Goal: Task Accomplishment & Management: Use online tool/utility

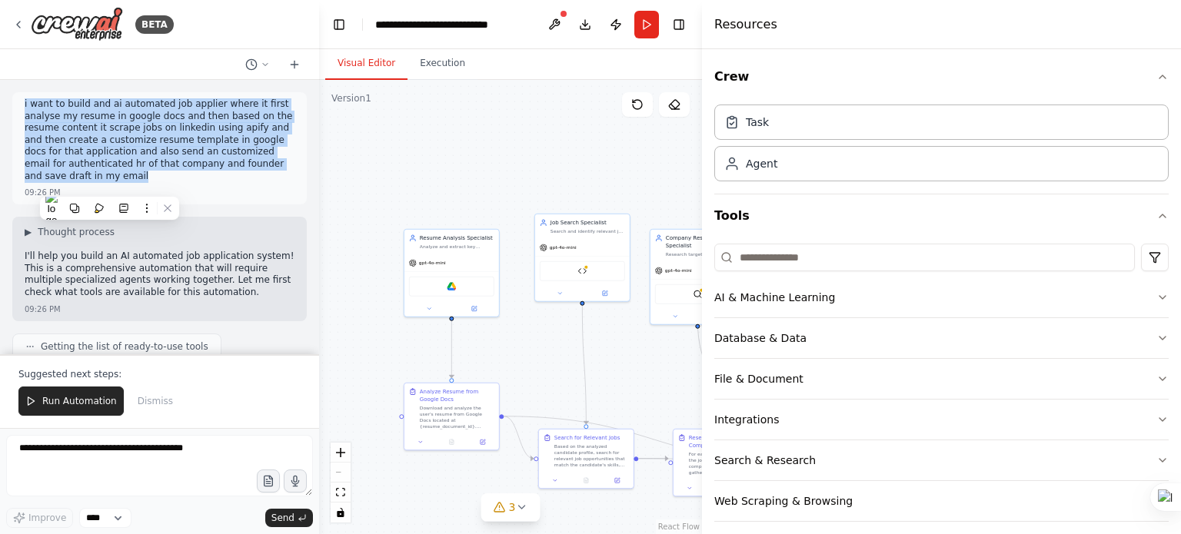
scroll to position [4823, 0]
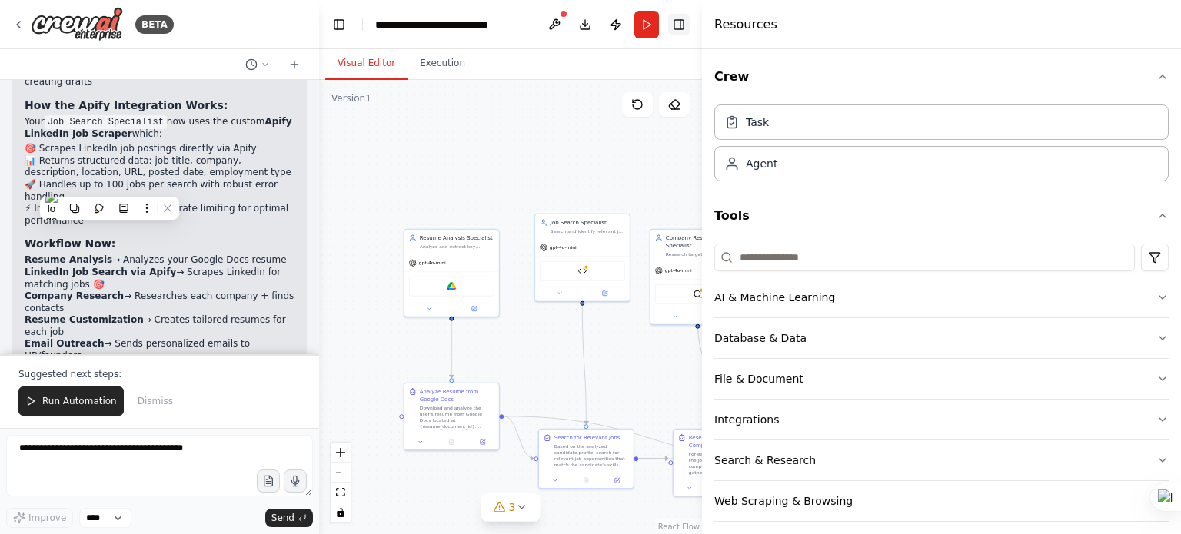
click at [686, 21] on button "Toggle Right Sidebar" at bounding box center [679, 25] width 22 height 22
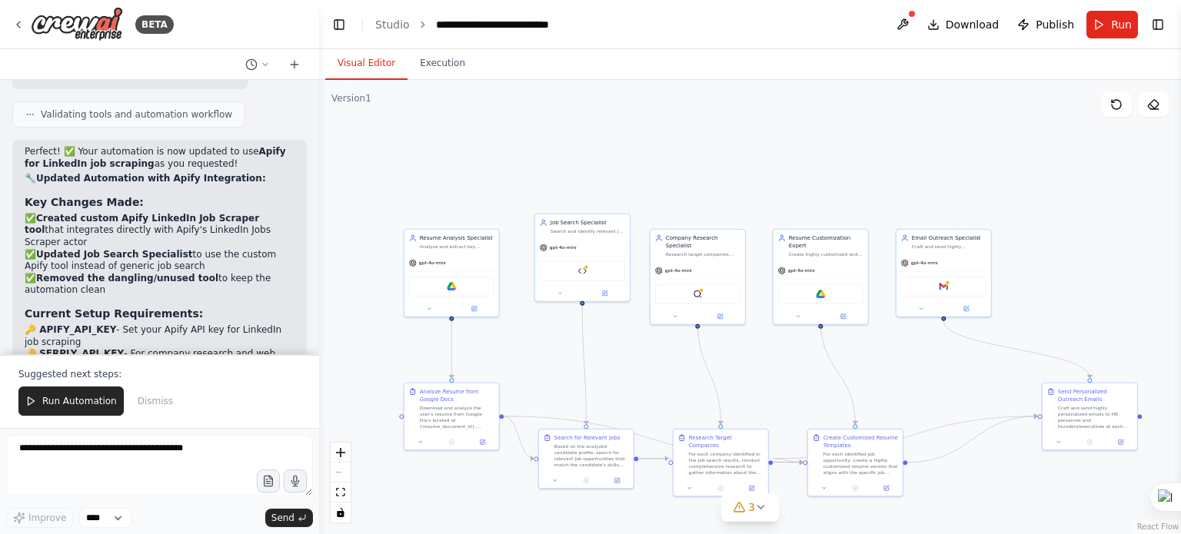
scroll to position [4516, 0]
click at [182, 464] on textarea at bounding box center [159, 466] width 307 height 62
type textarea "*"
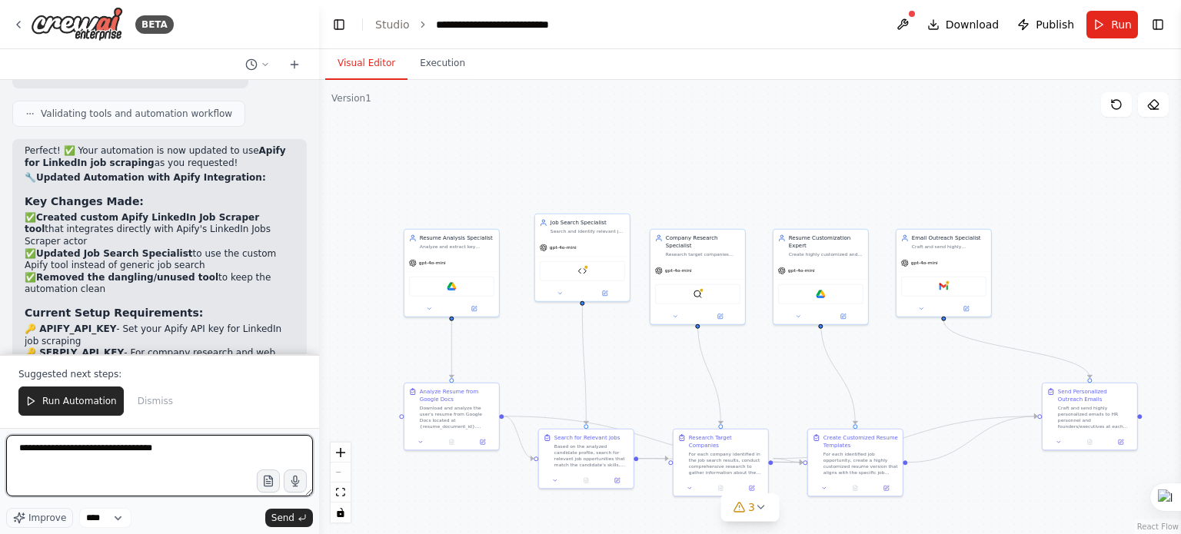
type textarea "**********"
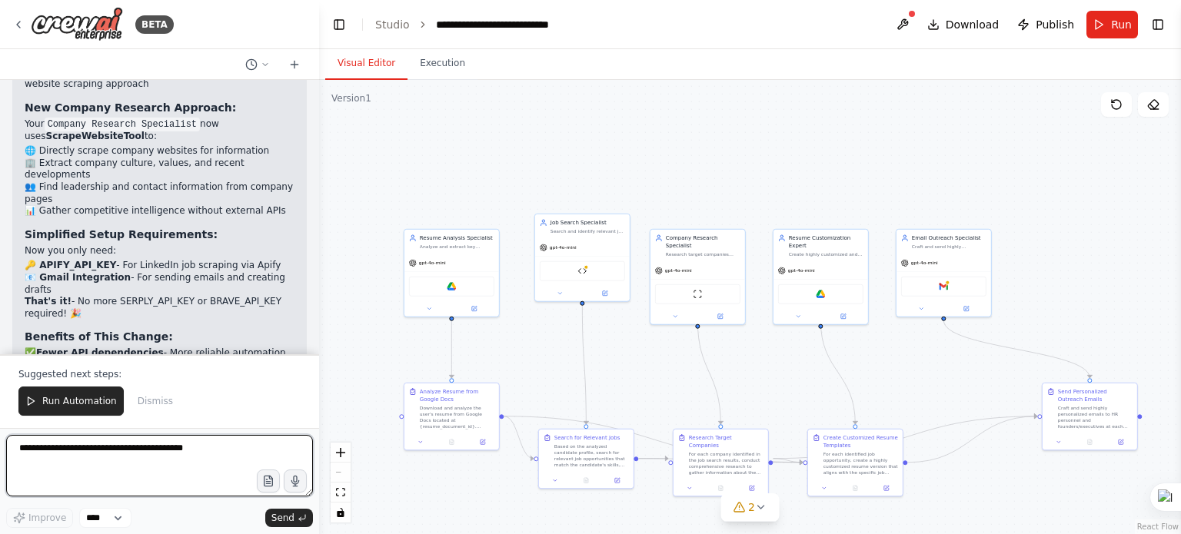
scroll to position [6284, 0]
click at [427, 65] on button "Execution" at bounding box center [443, 64] width 70 height 32
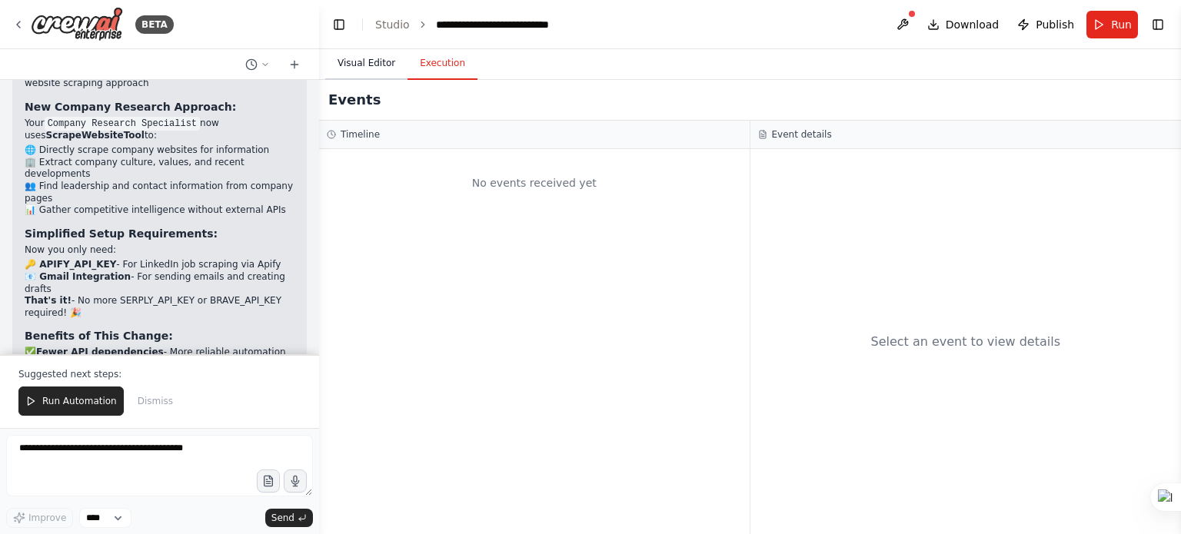
click at [363, 61] on button "Visual Editor" at bounding box center [366, 64] width 82 height 32
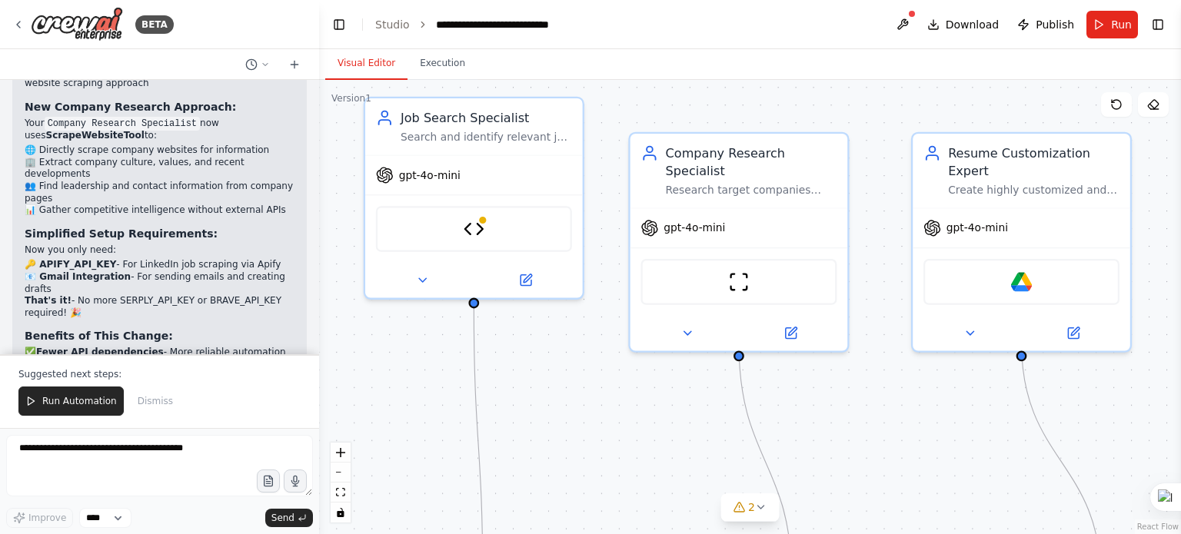
drag, startPoint x: 642, startPoint y: 351, endPoint x: 935, endPoint y: 382, distance: 294.6
click at [935, 382] on div ".deletable-edge-delete-btn { width: 20px; height: 20px; border: 0px solid #ffff…" at bounding box center [750, 307] width 862 height 454
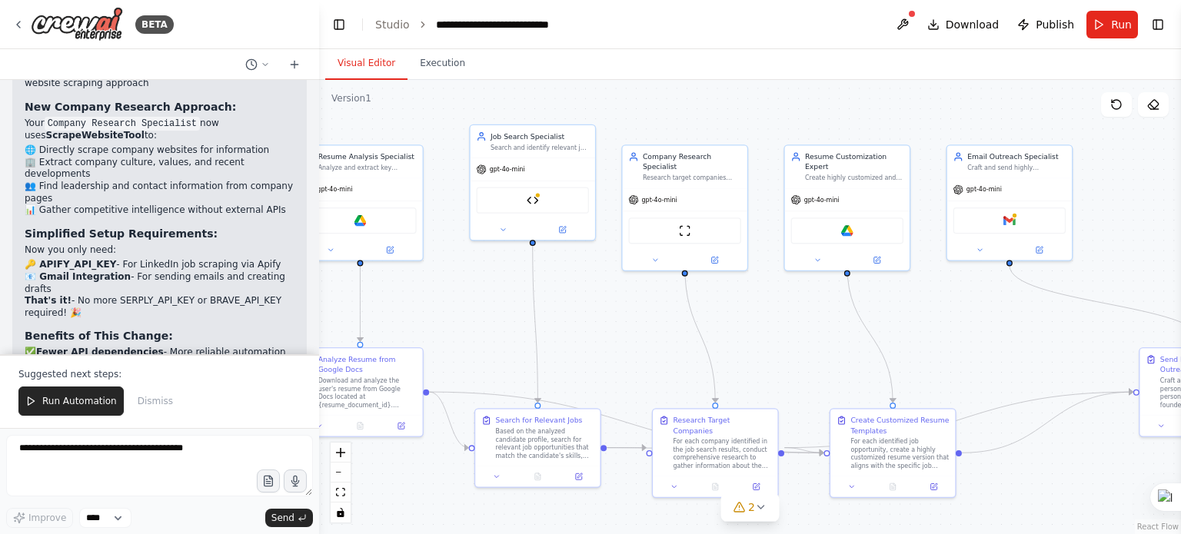
drag, startPoint x: 972, startPoint y: 405, endPoint x: 867, endPoint y: 325, distance: 132.2
click at [855, 321] on div ".deletable-edge-delete-btn { width: 20px; height: 20px; border: 0px solid #ffff…" at bounding box center [750, 307] width 862 height 454
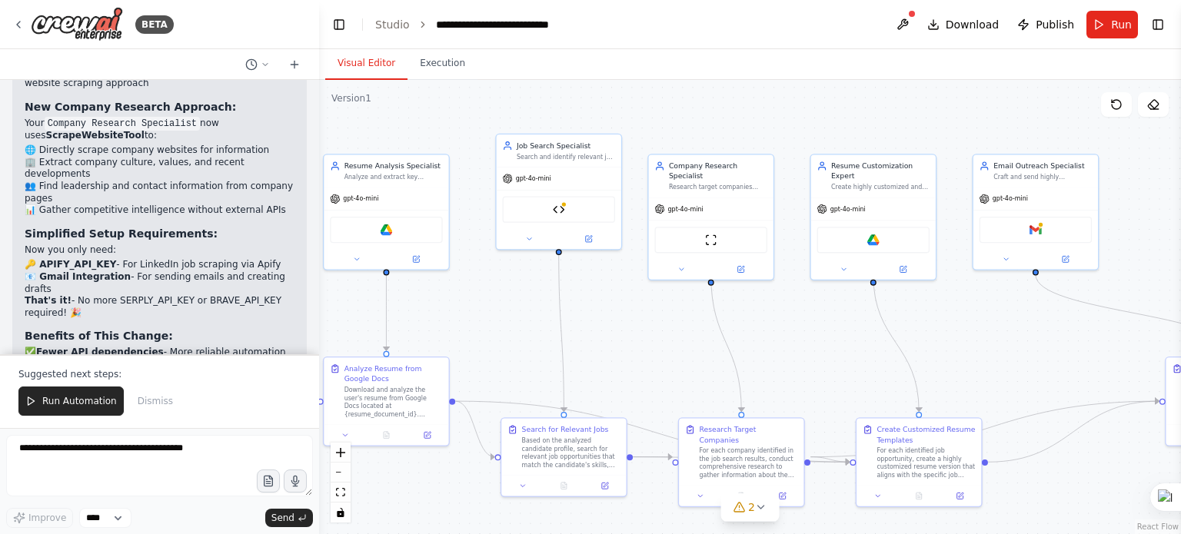
drag, startPoint x: 892, startPoint y: 360, endPoint x: 815, endPoint y: 312, distance: 90.5
click at [818, 313] on div ".deletable-edge-delete-btn { width: 20px; height: 20px; border: 0px solid #ffff…" at bounding box center [750, 307] width 862 height 454
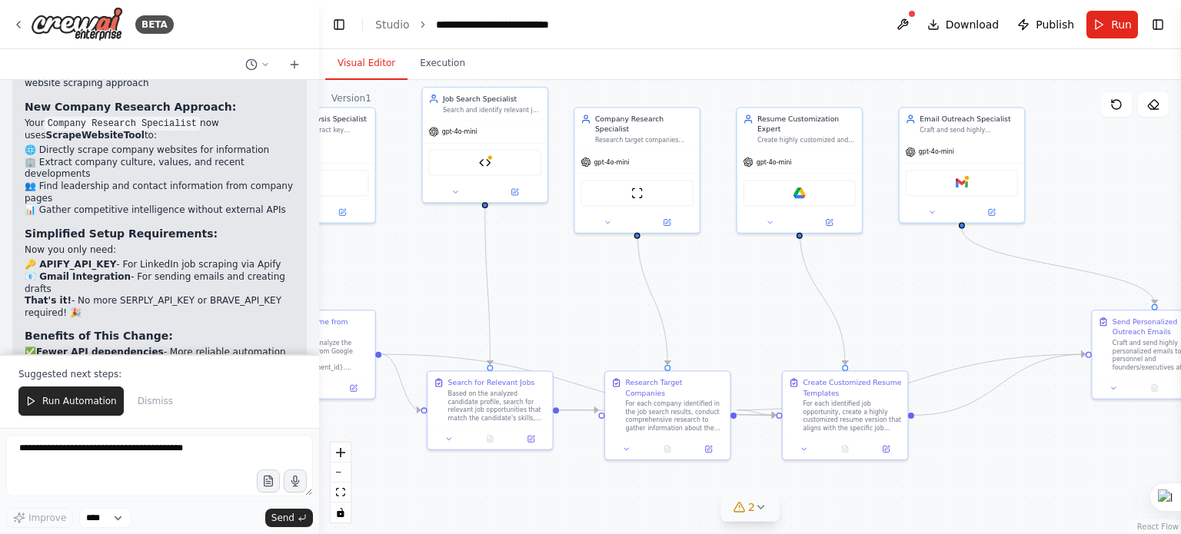
click at [759, 517] on button "2" at bounding box center [749, 508] width 59 height 28
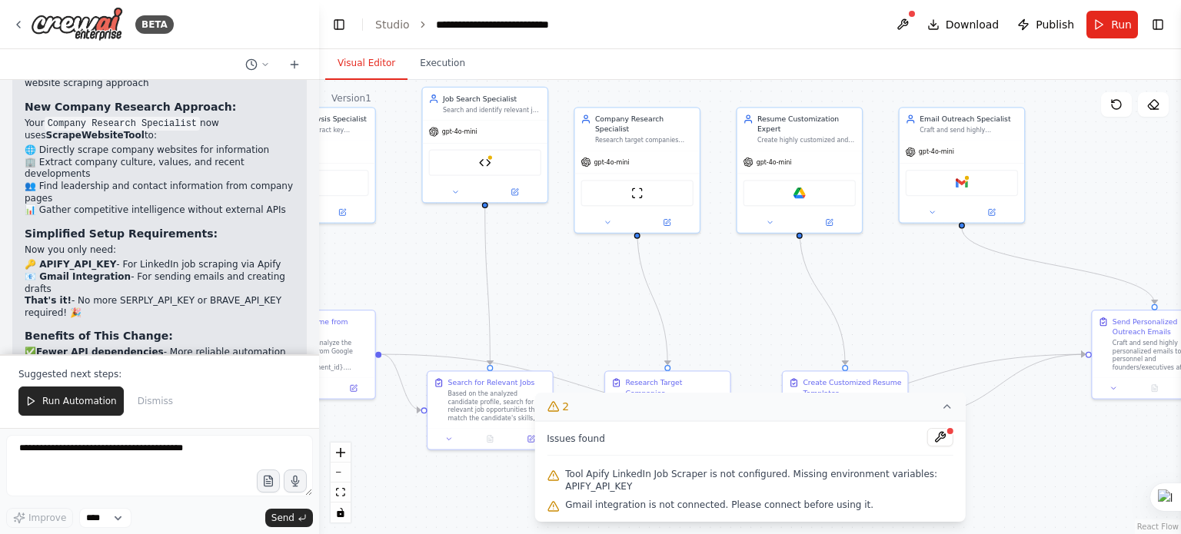
click at [924, 408] on button "2" at bounding box center [749, 407] width 431 height 28
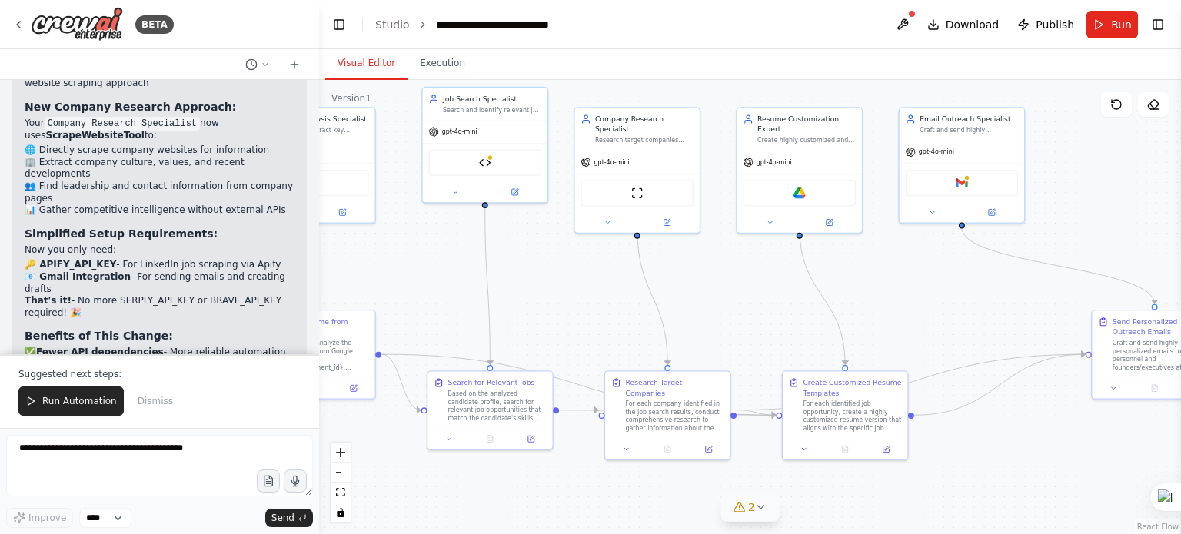
click at [763, 508] on icon at bounding box center [761, 507] width 12 height 12
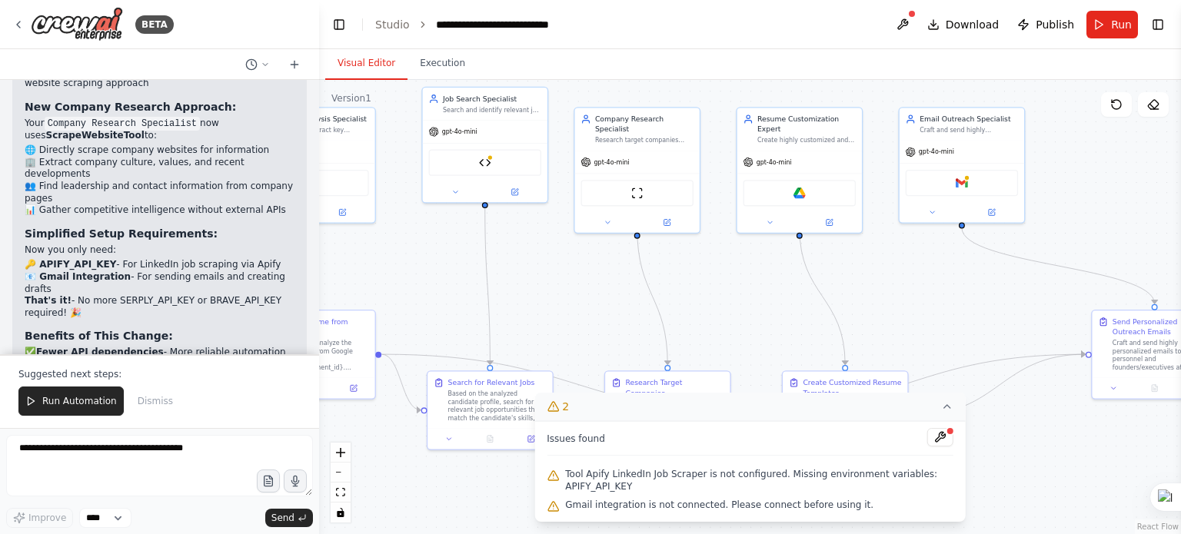
click at [605, 479] on span "Tool Apify LinkedIn Job Scraper is not configured. Missing environment variable…" at bounding box center [759, 480] width 388 height 25
click at [637, 502] on span "Gmail integration is not connected. Please connect before using it." at bounding box center [719, 505] width 308 height 12
click at [939, 439] on button at bounding box center [940, 437] width 26 height 18
click at [940, 439] on div at bounding box center [940, 438] width 26 height 21
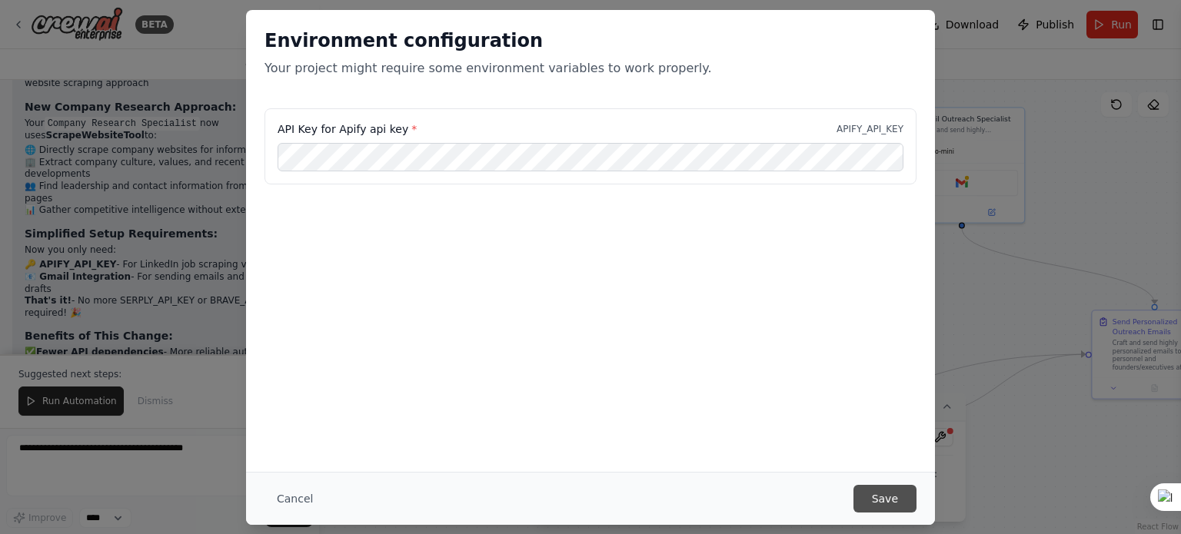
click at [877, 497] on button "Save" at bounding box center [884, 499] width 63 height 28
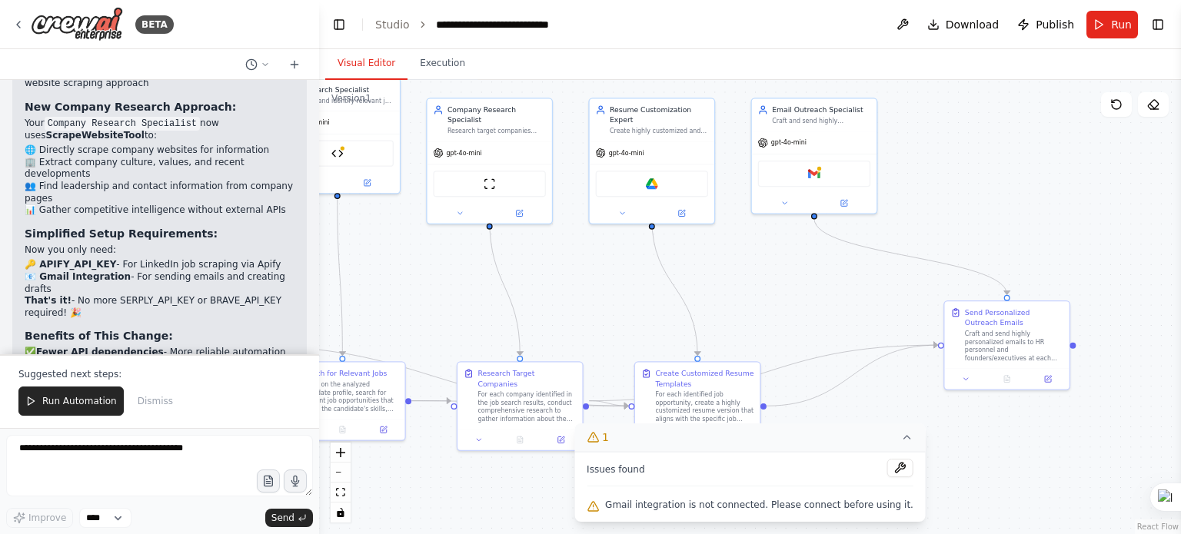
drag, startPoint x: 916, startPoint y: 328, endPoint x: 769, endPoint y: 319, distance: 147.9
click at [769, 319] on div ".deletable-edge-delete-btn { width: 20px; height: 20px; border: 0px solid #ffff…" at bounding box center [750, 307] width 862 height 454
click at [887, 466] on button at bounding box center [900, 468] width 26 height 18
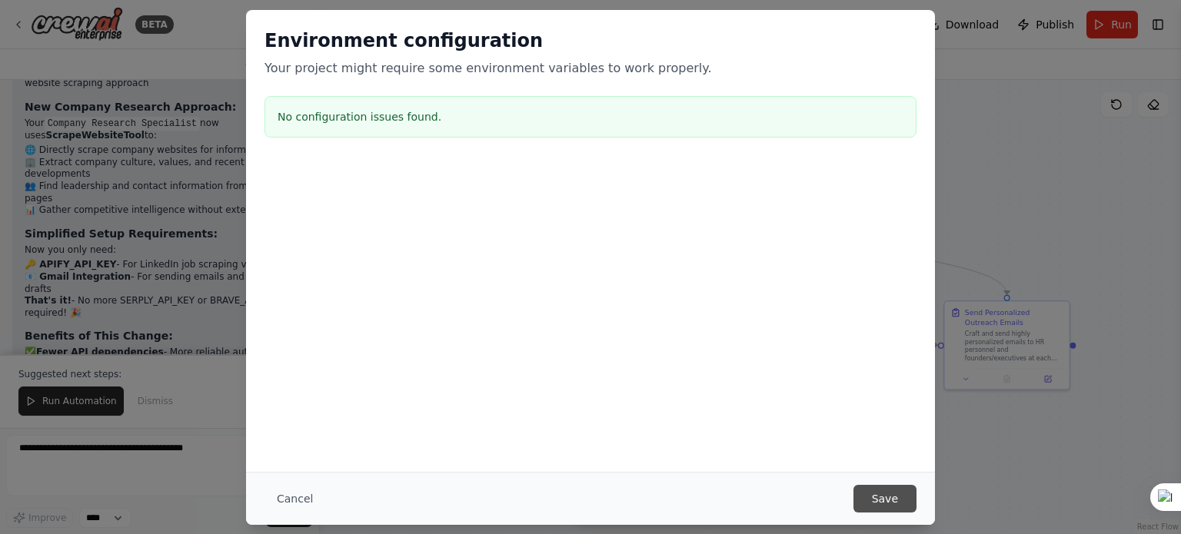
click at [890, 497] on button "Save" at bounding box center [884, 499] width 63 height 28
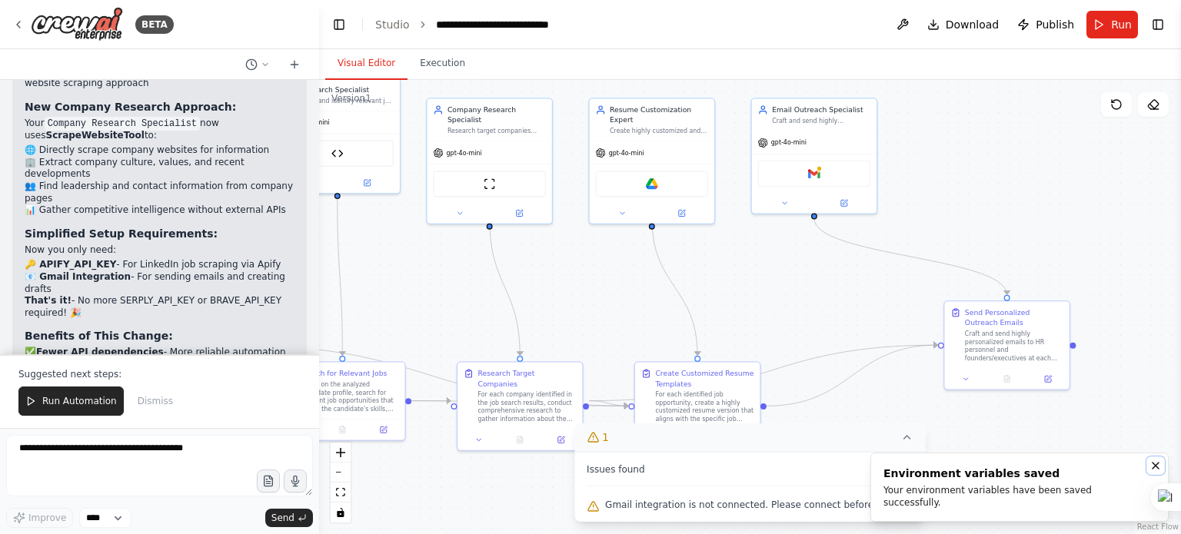
click at [1155, 472] on icon "Notifications (F8)" at bounding box center [1155, 466] width 12 height 12
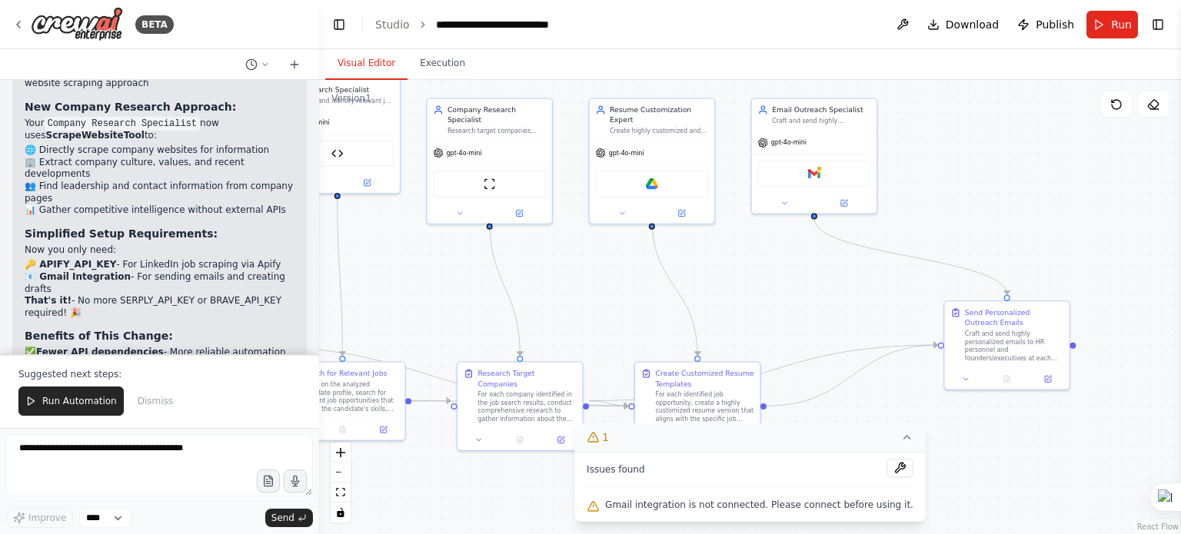
click at [826, 490] on div "Issues found Gmail integration is not connected. Please connect before using it." at bounding box center [749, 487] width 351 height 70
click at [862, 440] on button "1" at bounding box center [749, 438] width 351 height 28
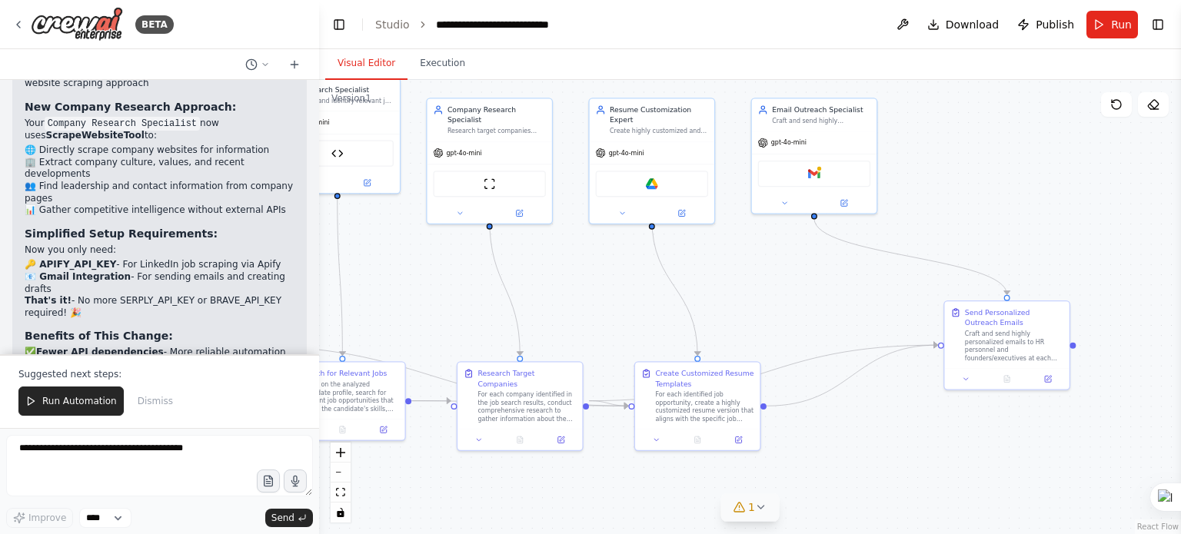
click at [760, 496] on button "1" at bounding box center [749, 508] width 59 height 28
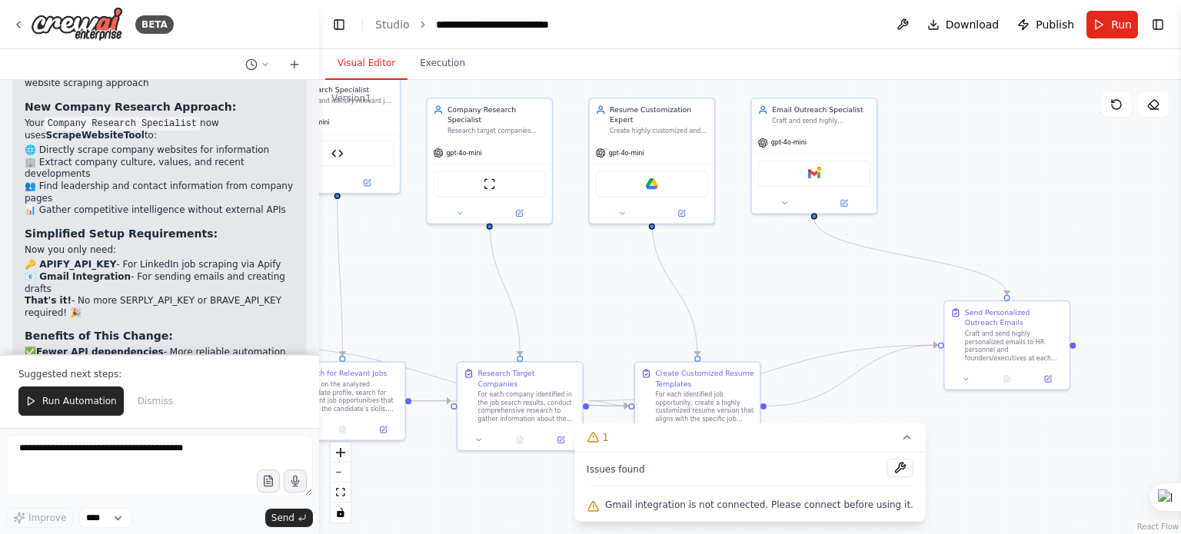
click at [808, 506] on span "Gmail integration is not connected. Please connect before using it." at bounding box center [759, 505] width 308 height 12
click at [887, 474] on button at bounding box center [900, 468] width 26 height 18
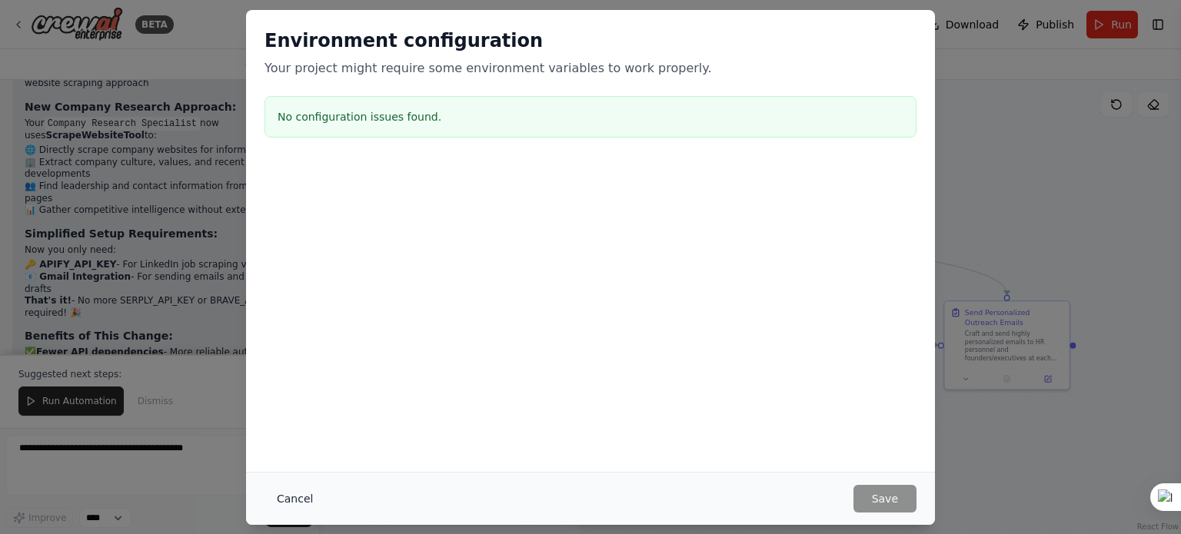
click at [278, 494] on button "Cancel" at bounding box center [294, 499] width 61 height 28
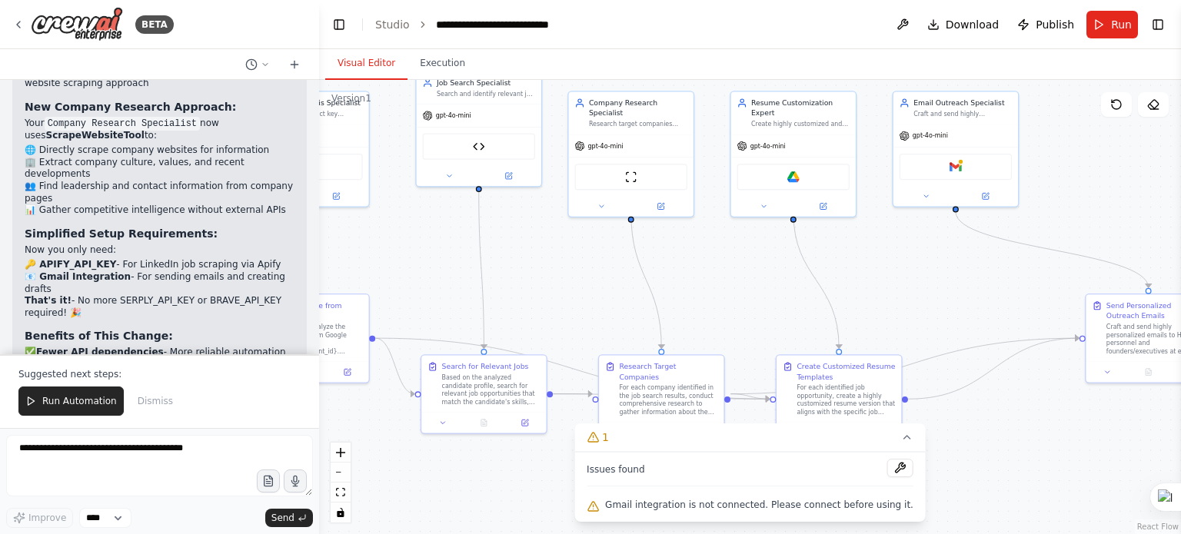
drag, startPoint x: 773, startPoint y: 318, endPoint x: 920, endPoint y: 311, distance: 146.3
click at [920, 311] on div ".deletable-edge-delete-btn { width: 20px; height: 20px; border: 0px solid #ffff…" at bounding box center [750, 307] width 862 height 454
click at [667, 503] on span "Gmail integration is not connected. Please connect before using it." at bounding box center [759, 505] width 308 height 12
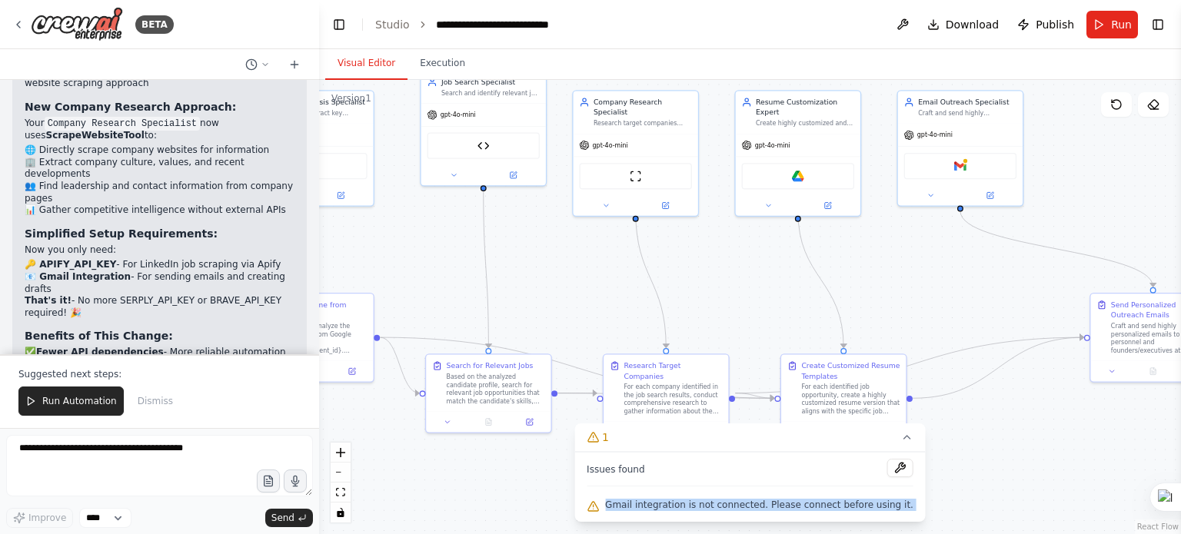
click at [667, 503] on span "Gmail integration is not connected. Please connect before using it." at bounding box center [759, 505] width 308 height 12
copy div "Gmail integration is not connected. Please connect before using it. Events Time…"
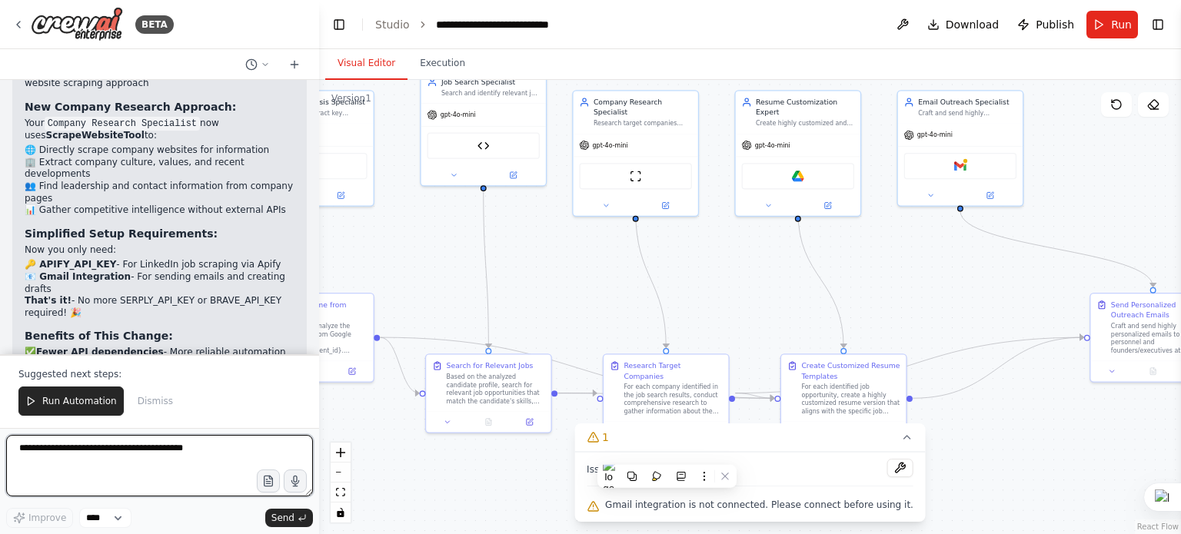
click at [190, 459] on textarea at bounding box center [159, 466] width 307 height 62
paste textarea "**********"
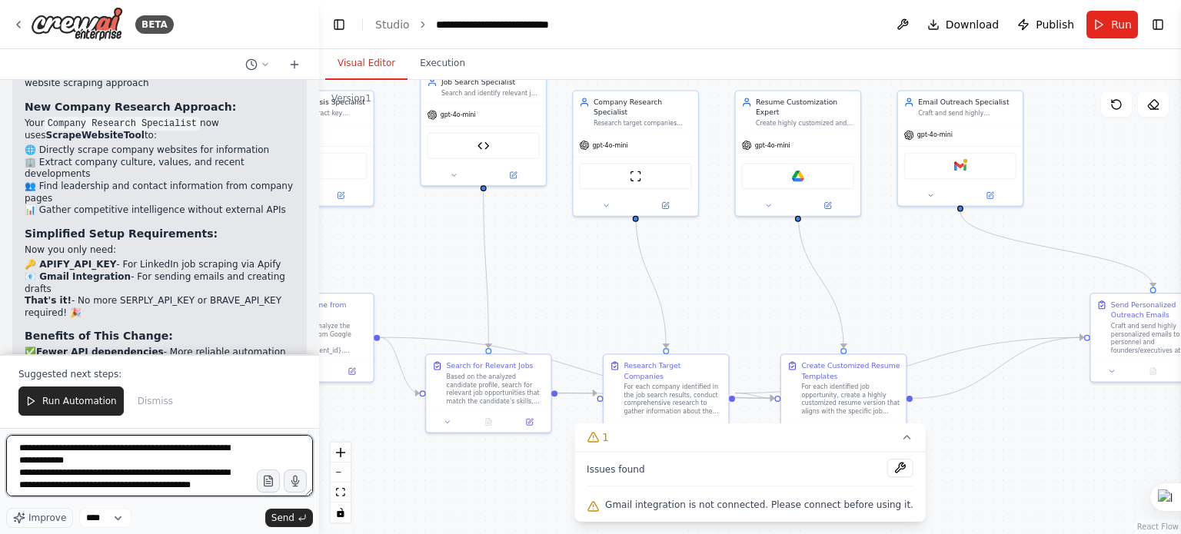
scroll to position [7, 0]
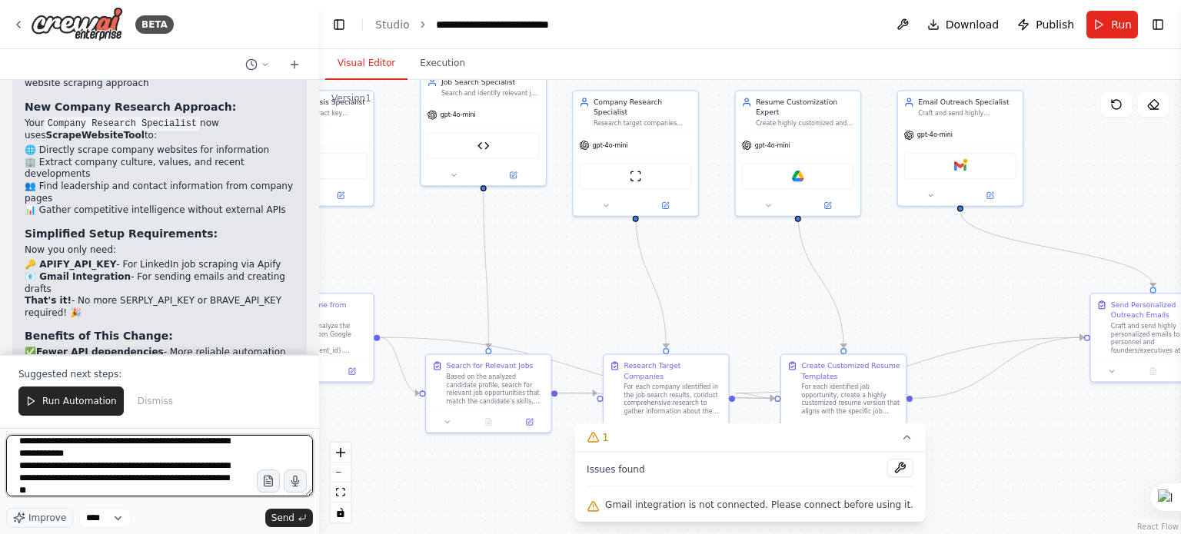
type textarea "**********"
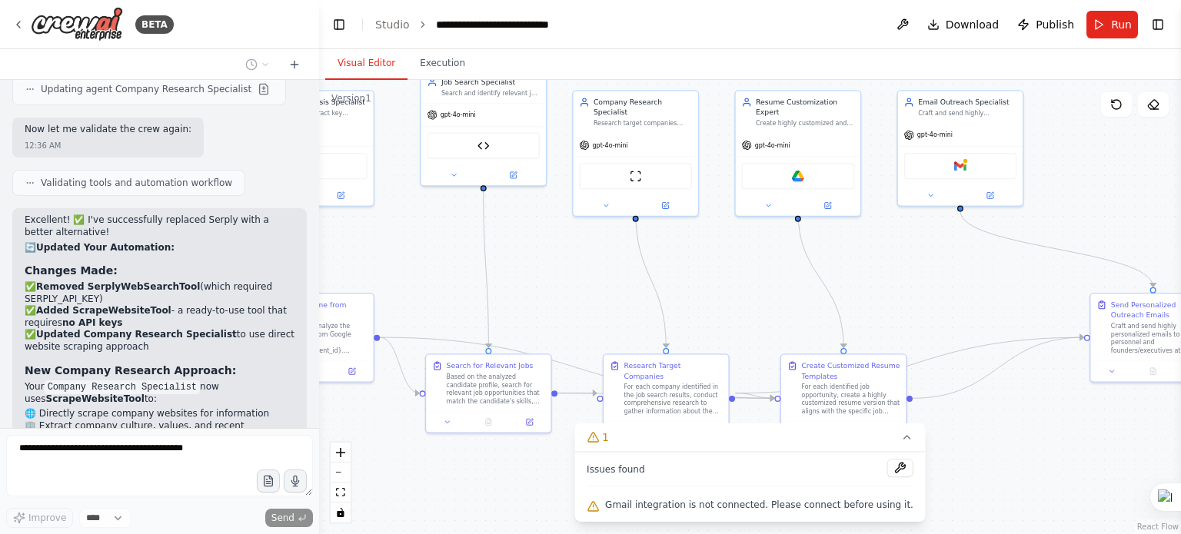
scroll to position [6328, 0]
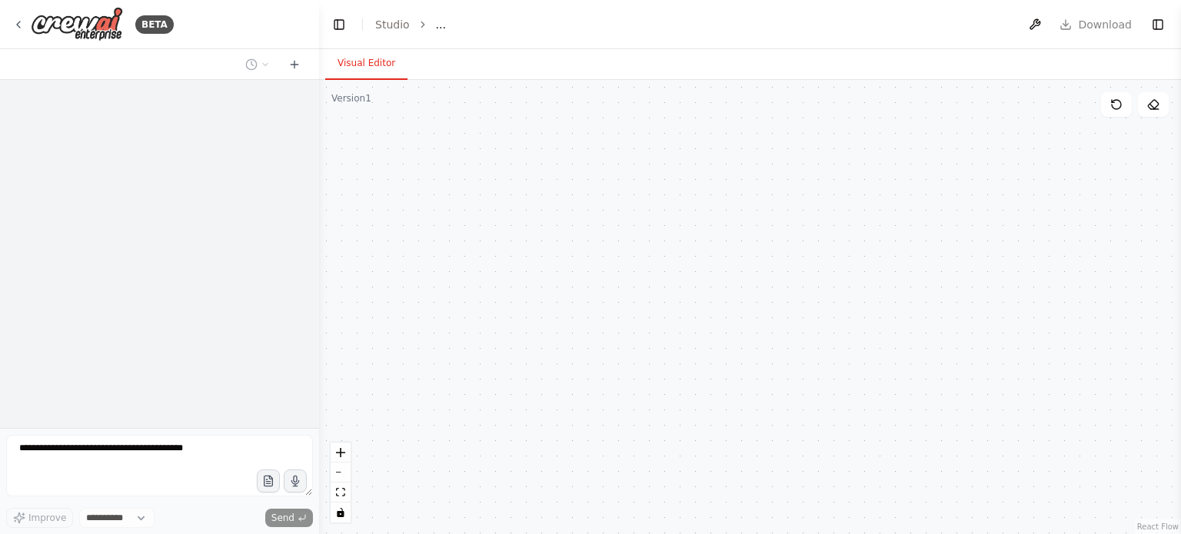
select select "****"
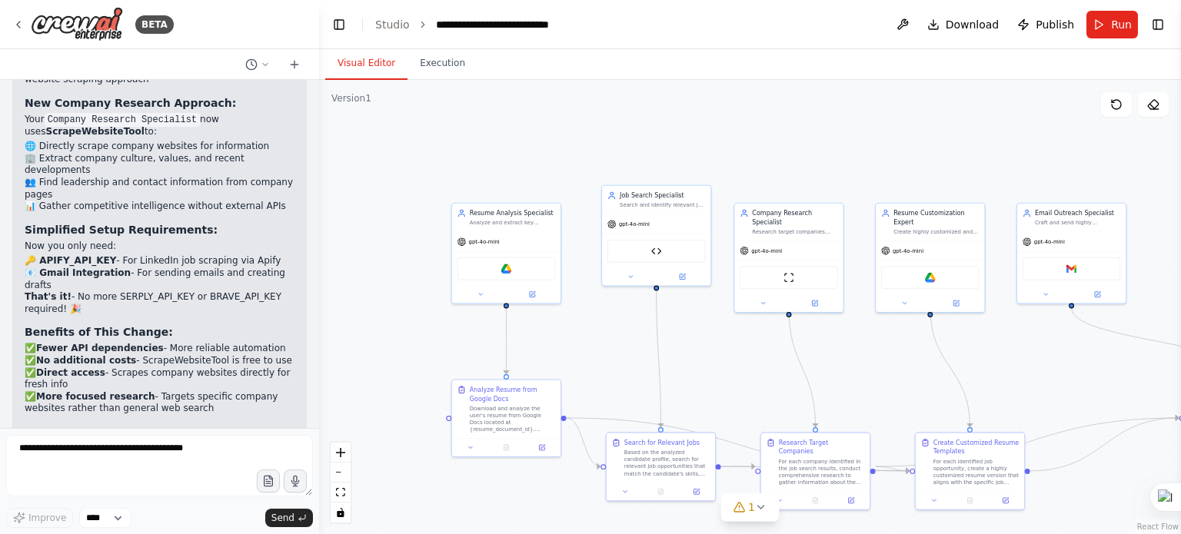
drag, startPoint x: 637, startPoint y: 353, endPoint x: 544, endPoint y: 328, distance: 96.4
click at [545, 328] on div ".deletable-edge-delete-btn { width: 20px; height: 20px; border: 0px solid #ffff…" at bounding box center [750, 307] width 862 height 454
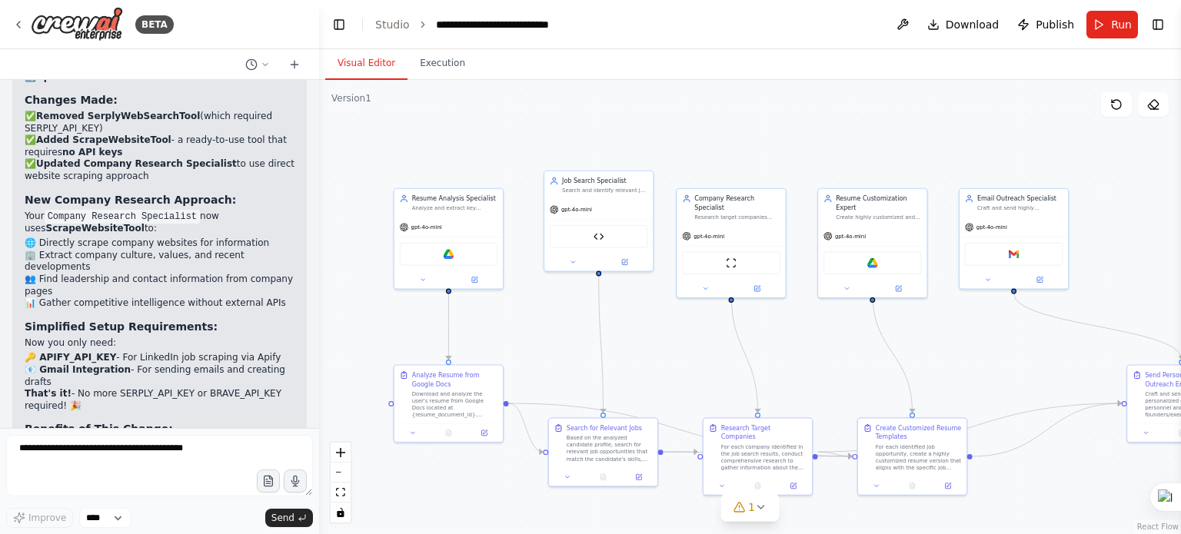
scroll to position [6288, 0]
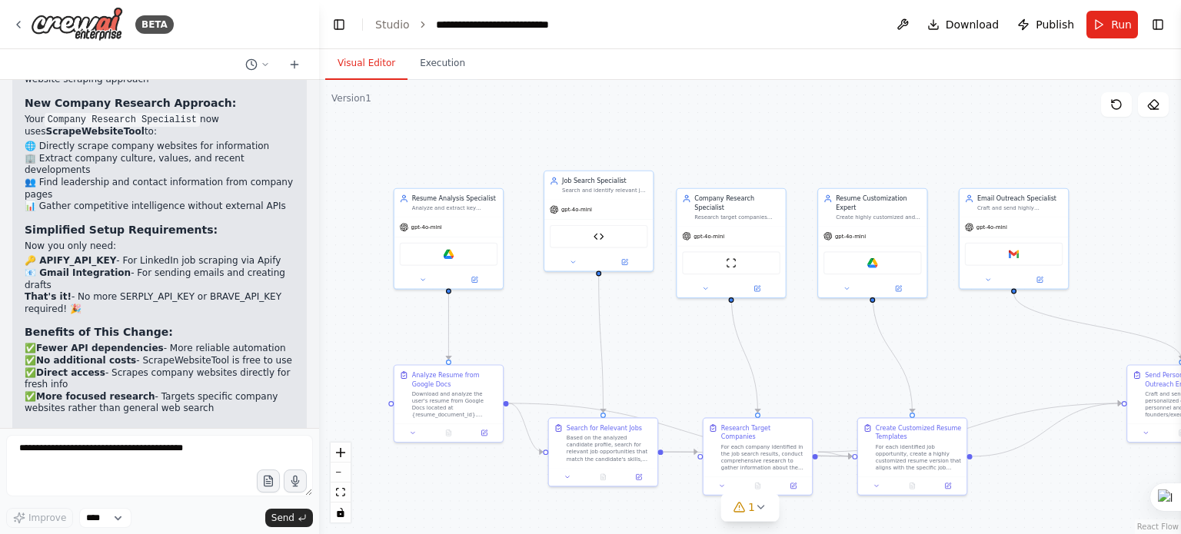
drag, startPoint x: 251, startPoint y: 393, endPoint x: 21, endPoint y: 365, distance: 231.6
copy p "Gmail integration is not connected. Please connect before using it. here it is …"
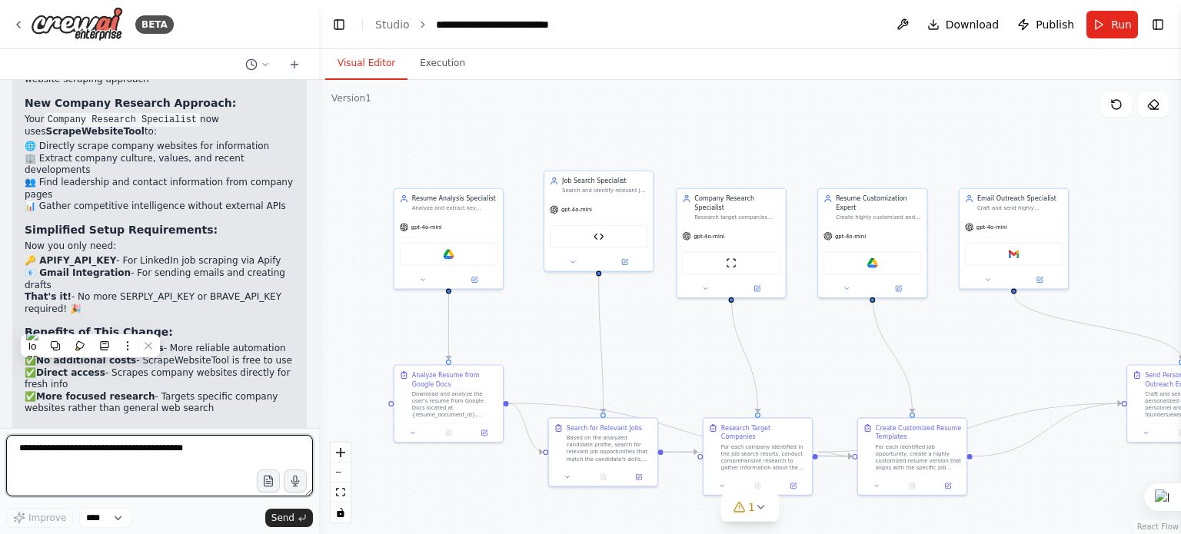
click at [164, 452] on textarea at bounding box center [159, 466] width 307 height 62
paste textarea "**********"
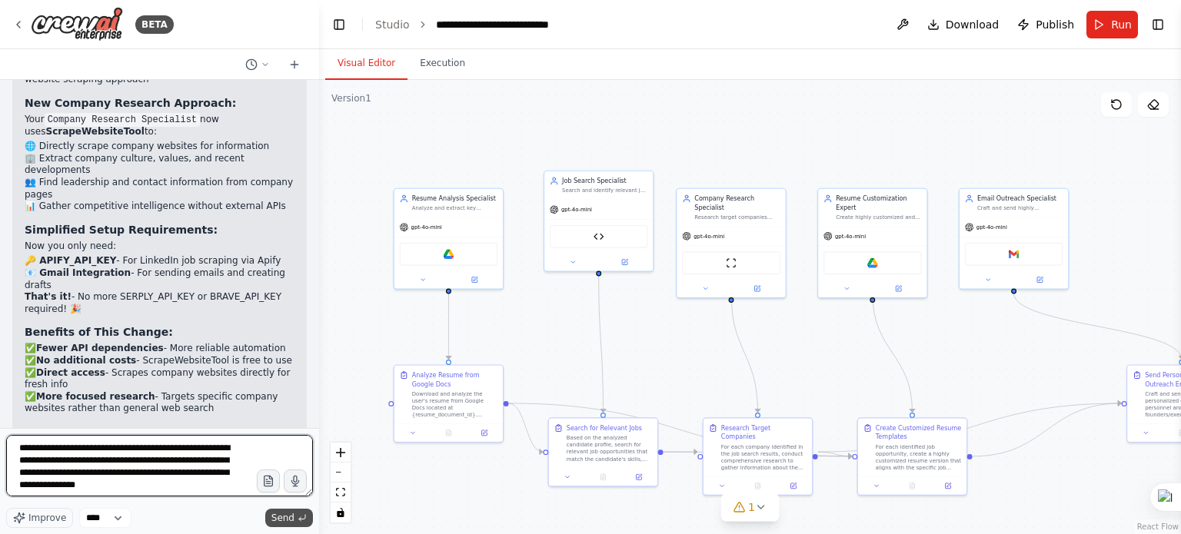
type textarea "**********"
click at [292, 516] on span "Send" at bounding box center [282, 518] width 23 height 12
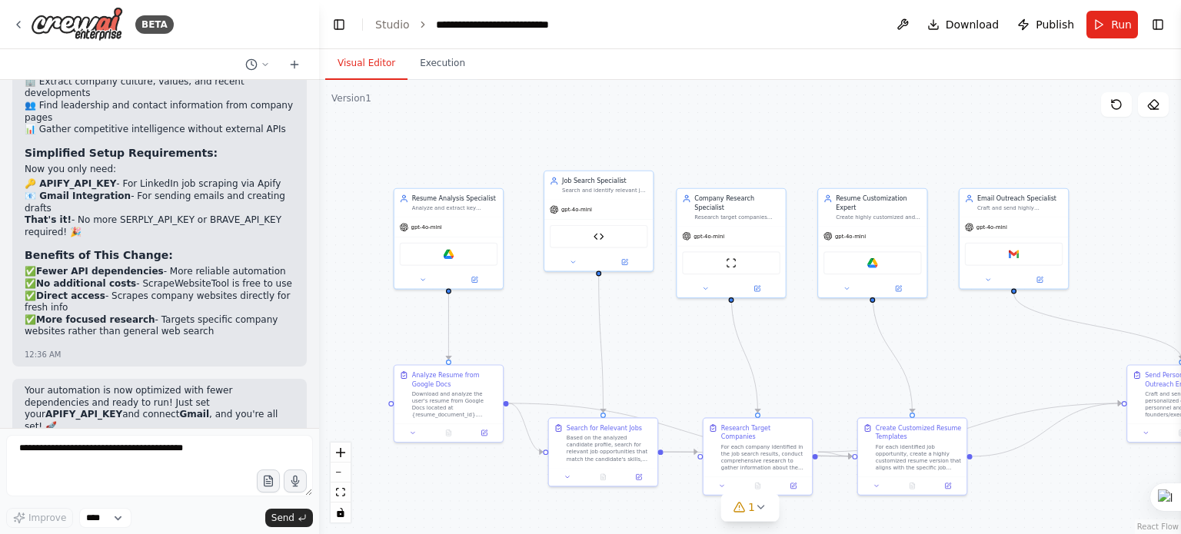
scroll to position [6405, 0]
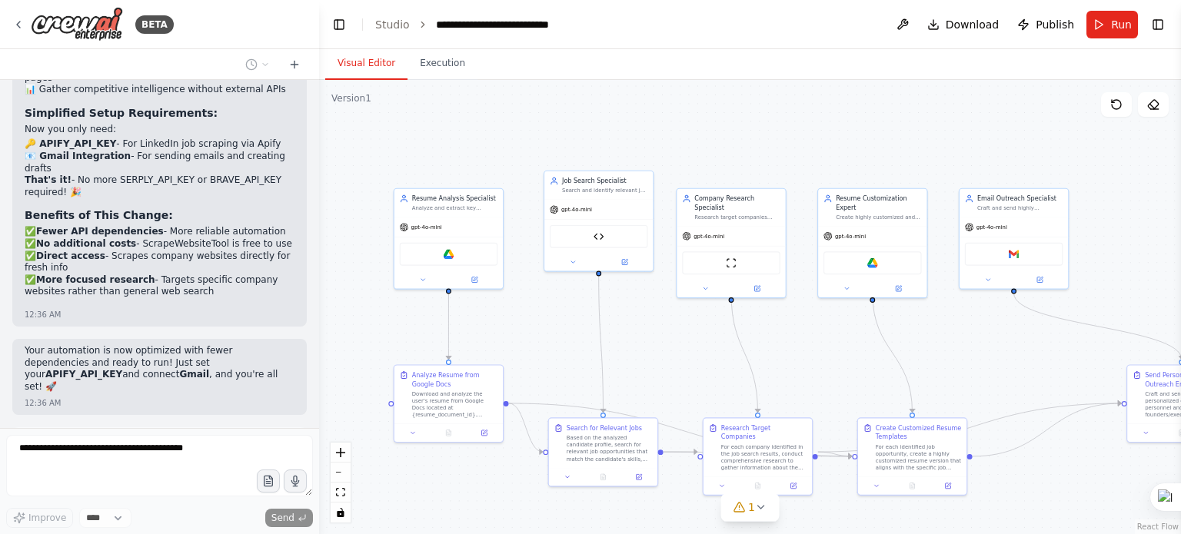
click at [793, 114] on div ".deletable-edge-delete-btn { width: 20px; height: 20px; border: 0px solid #ffff…" at bounding box center [750, 307] width 862 height 454
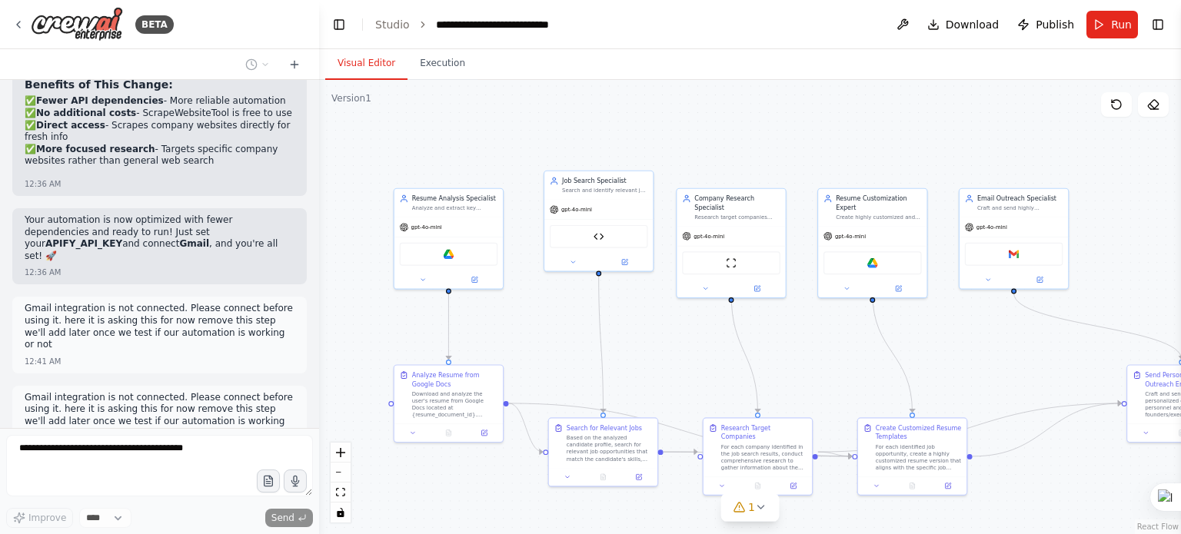
scroll to position [6547, 0]
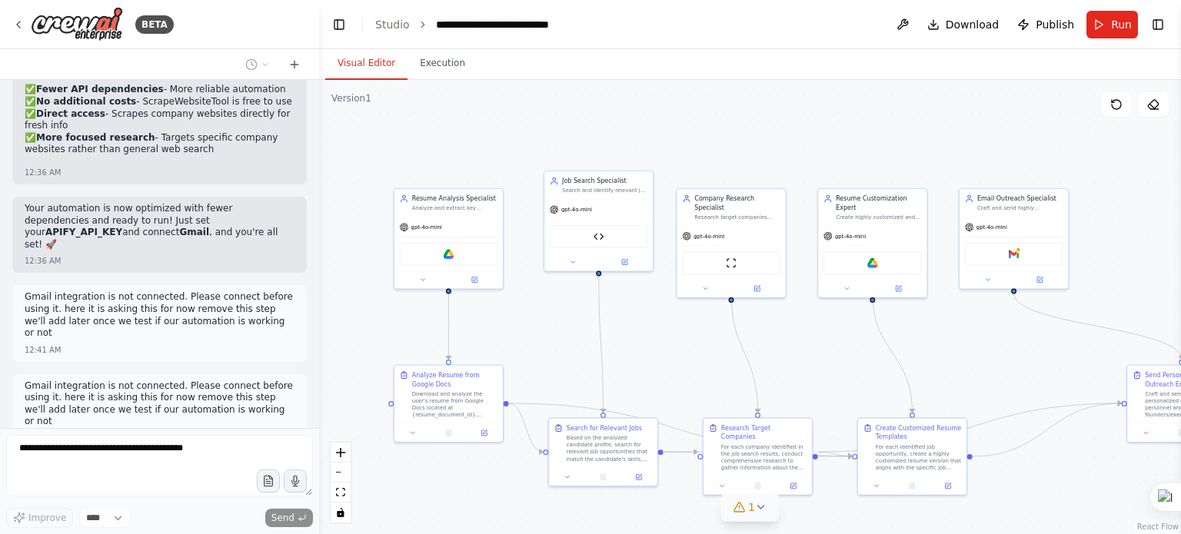
click at [763, 509] on icon at bounding box center [761, 507] width 12 height 12
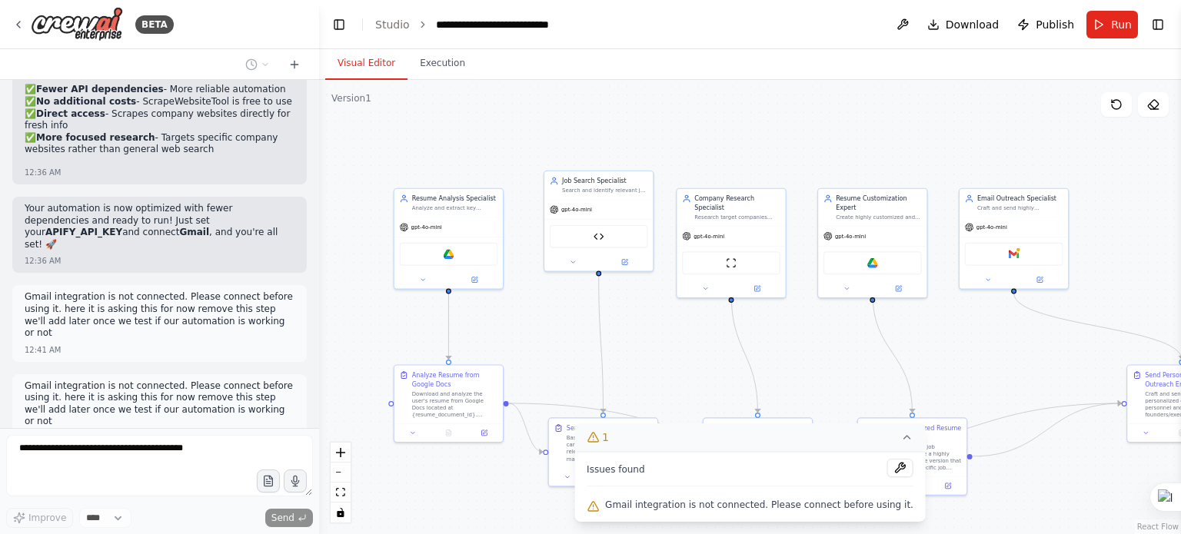
click at [1010, 517] on div ".deletable-edge-delete-btn { width: 20px; height: 20px; border: 0px solid #ffff…" at bounding box center [750, 307] width 862 height 454
click at [1006, 508] on div ".deletable-edge-delete-btn { width: 20px; height: 20px; border: 0px solid #ffff…" at bounding box center [750, 307] width 862 height 454
click at [894, 441] on button "1" at bounding box center [749, 438] width 351 height 28
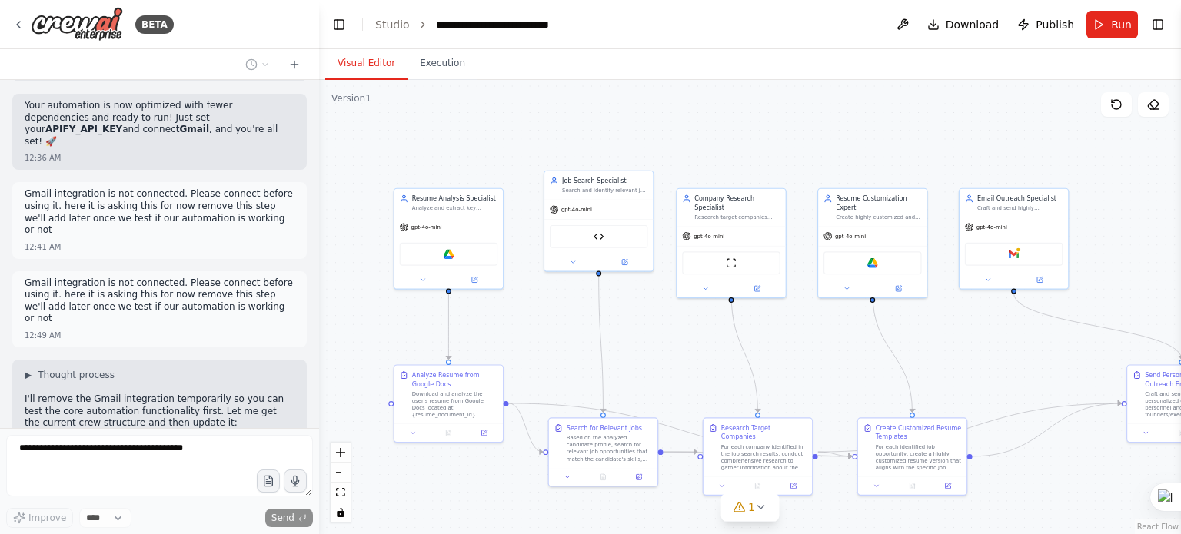
scroll to position [6661, 0]
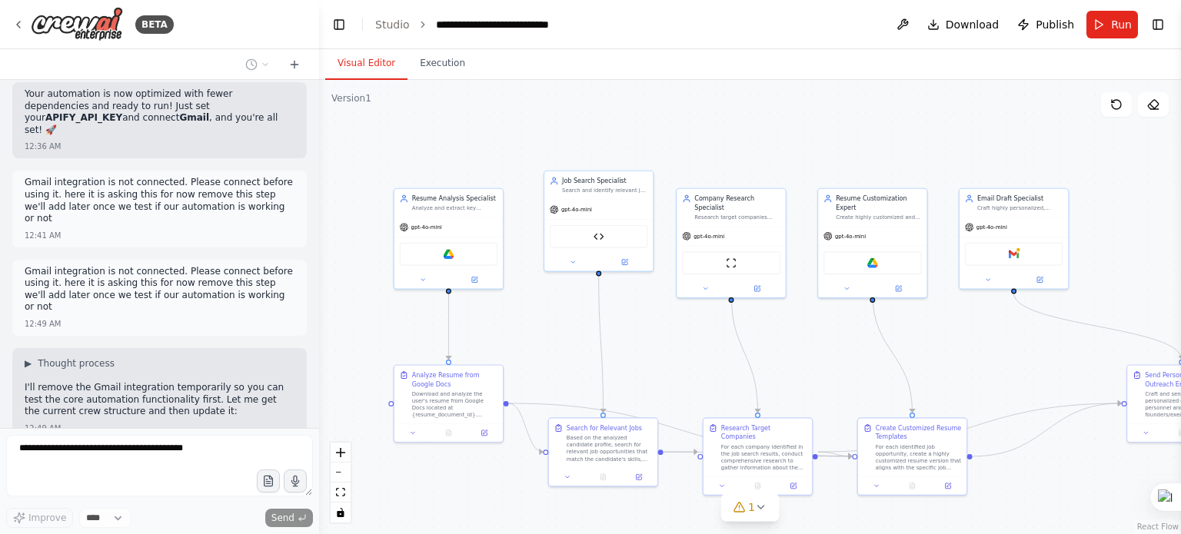
click at [1158, 21] on button "Toggle Right Sidebar" at bounding box center [1158, 25] width 22 height 22
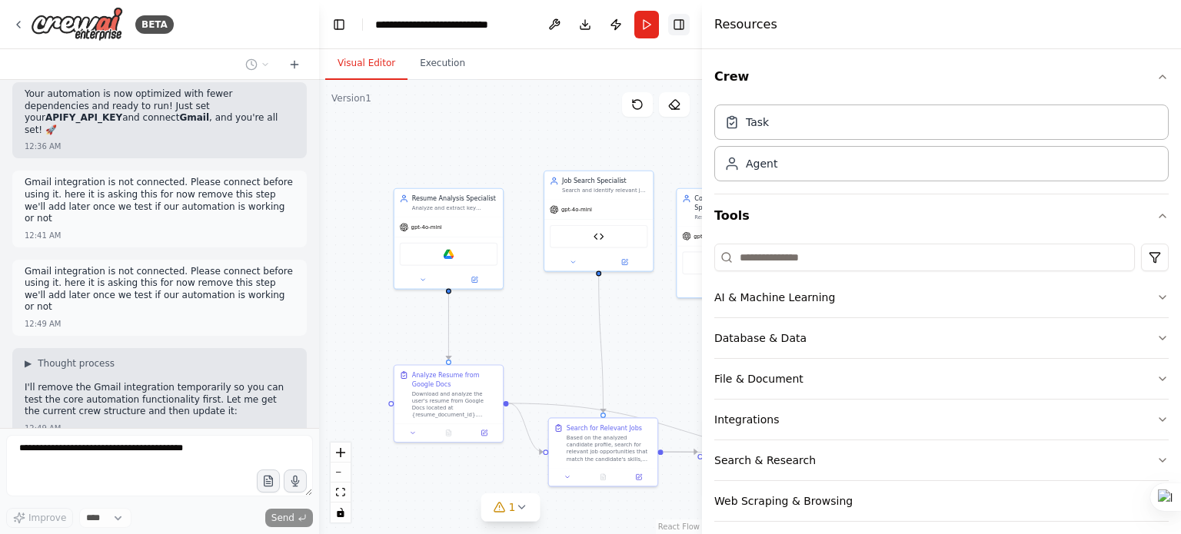
click at [679, 29] on button "Toggle Right Sidebar" at bounding box center [679, 25] width 22 height 22
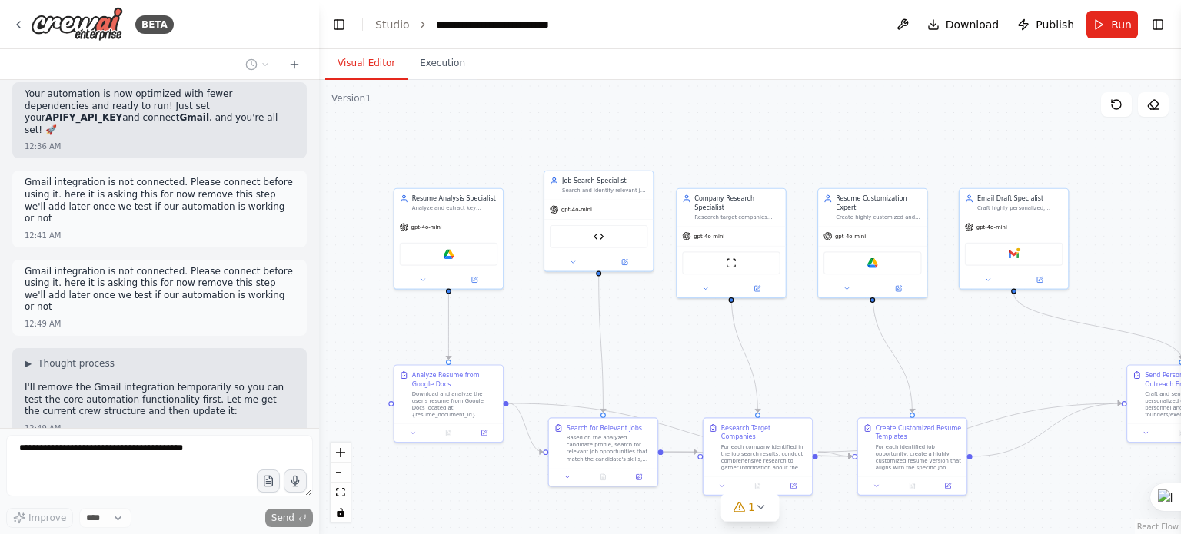
scroll to position [6706, 0]
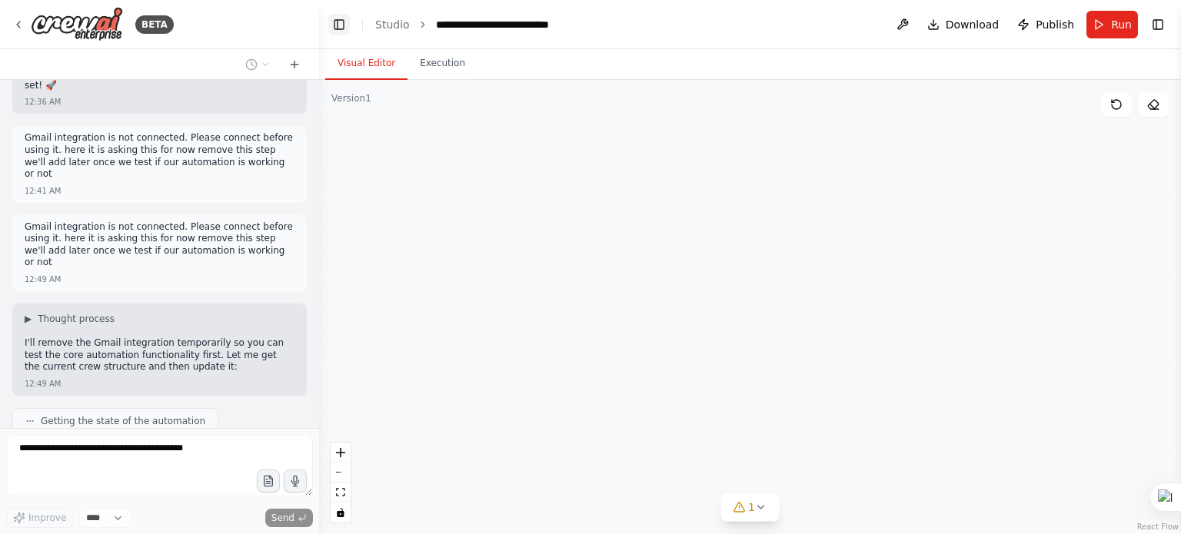
click at [344, 27] on button "Toggle Left Sidebar" at bounding box center [339, 25] width 22 height 22
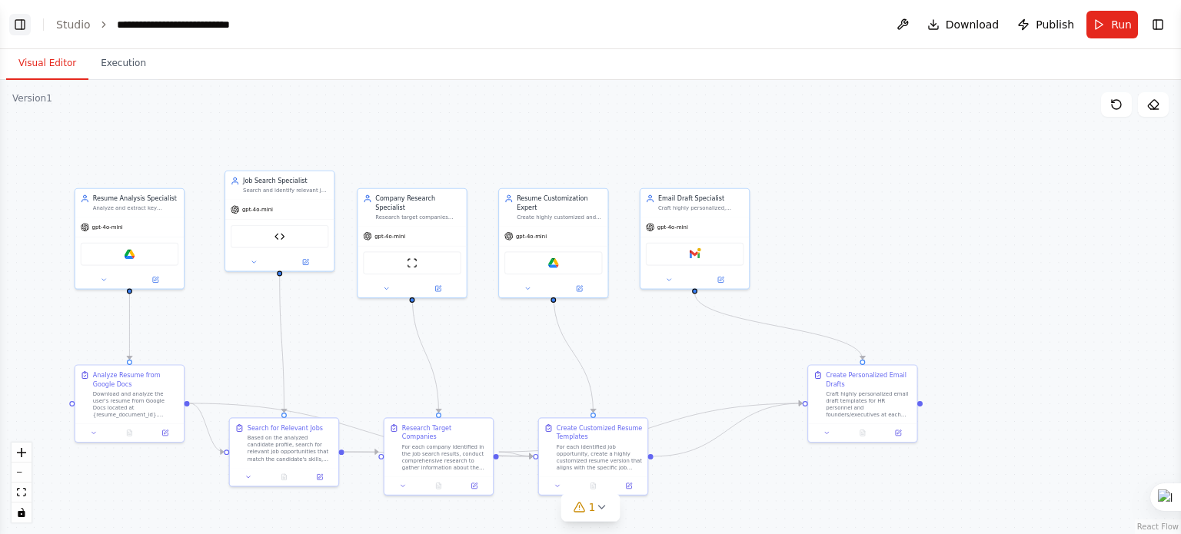
click at [18, 33] on button "Toggle Left Sidebar" at bounding box center [20, 25] width 22 height 22
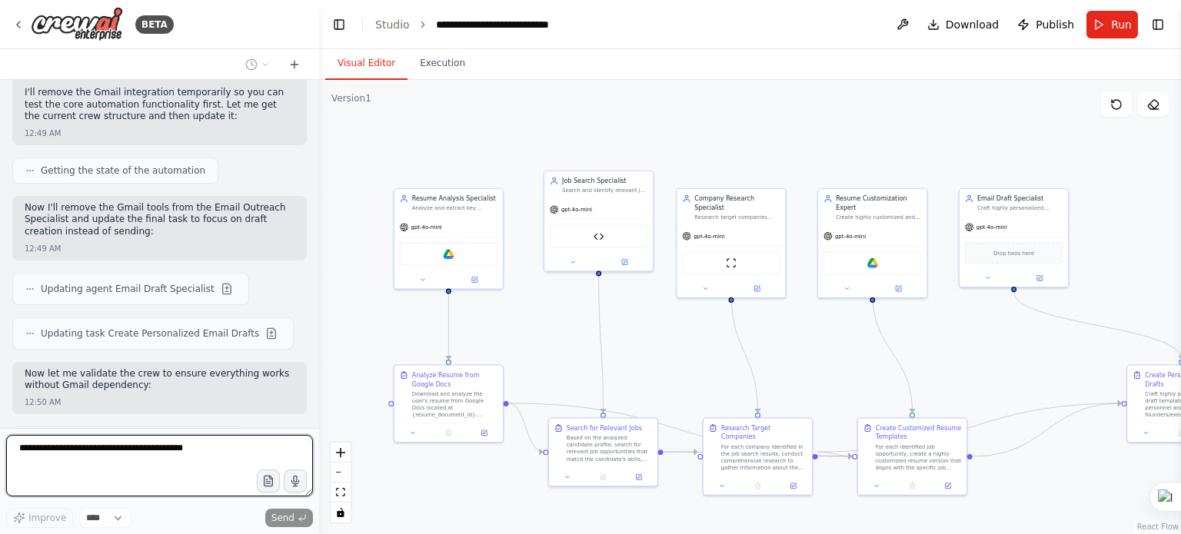
scroll to position [7042, 0]
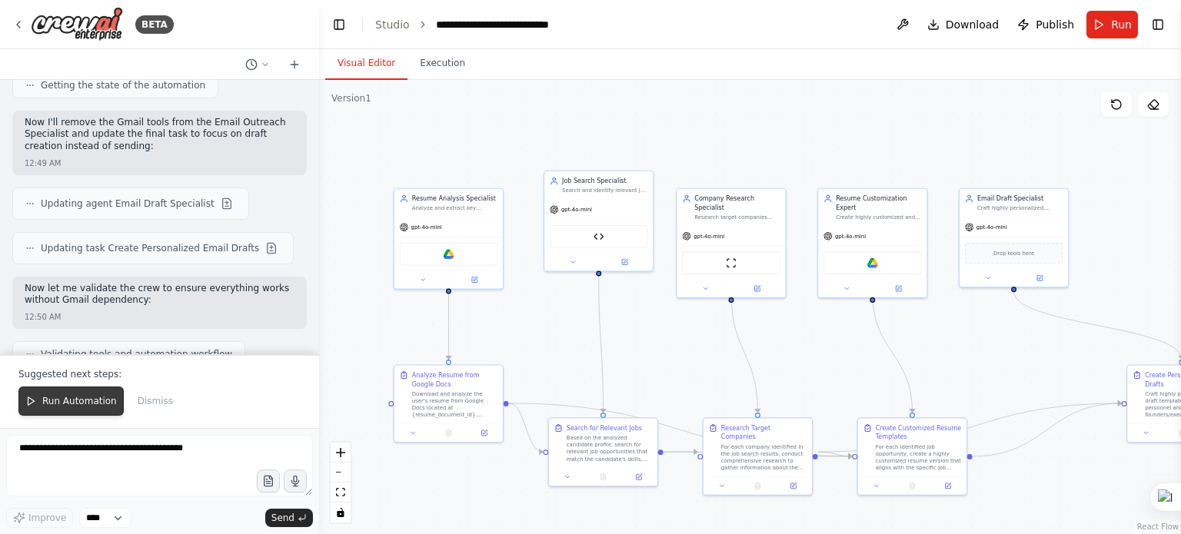
click at [57, 396] on button "Run Automation" at bounding box center [70, 401] width 105 height 29
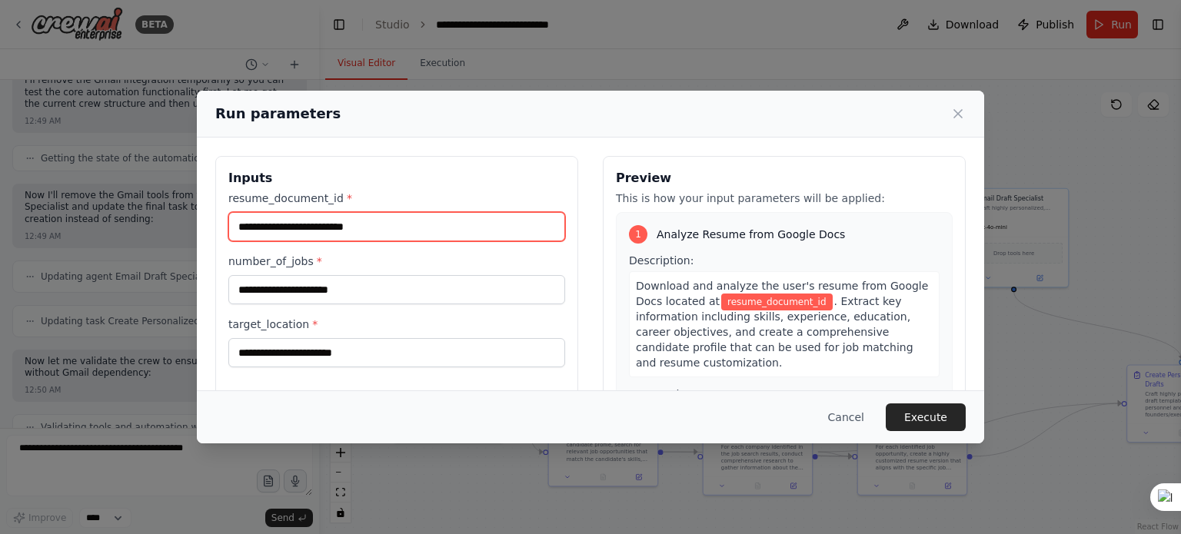
click at [433, 224] on input "resume_document_id *" at bounding box center [396, 226] width 337 height 29
click at [459, 231] on input "resume_document_id *" at bounding box center [396, 226] width 337 height 29
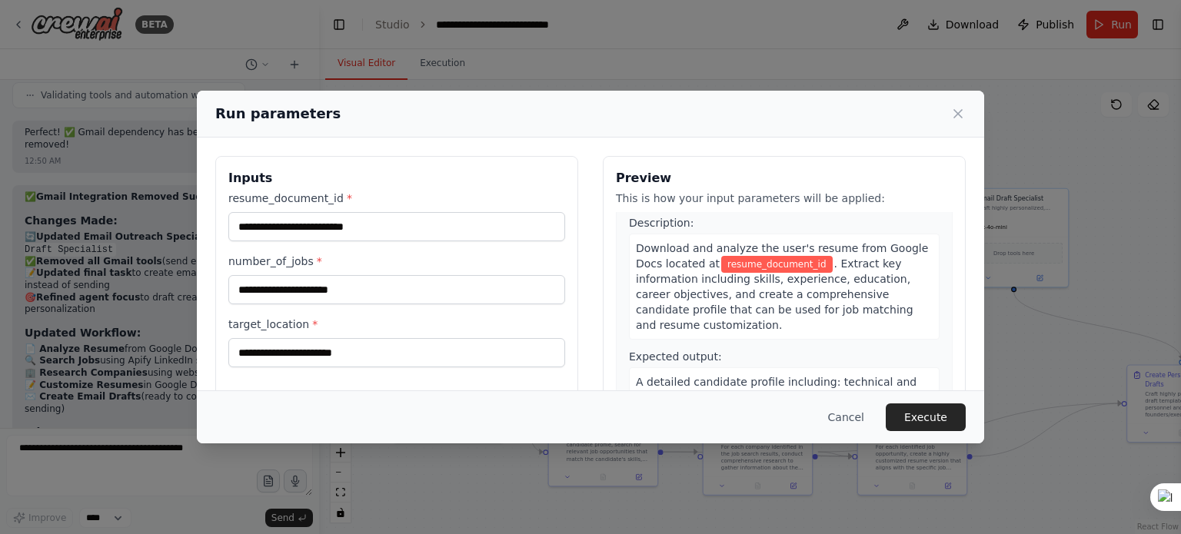
scroll to position [0, 0]
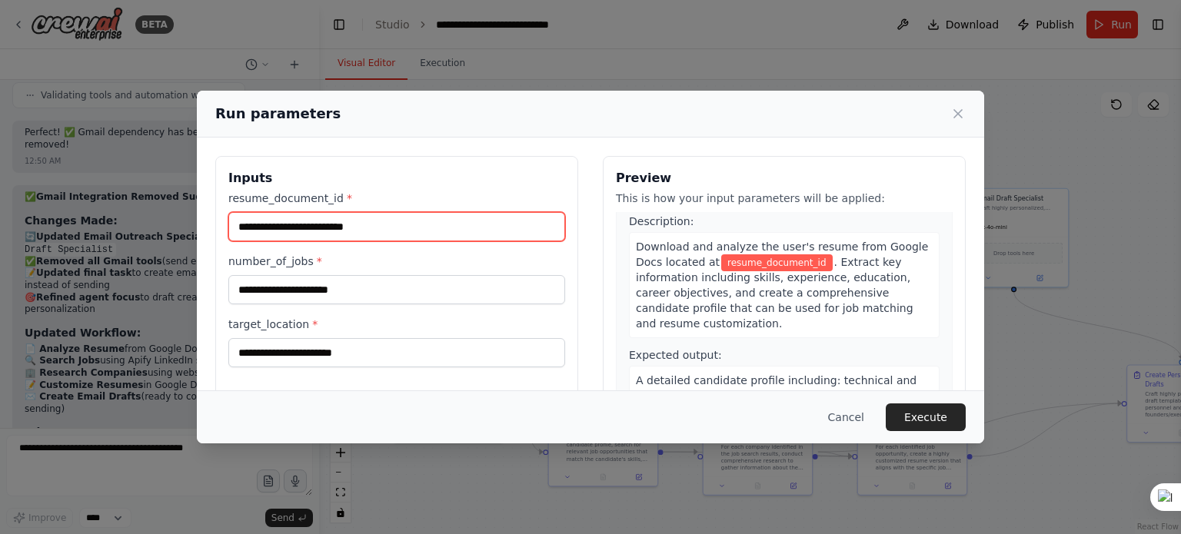
click at [417, 215] on input "resume_document_id *" at bounding box center [396, 226] width 337 height 29
click at [907, 274] on div "Download and analyze the user's resume from Google Docs located at resume_docum…" at bounding box center [784, 285] width 311 height 106
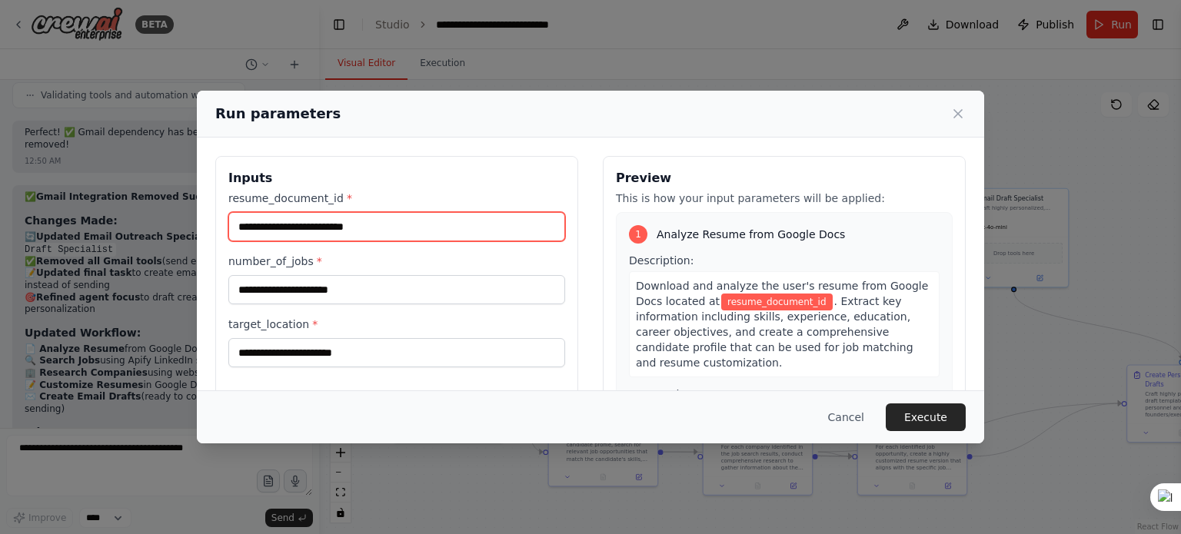
click at [363, 232] on input "resume_document_id *" at bounding box center [396, 226] width 337 height 29
click at [953, 110] on icon at bounding box center [957, 113] width 15 height 15
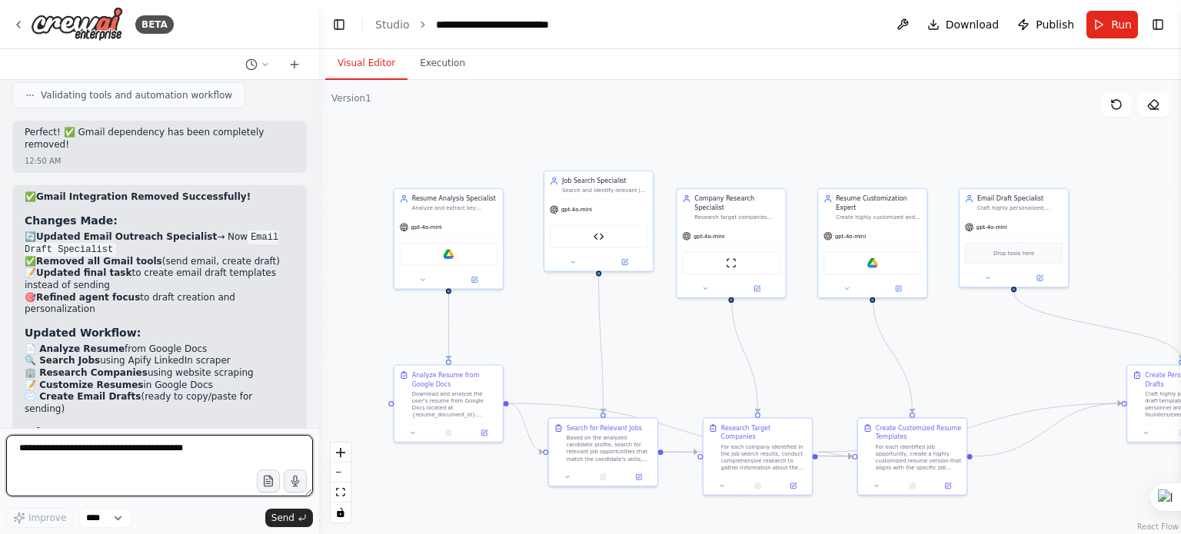
click at [197, 455] on textarea at bounding box center [159, 466] width 307 height 62
type textarea "**********"
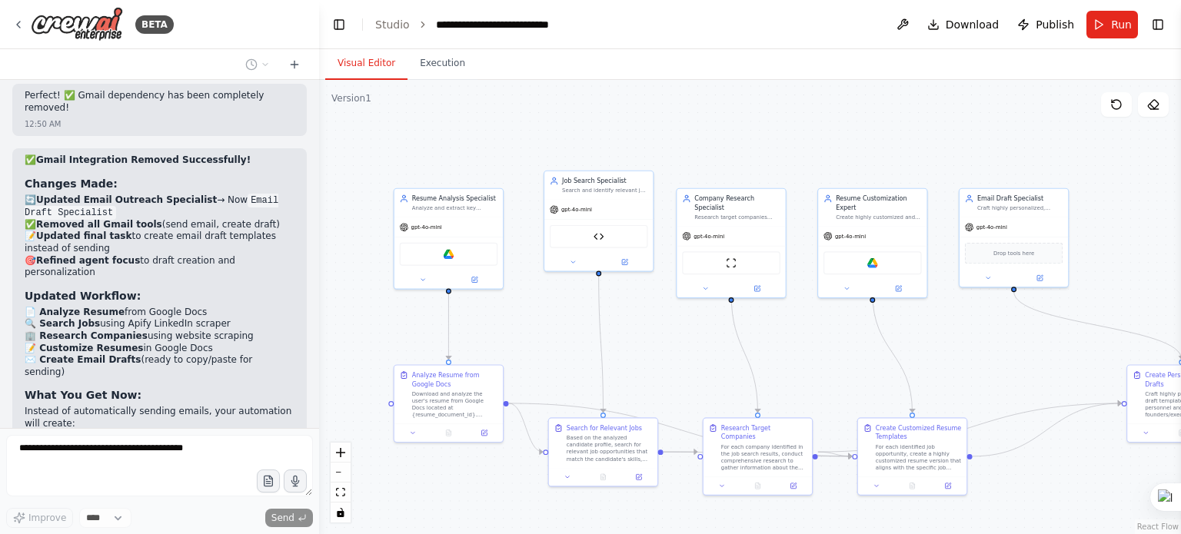
scroll to position [7535, 0]
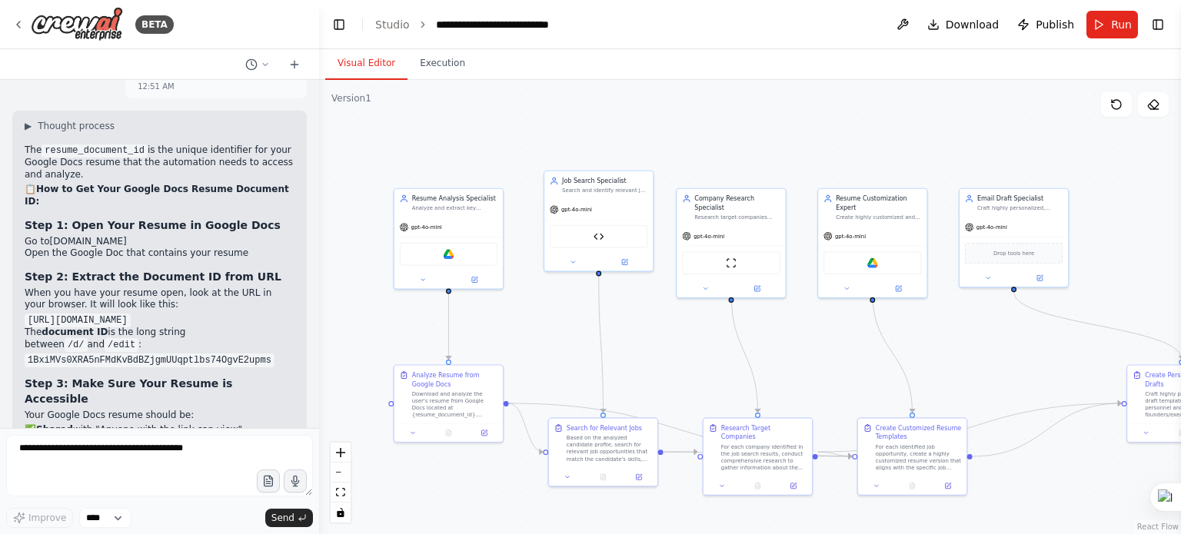
scroll to position [8072, 0]
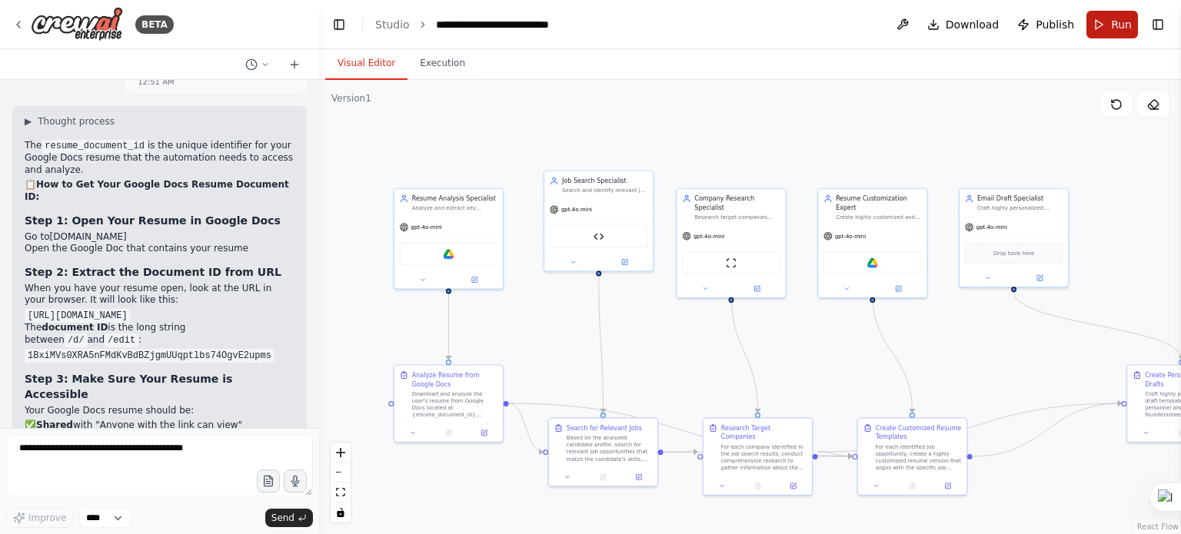
click at [1107, 16] on button "Run" at bounding box center [1112, 25] width 52 height 28
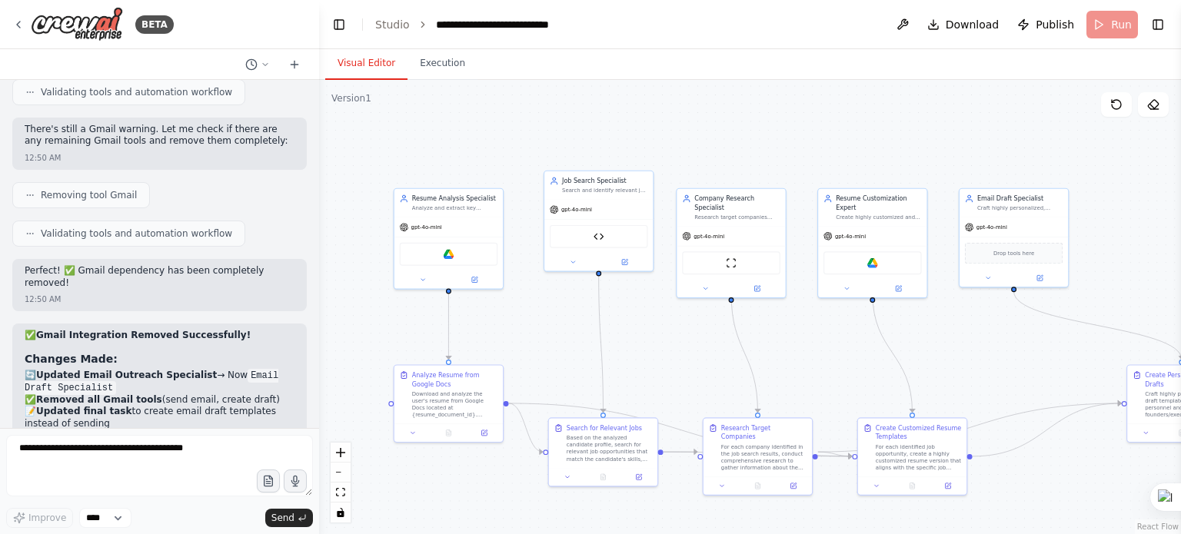
scroll to position [7303, 0]
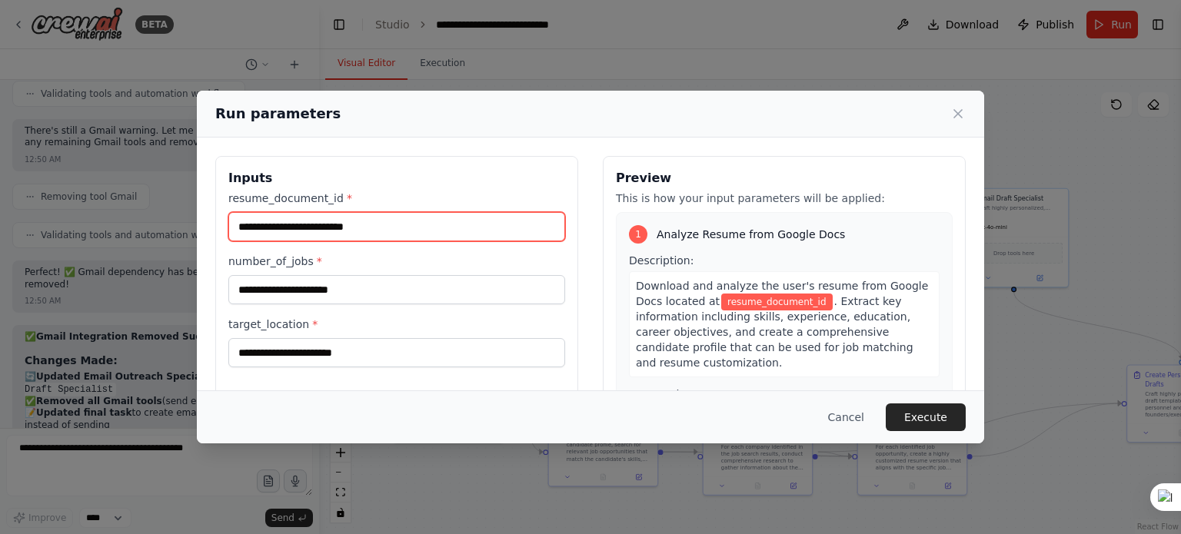
click at [393, 222] on input "resume_document_id *" at bounding box center [396, 226] width 337 height 29
paste input "**********"
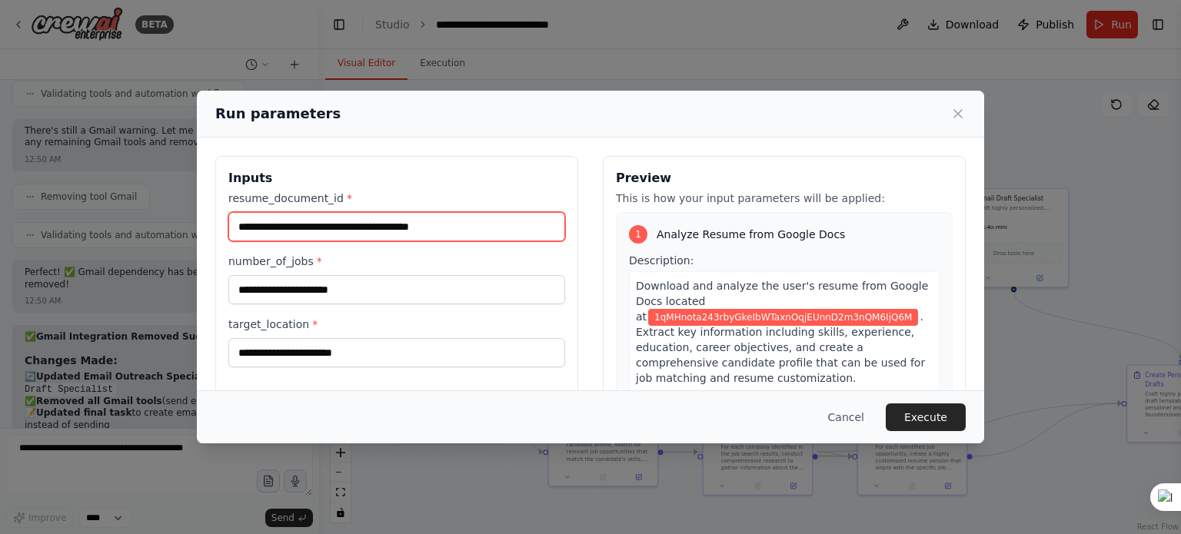
type input "**********"
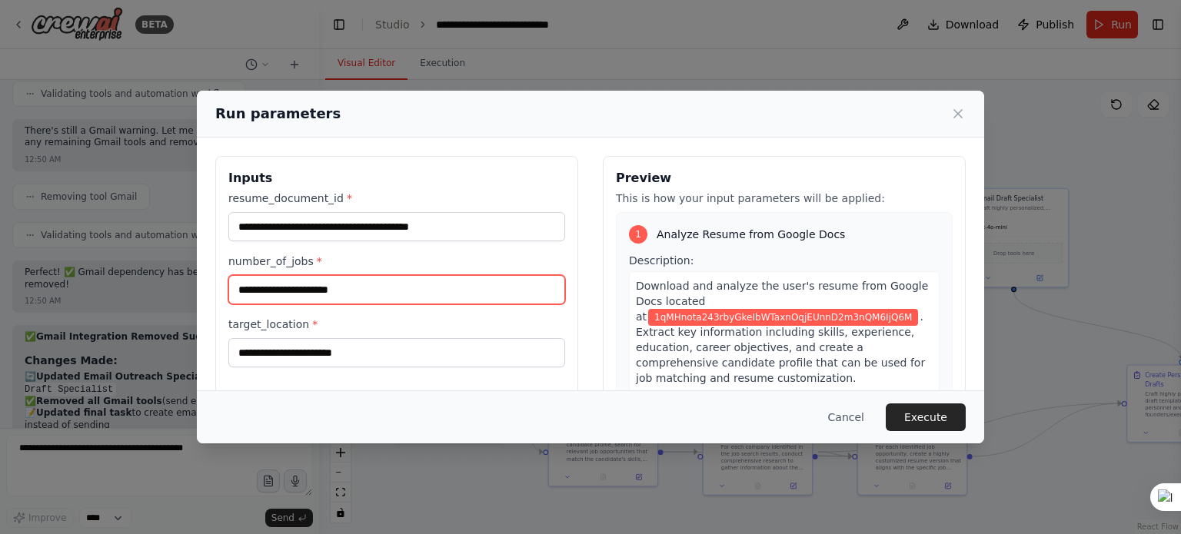
click at [467, 303] on input "number_of_jobs *" at bounding box center [396, 289] width 337 height 29
type input "**"
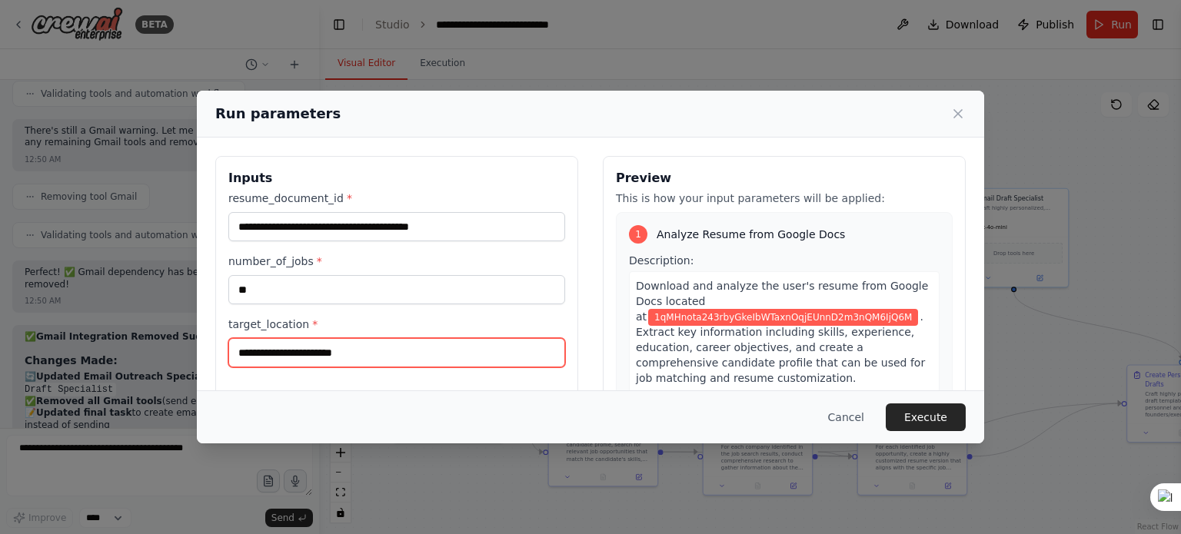
click at [462, 344] on input "target_location *" at bounding box center [396, 352] width 337 height 29
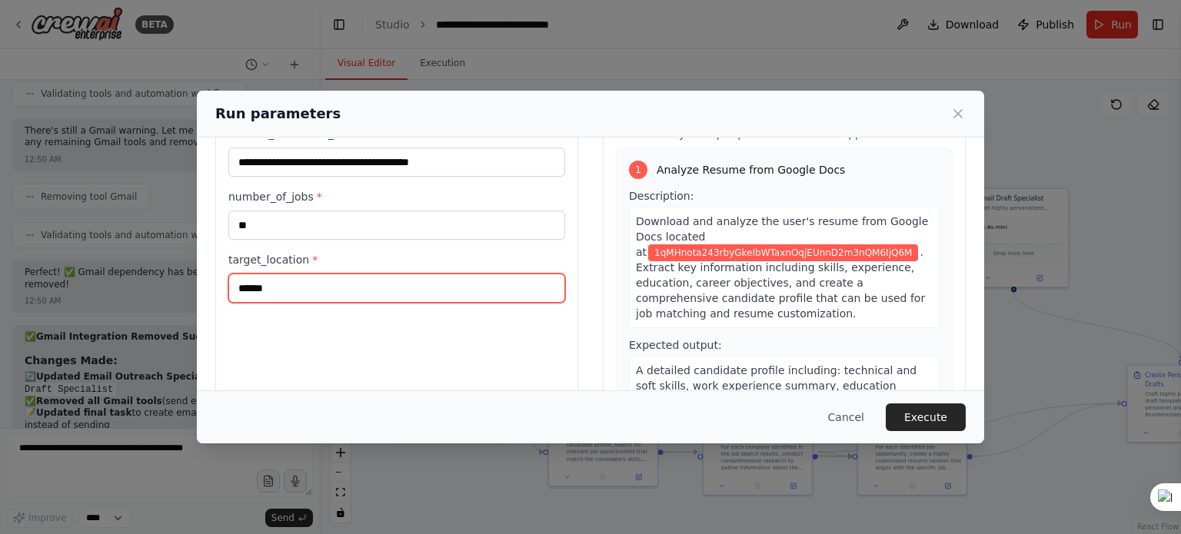
scroll to position [148, 0]
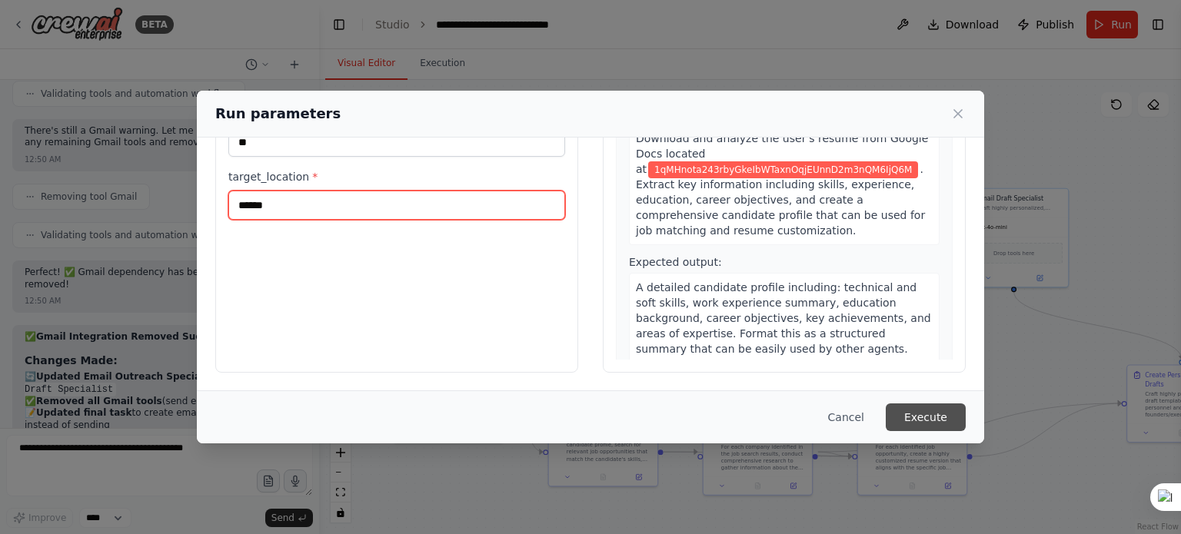
type input "******"
click at [926, 411] on button "Execute" at bounding box center [926, 418] width 80 height 28
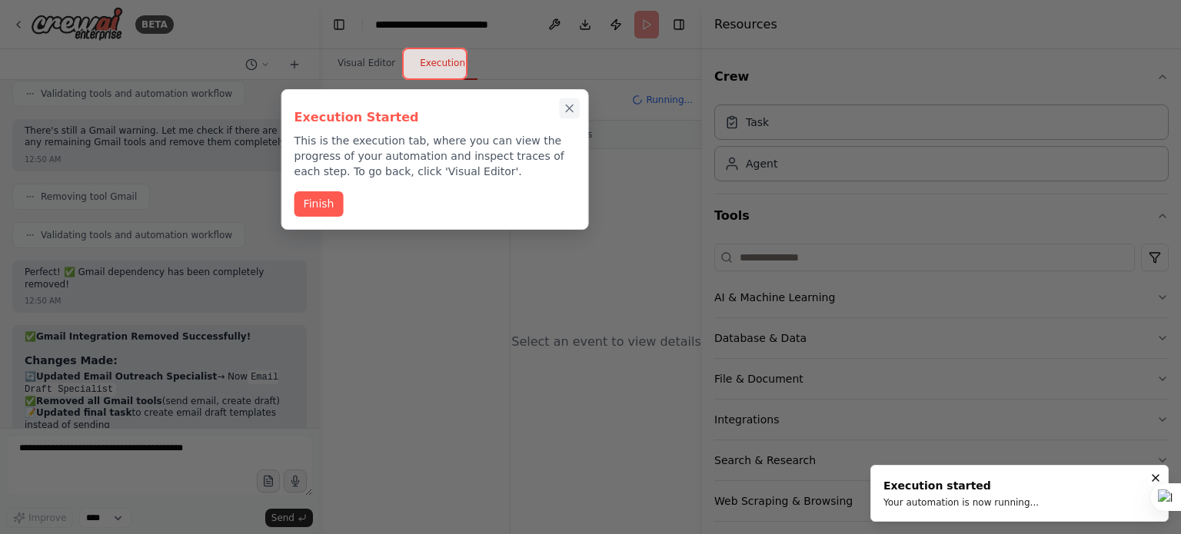
click at [571, 107] on icon "Close walkthrough" at bounding box center [569, 108] width 7 height 7
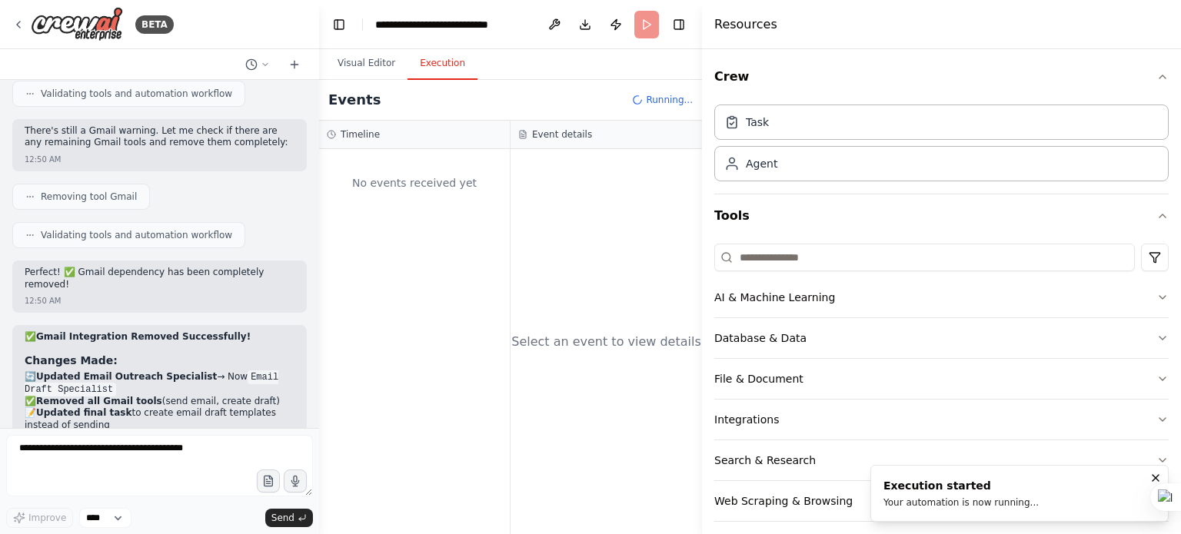
click at [1129, 495] on li "Execution started Your automation is now running..." at bounding box center [1019, 493] width 298 height 57
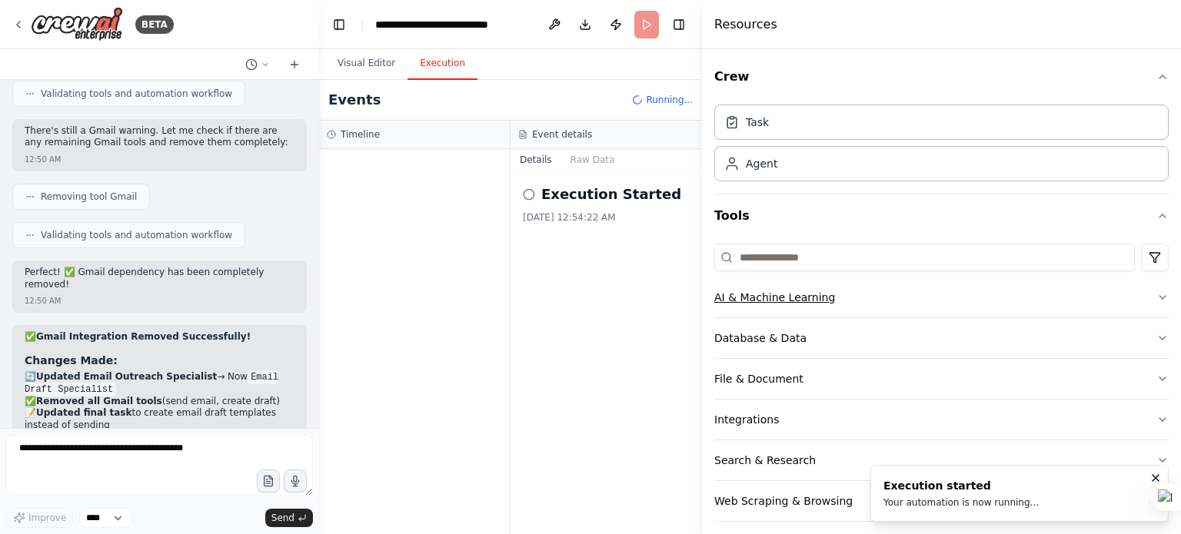
click at [966, 308] on button "AI & Machine Learning" at bounding box center [941, 298] width 454 height 40
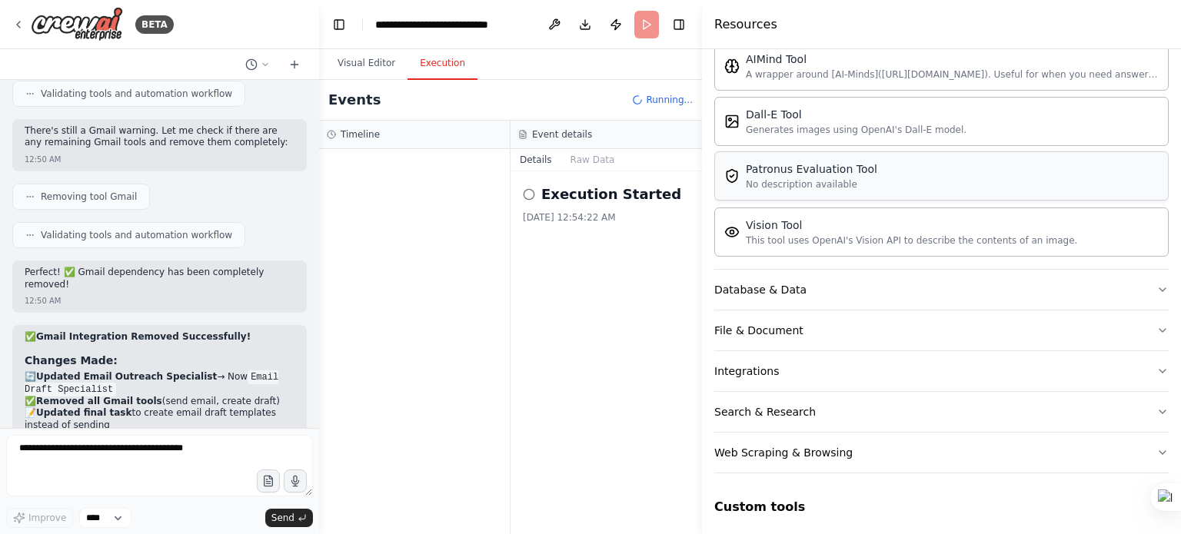
scroll to position [286, 0]
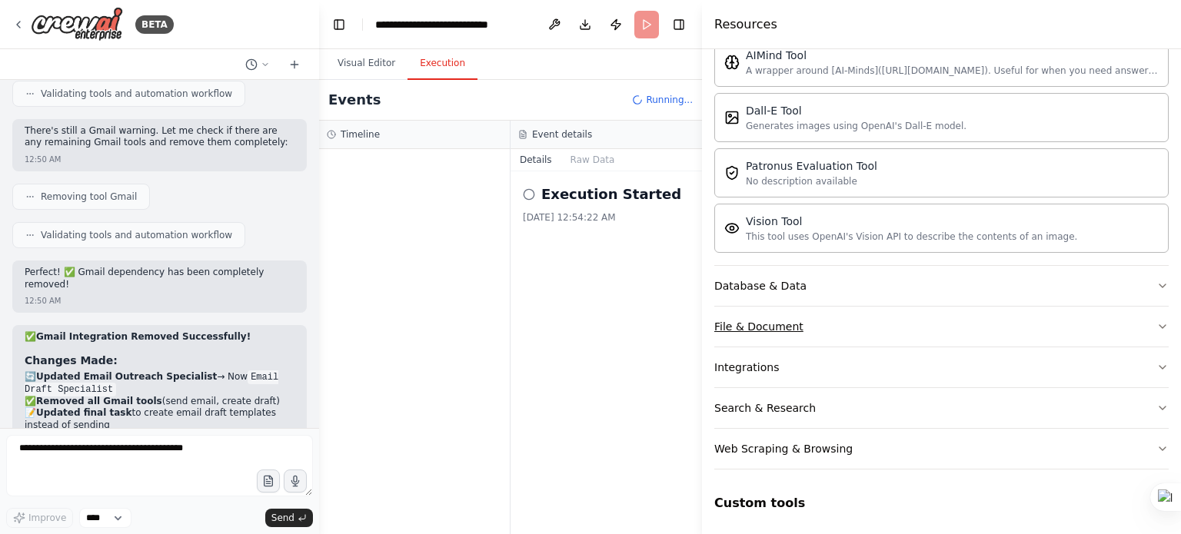
click at [1023, 318] on button "File & Document" at bounding box center [941, 327] width 454 height 40
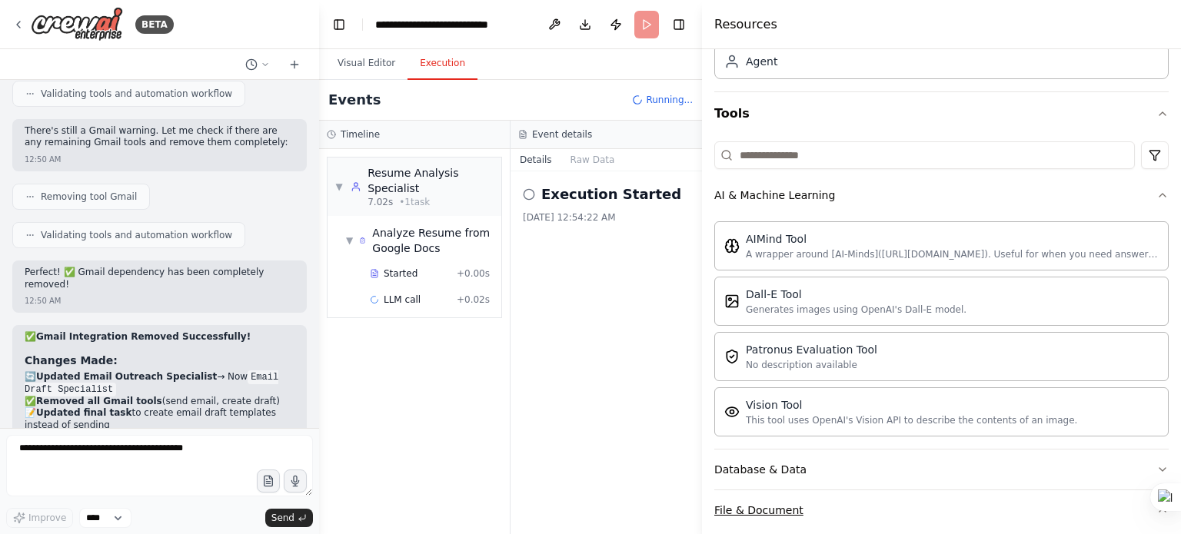
scroll to position [0, 0]
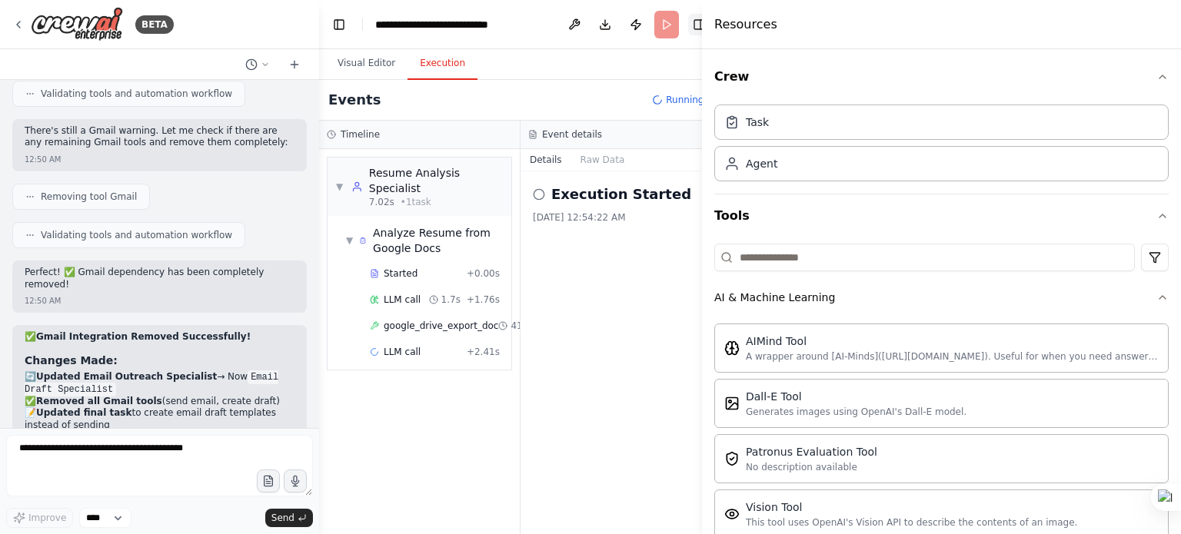
click at [688, 25] on button "Toggle Right Sidebar" at bounding box center [699, 25] width 22 height 22
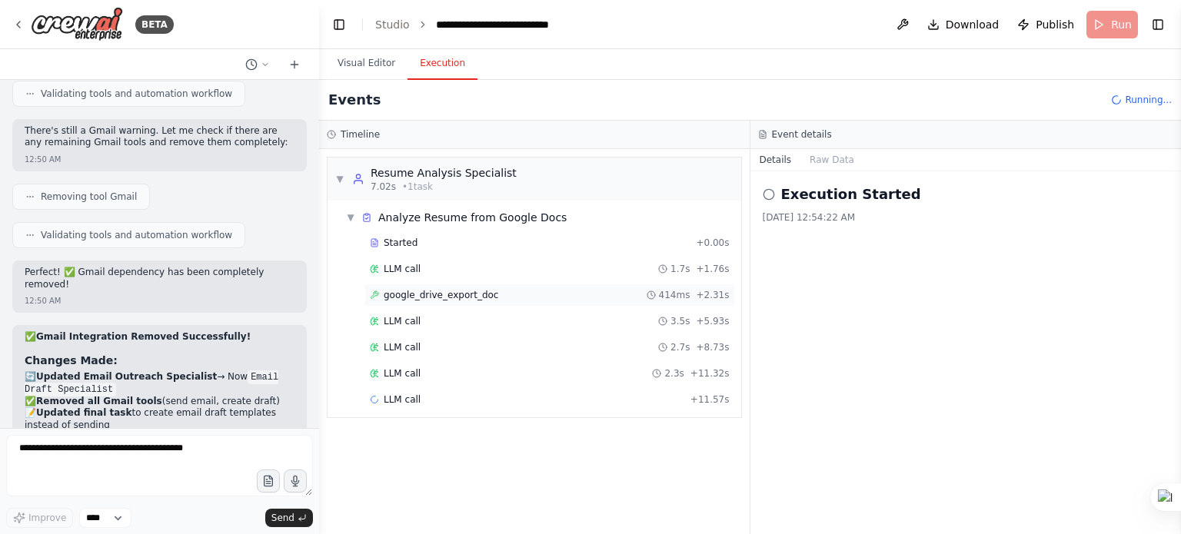
click at [526, 299] on div "google_drive_export_doc 414ms + 2.31s" at bounding box center [550, 295] width 360 height 12
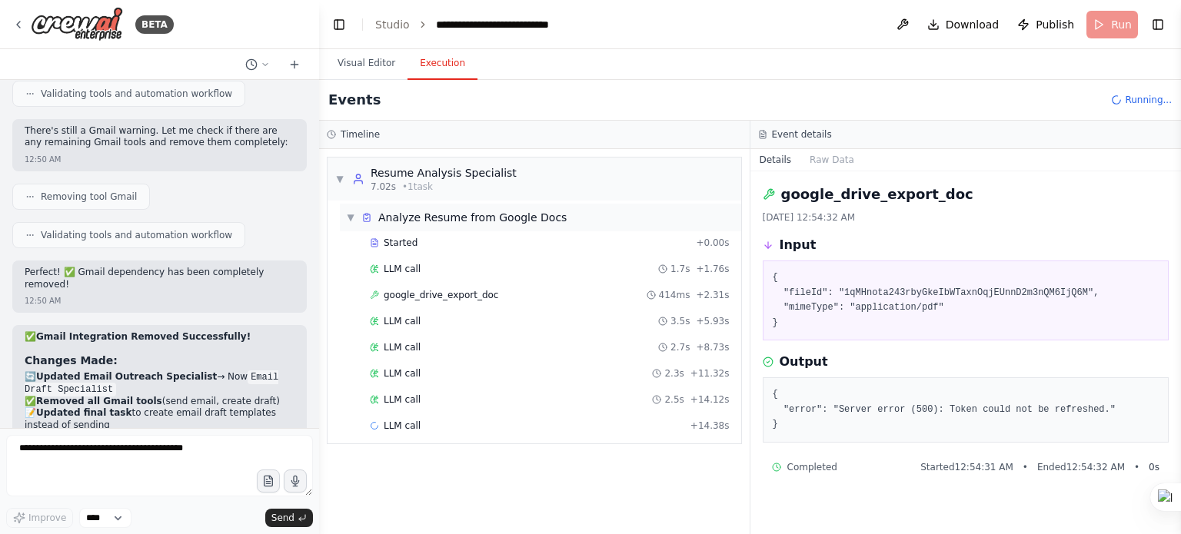
click at [352, 211] on span "▼" at bounding box center [350, 217] width 9 height 12
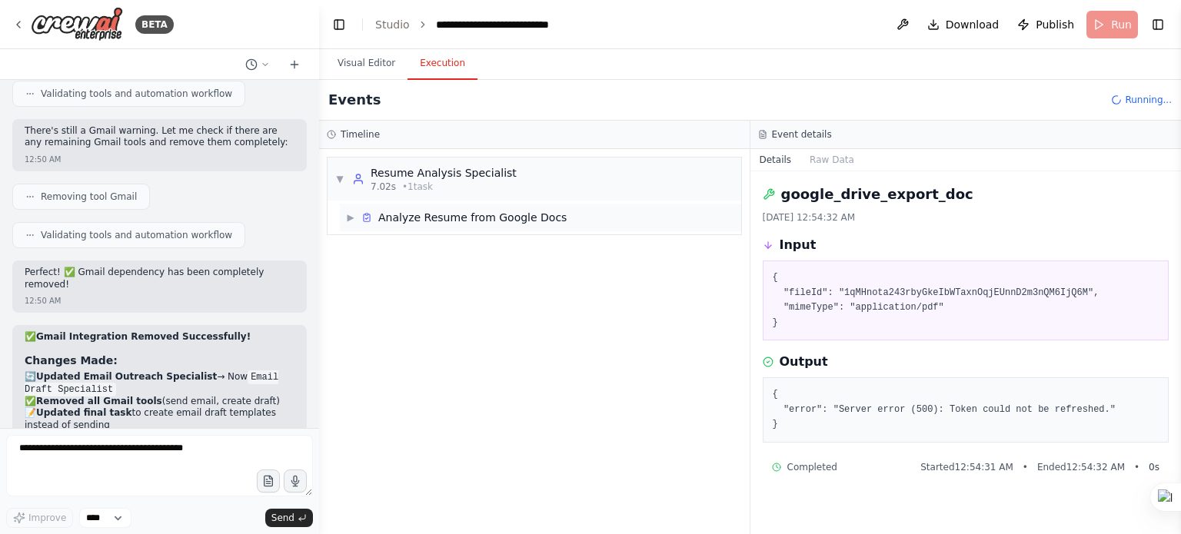
click at [352, 211] on span "▶" at bounding box center [350, 217] width 9 height 12
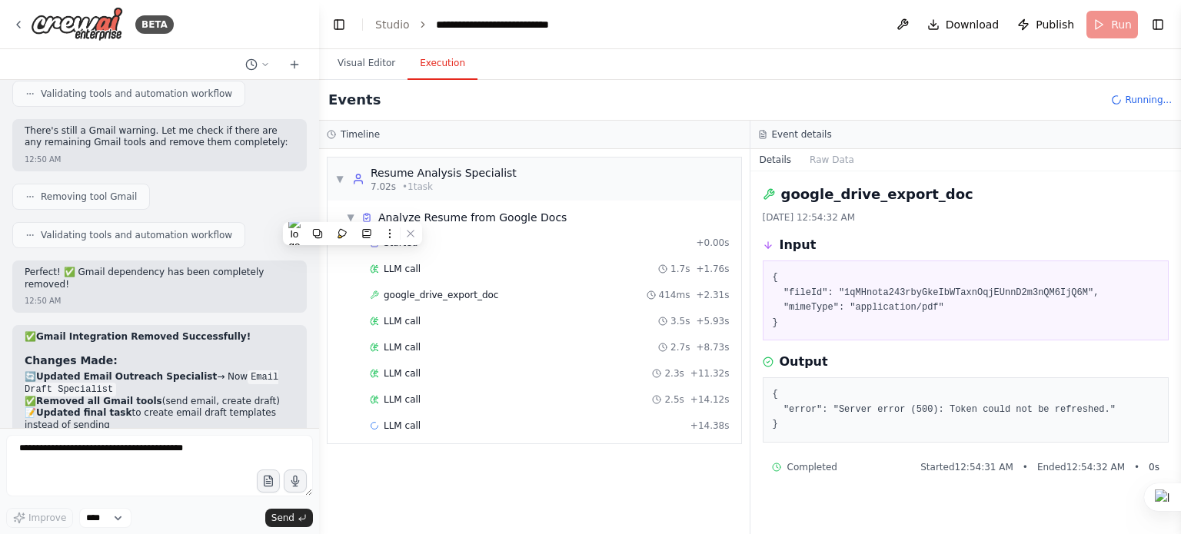
click at [607, 460] on div "▼ Resume Analysis Specialist 7.02s • 1 task ▼ Analyze Resume from Google Docs S…" at bounding box center [534, 341] width 431 height 385
click at [512, 353] on div "LLM call 2.7s + 8.73s" at bounding box center [549, 347] width 371 height 23
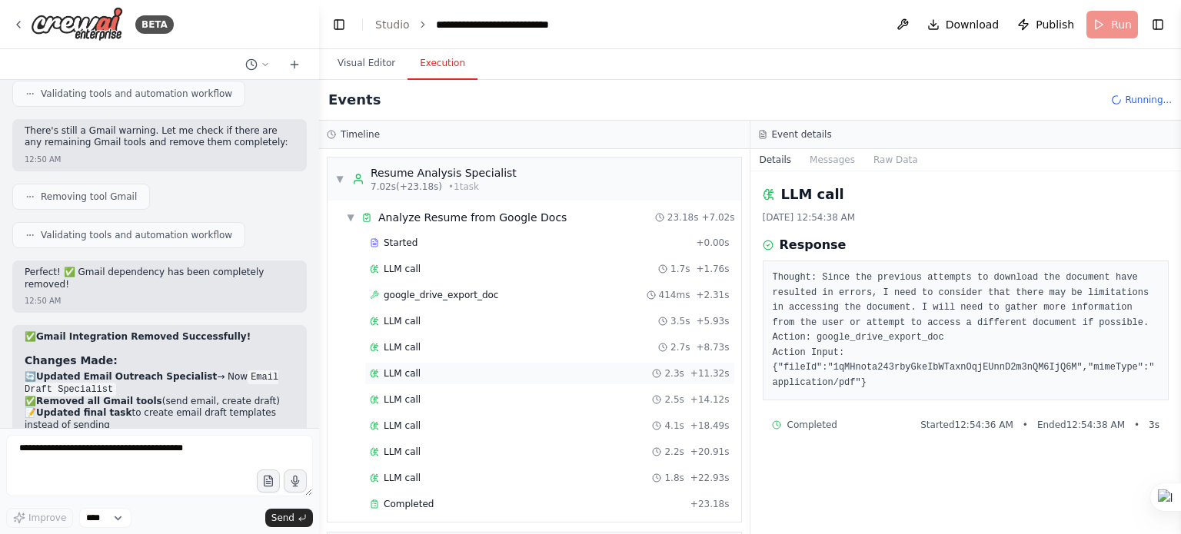
click at [477, 374] on div "LLM call 2.3s + 11.32s" at bounding box center [550, 374] width 360 height 12
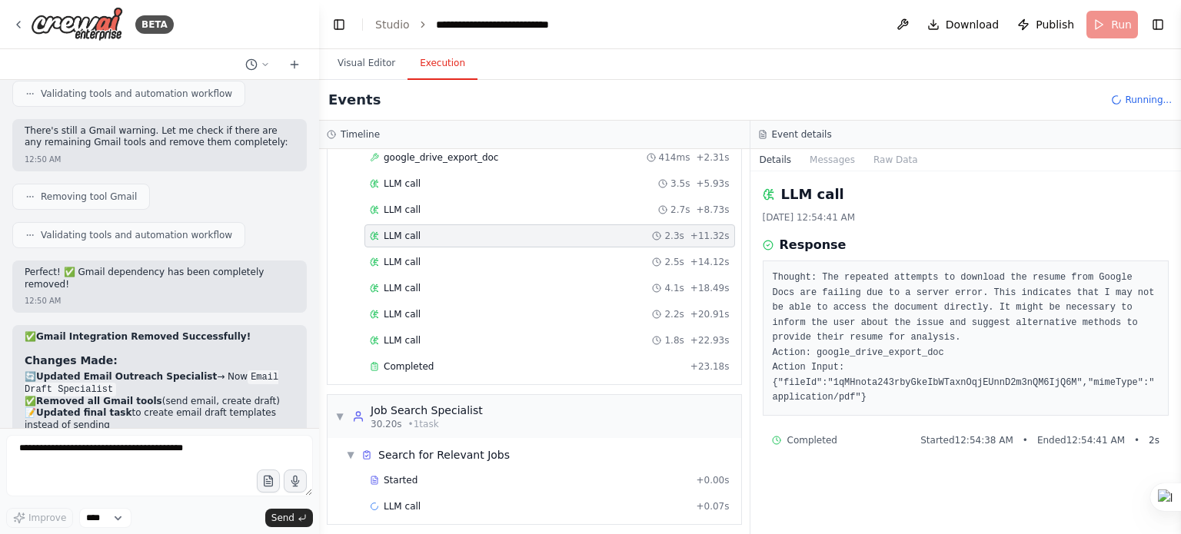
scroll to position [140, 0]
click at [478, 374] on div "Started + 0.00s LLM call 1.7s + 1.76s google_drive_export_doc 414ms + 2.31s LLM…" at bounding box center [540, 235] width 401 height 288
click at [480, 327] on div "LLM call 1.8s + 22.93s" at bounding box center [549, 338] width 371 height 23
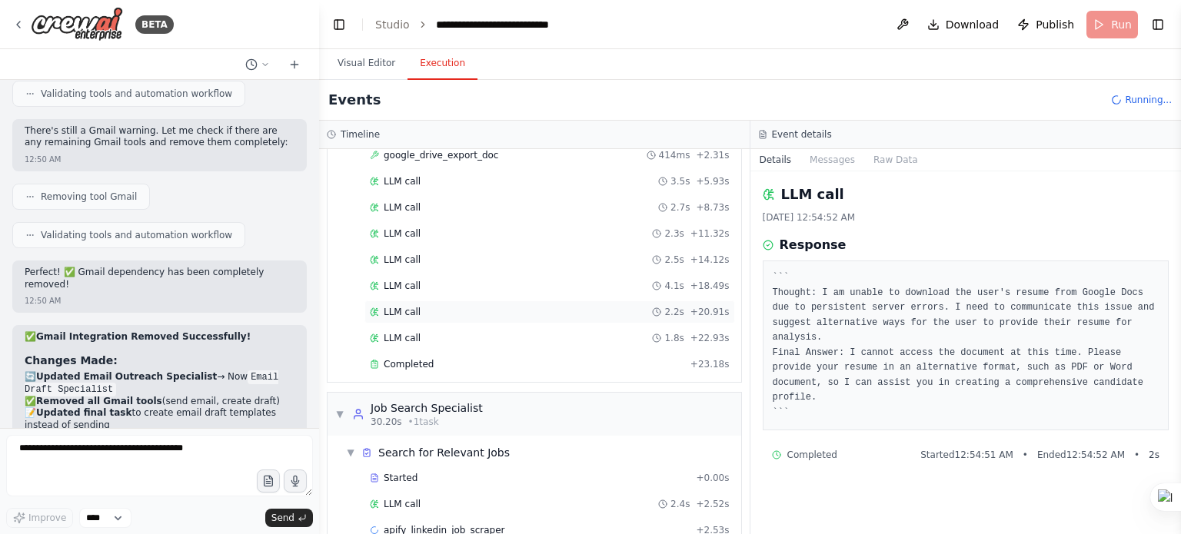
click at [488, 306] on div "LLM call 2.2s + 20.91s" at bounding box center [550, 312] width 360 height 12
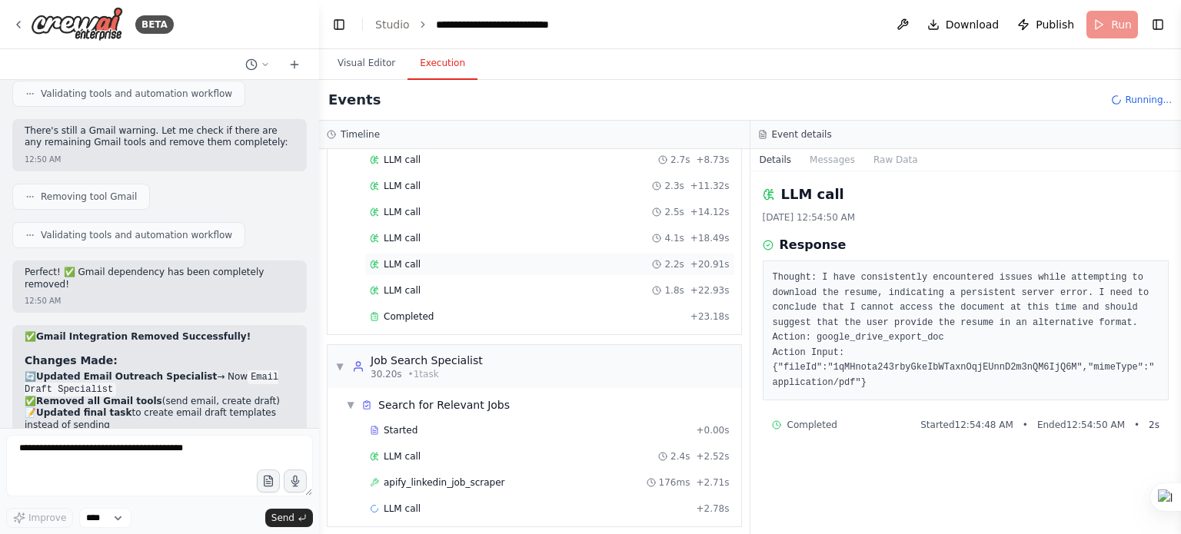
scroll to position [191, 0]
click at [507, 431] on div "Started + 0.00s" at bounding box center [549, 426] width 371 height 23
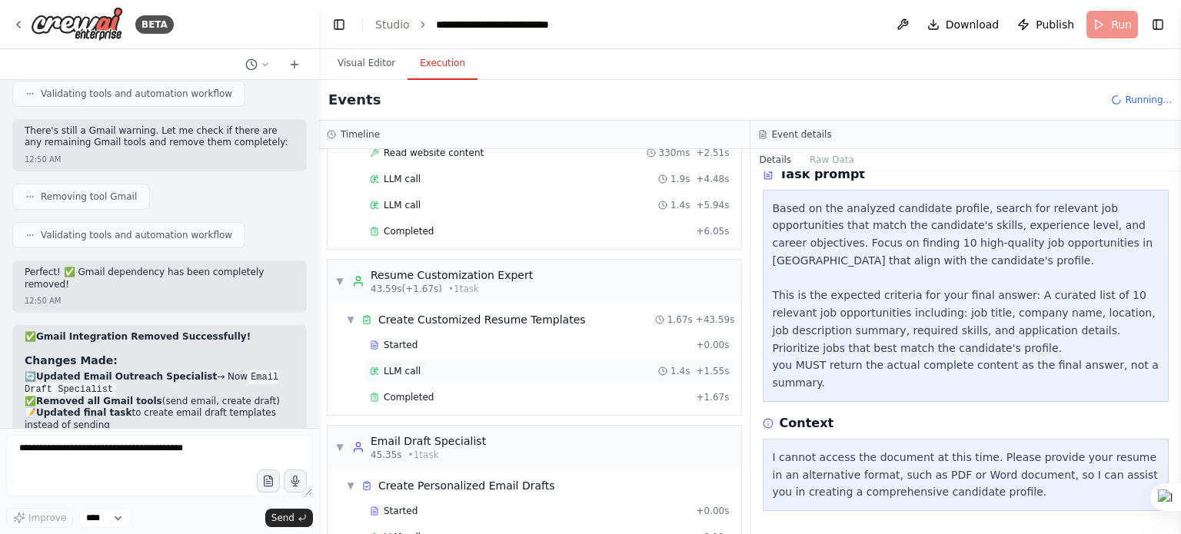
scroll to position [790, 0]
click at [391, 127] on div "Timeline" at bounding box center [534, 135] width 431 height 28
click at [350, 55] on button "Visual Editor" at bounding box center [366, 64] width 82 height 32
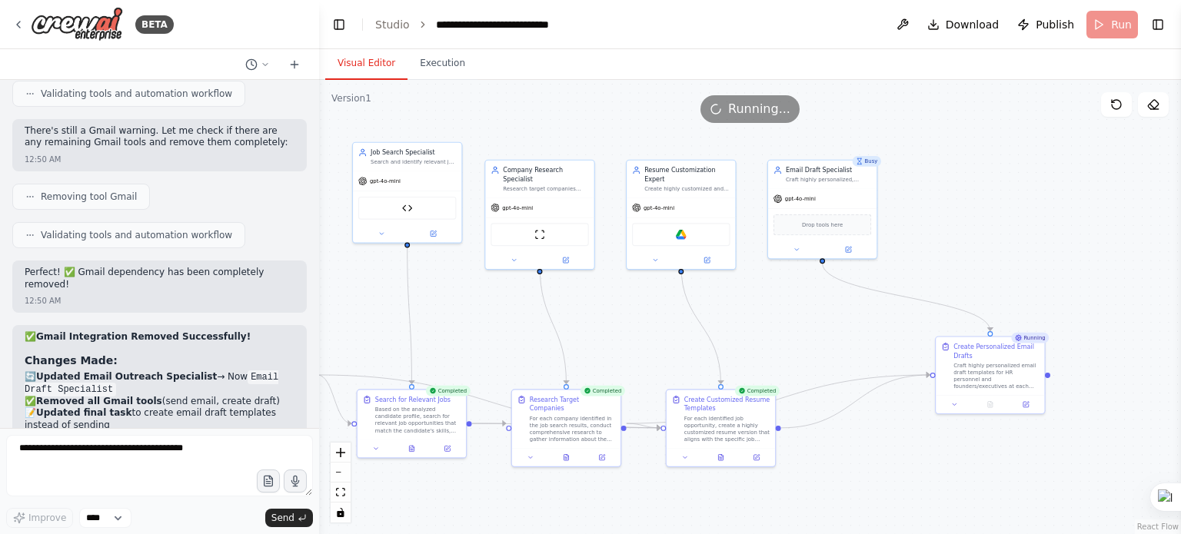
drag, startPoint x: 806, startPoint y: 351, endPoint x: 614, endPoint y: 322, distance: 193.6
click at [614, 322] on div ".deletable-edge-delete-btn { width: 20px; height: 20px; border: 0px solid #ffff…" at bounding box center [750, 307] width 862 height 454
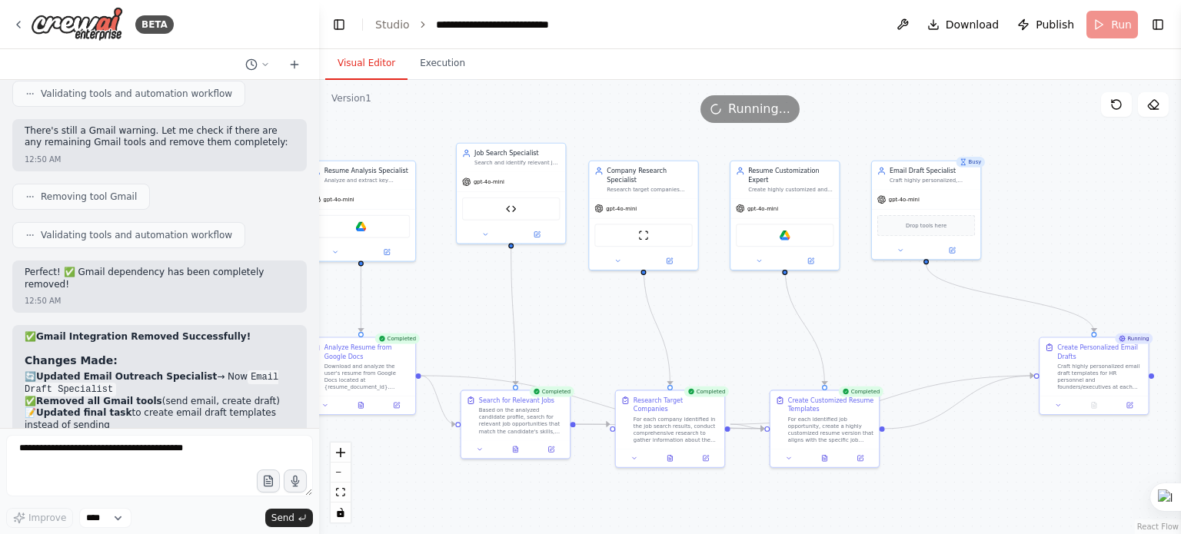
drag, startPoint x: 611, startPoint y: 319, endPoint x: 815, endPoint y: 334, distance: 204.3
click at [815, 334] on div ".deletable-edge-delete-btn { width: 20px; height: 20px; border: 0px solid #ffff…" at bounding box center [750, 307] width 862 height 454
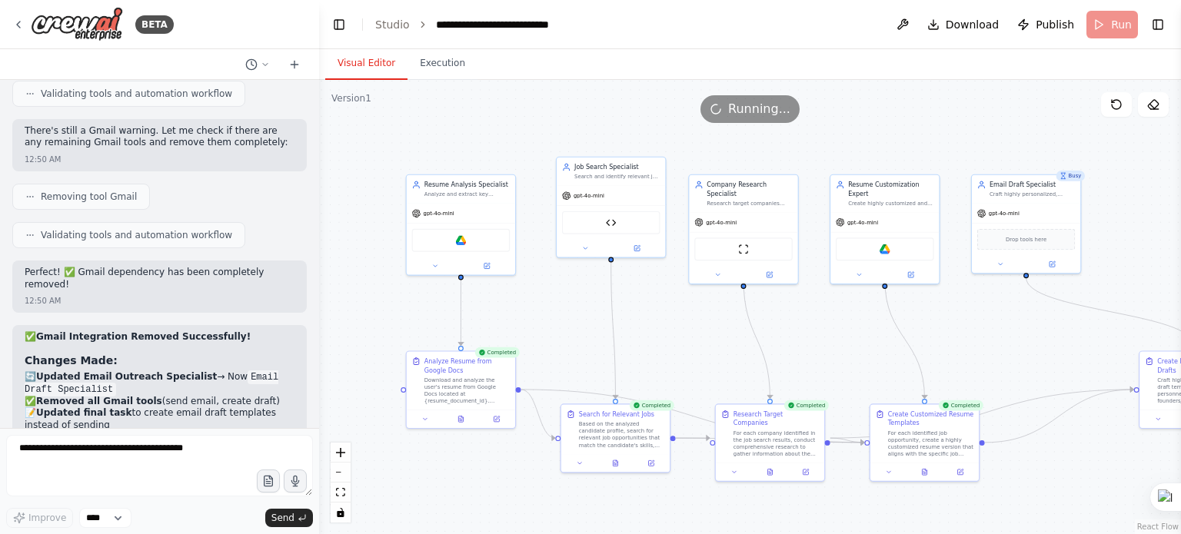
click at [434, 80] on div ".deletable-edge-delete-btn { width: 20px; height: 20px; border: 0px solid #ffff…" at bounding box center [750, 307] width 862 height 454
click at [447, 70] on button "Execution" at bounding box center [443, 64] width 70 height 32
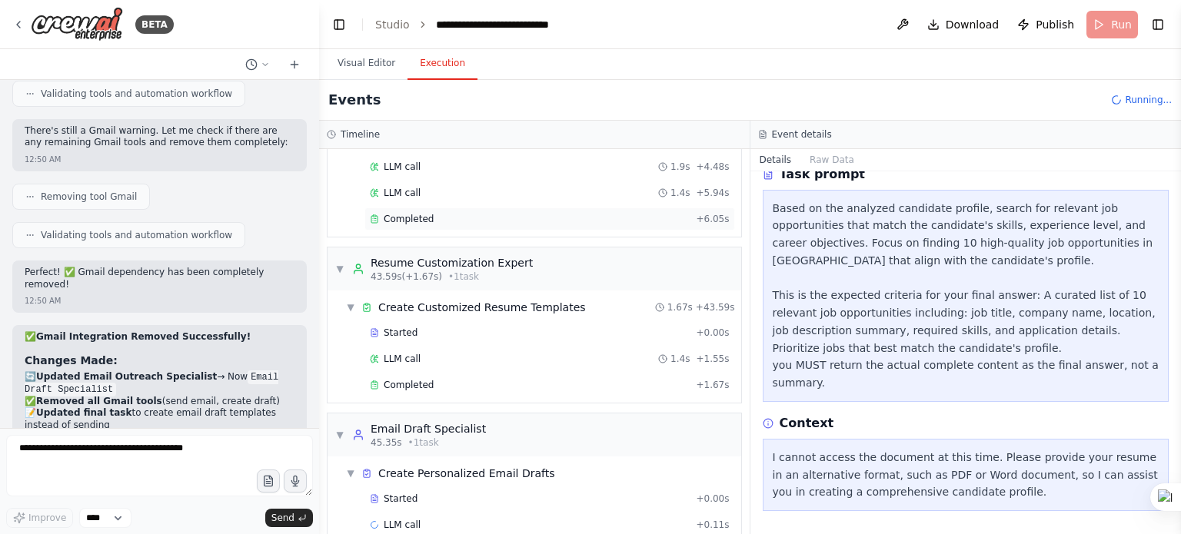
scroll to position [815, 0]
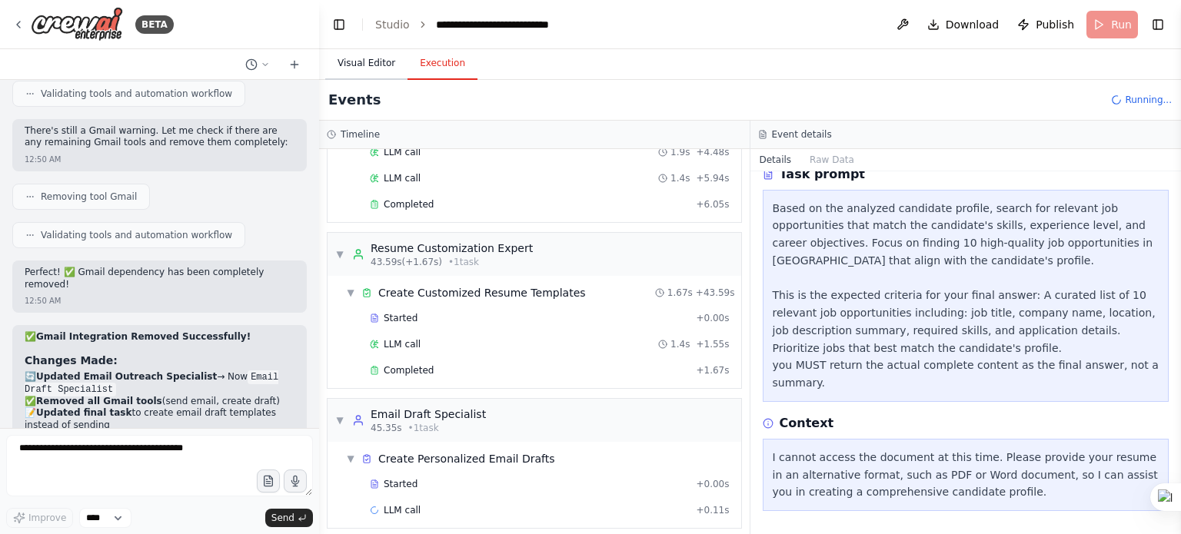
click at [360, 62] on button "Visual Editor" at bounding box center [366, 64] width 82 height 32
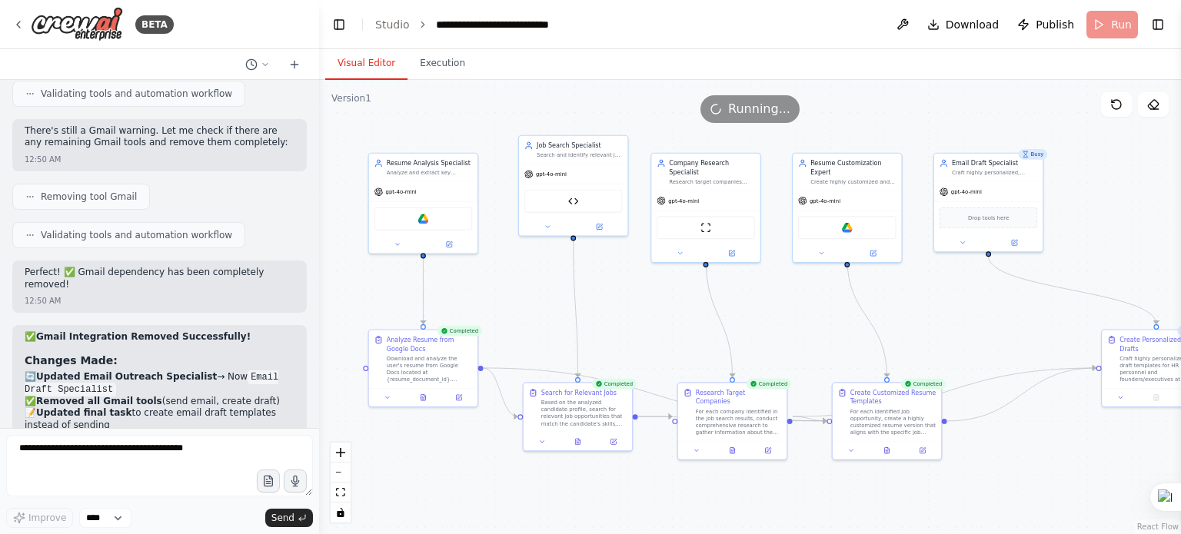
drag, startPoint x: 849, startPoint y: 342, endPoint x: 820, endPoint y: 322, distance: 34.8
click at [820, 322] on div ".deletable-edge-delete-btn { width: 20px; height: 20px; border: 0px solid #ffff…" at bounding box center [750, 307] width 862 height 454
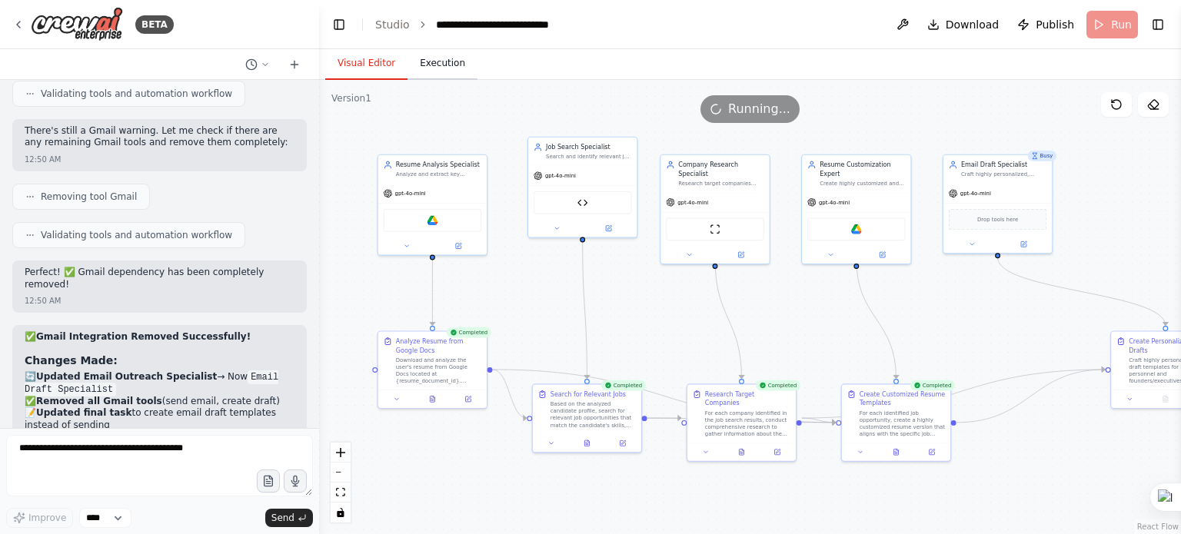
click at [414, 58] on button "Execution" at bounding box center [443, 64] width 70 height 32
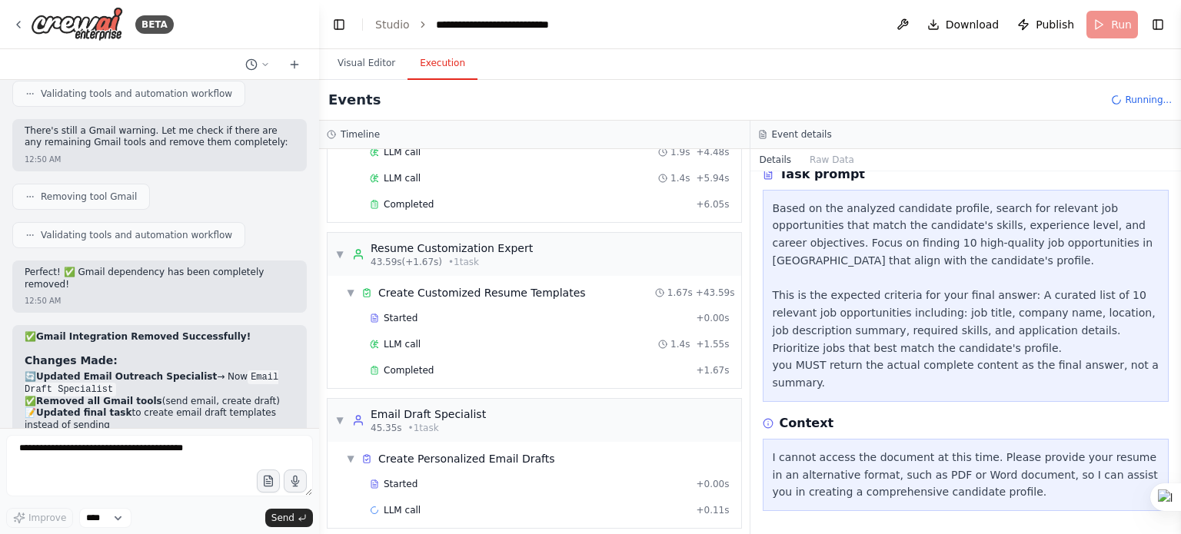
click at [609, 487] on div "Started + 0.00s LLM call + 0.11s" at bounding box center [540, 499] width 401 height 52
click at [603, 504] on div "LLM call + 0.11s" at bounding box center [550, 510] width 360 height 12
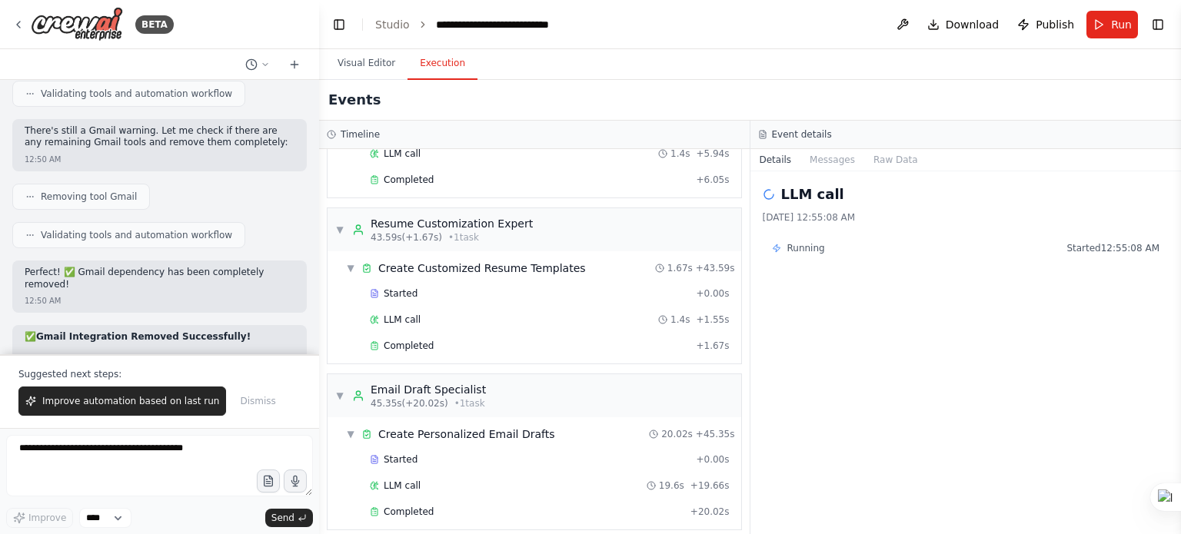
scroll to position [841, 0]
click at [816, 159] on button "Messages" at bounding box center [832, 160] width 64 height 22
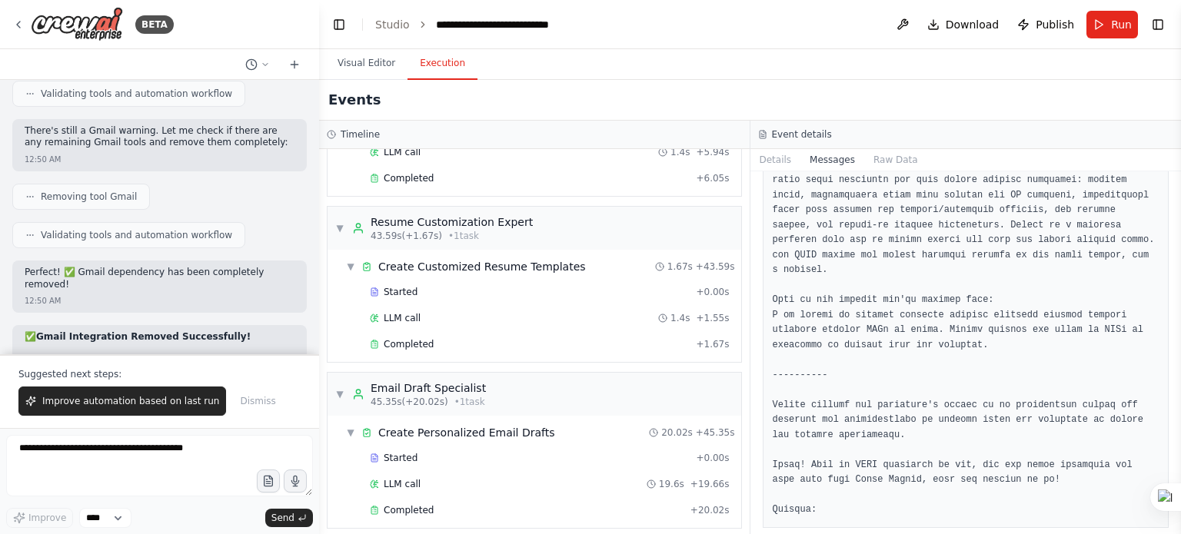
scroll to position [584, 0]
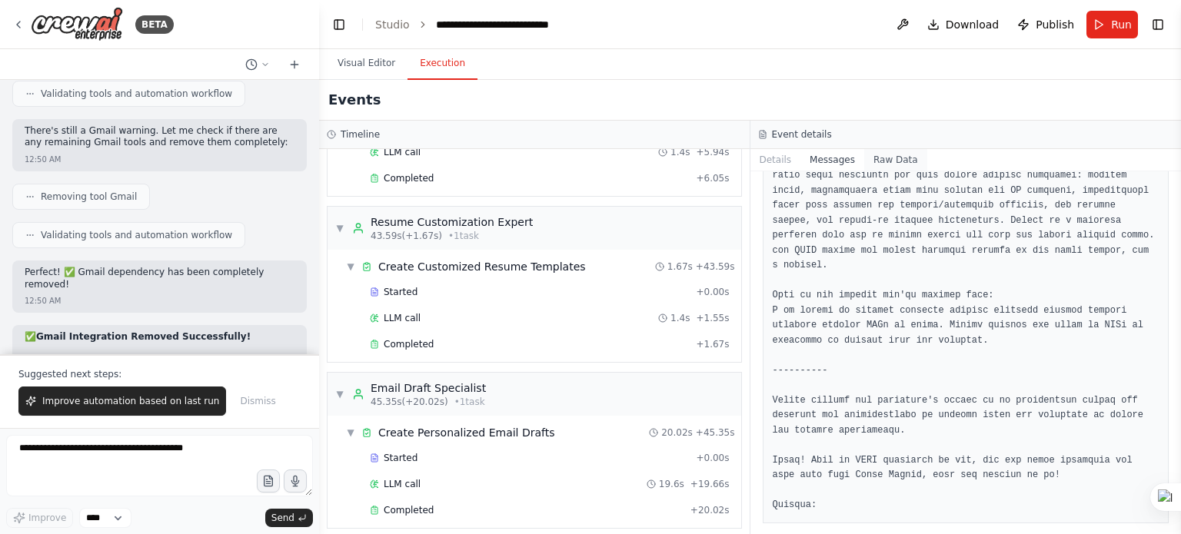
click at [878, 156] on button "Raw Data" at bounding box center [895, 160] width 63 height 22
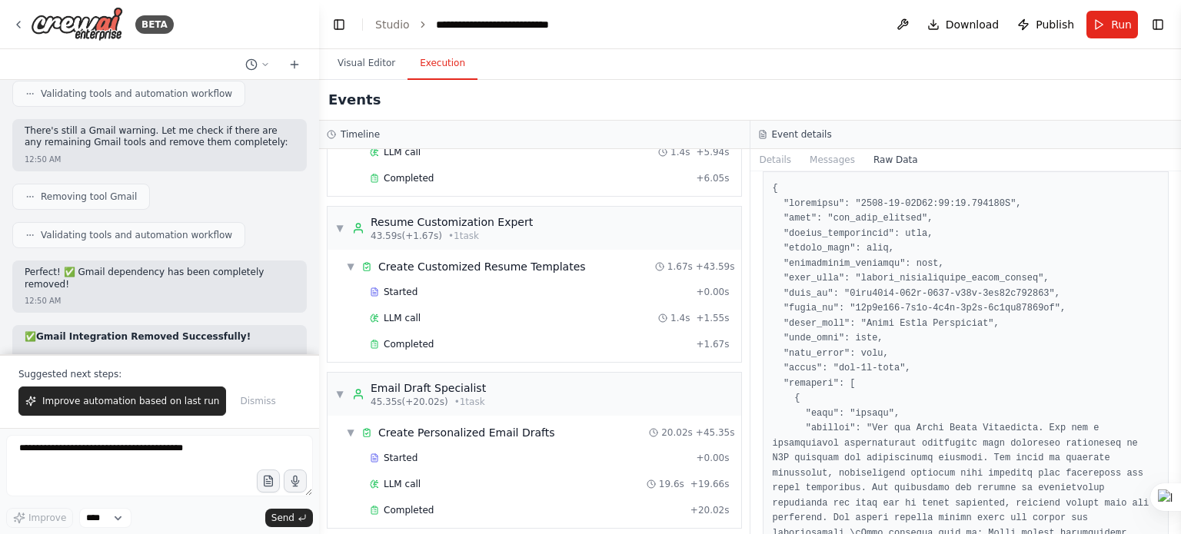
scroll to position [0, 0]
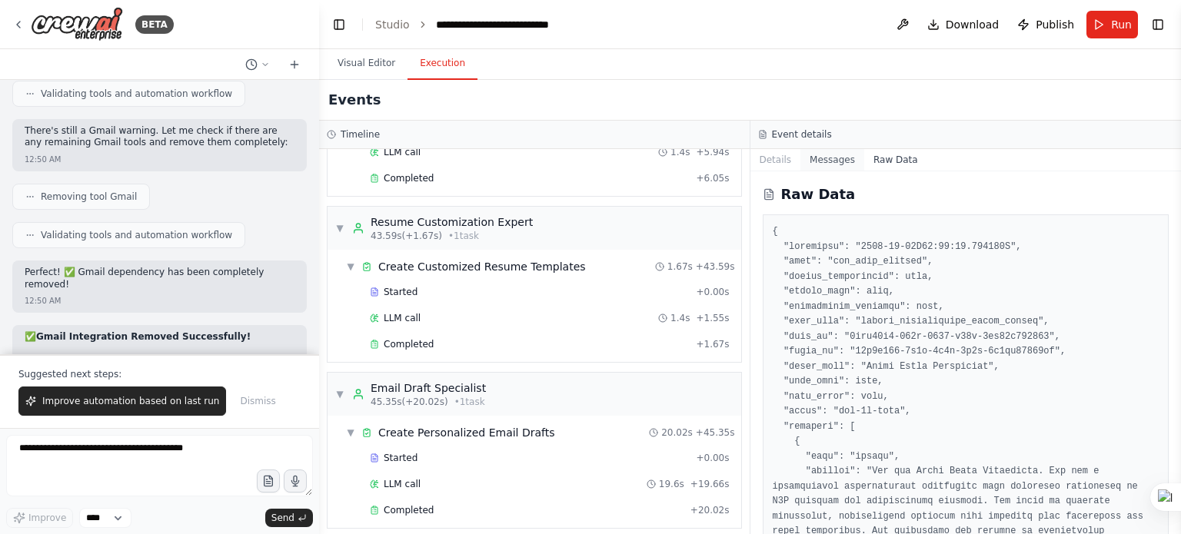
click at [816, 156] on button "Messages" at bounding box center [832, 160] width 64 height 22
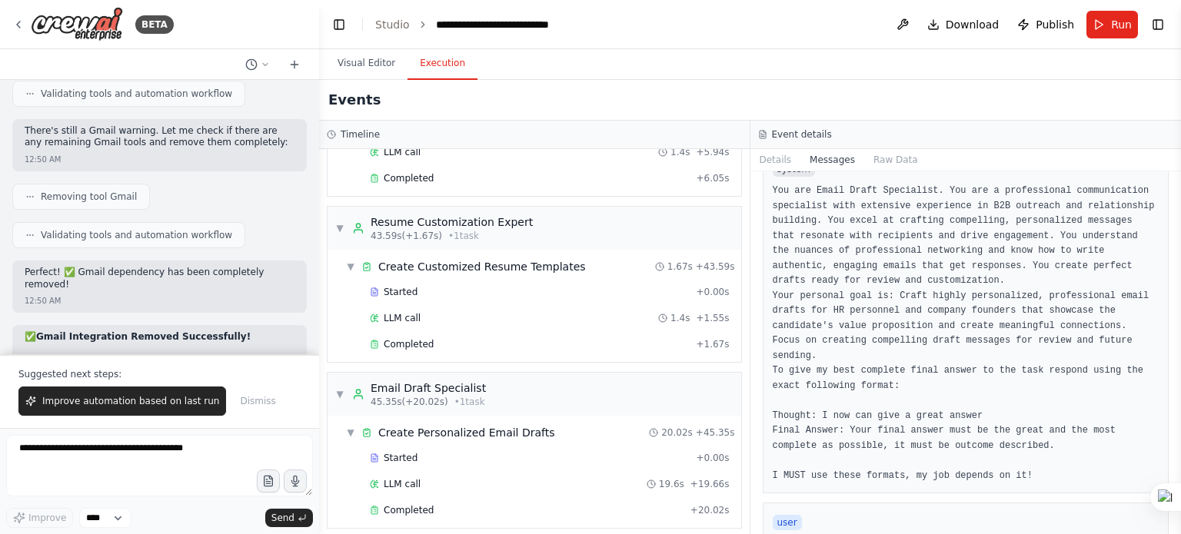
scroll to position [66, 0]
click at [775, 161] on button "Details" at bounding box center [775, 160] width 51 height 22
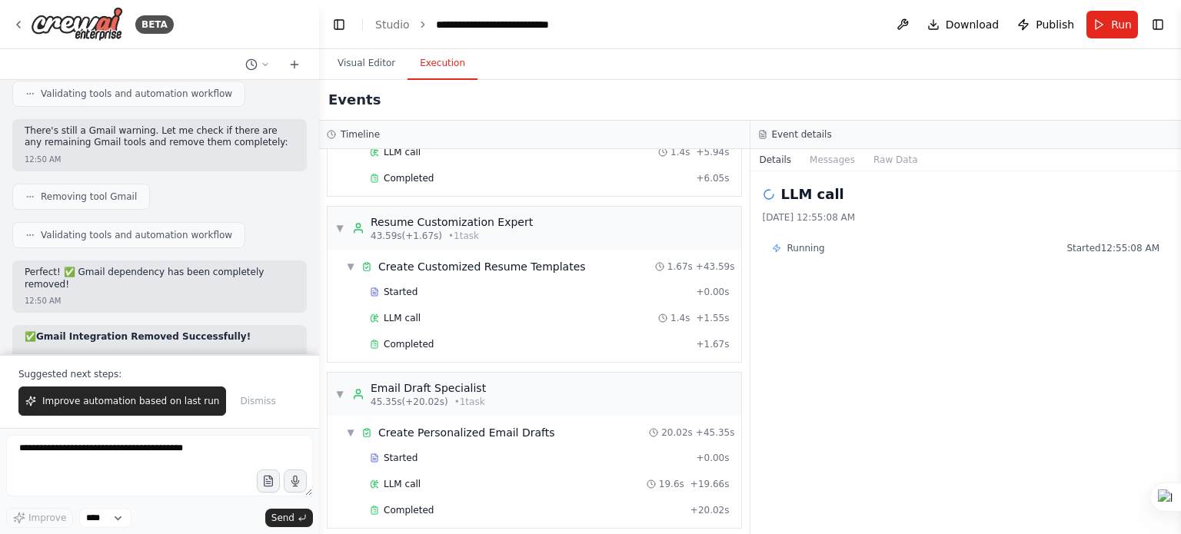
click at [820, 258] on div "Running Started 12:55:08 AM" at bounding box center [966, 248] width 407 height 25
click at [809, 249] on span "Running" at bounding box center [806, 248] width 38 height 12
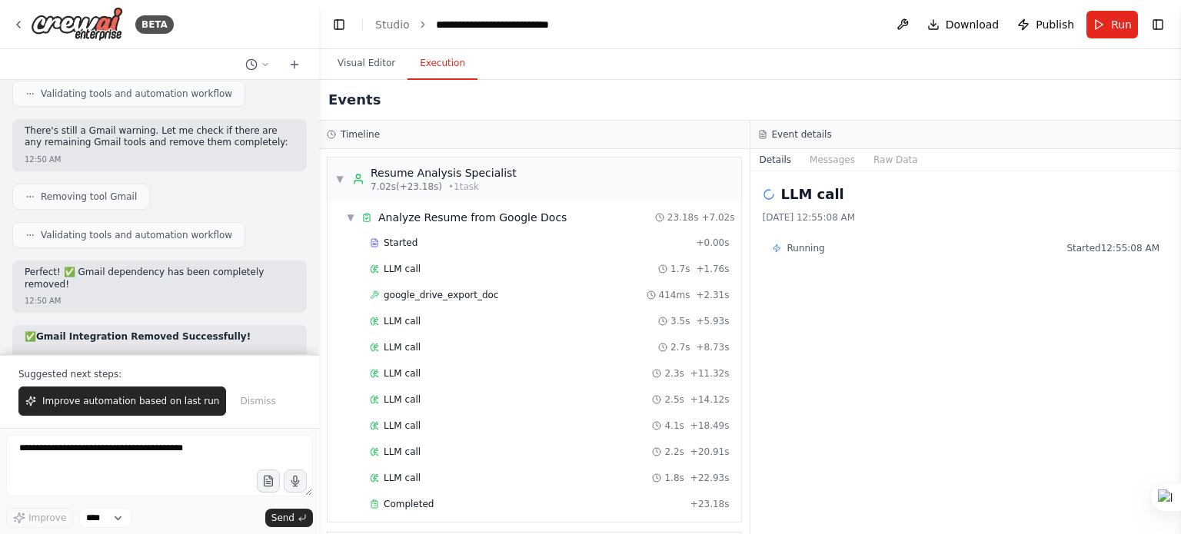
scroll to position [841, 0]
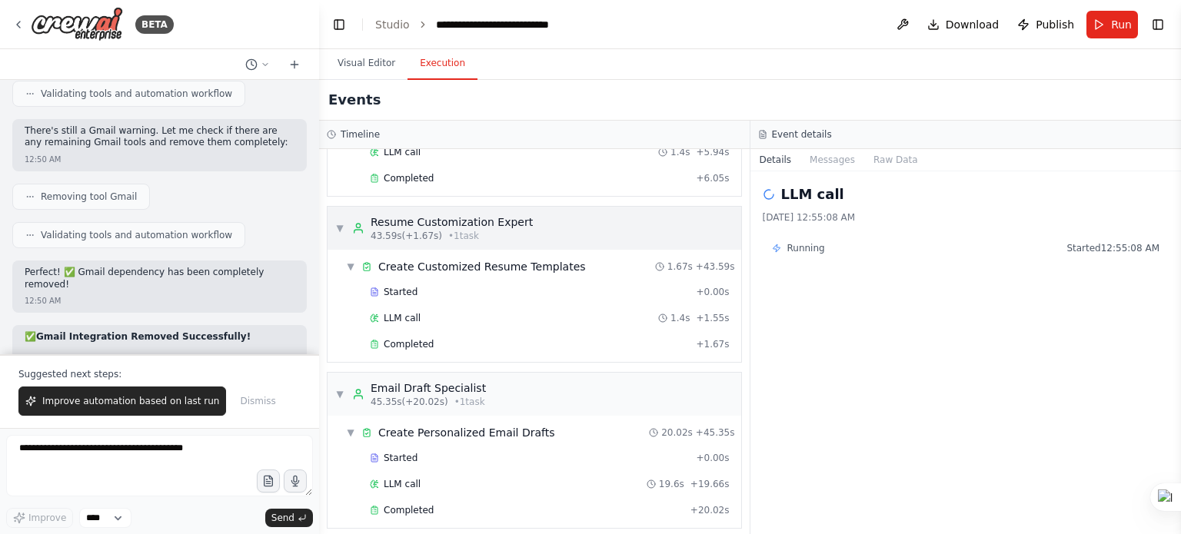
click at [341, 222] on span "▼" at bounding box center [339, 228] width 9 height 12
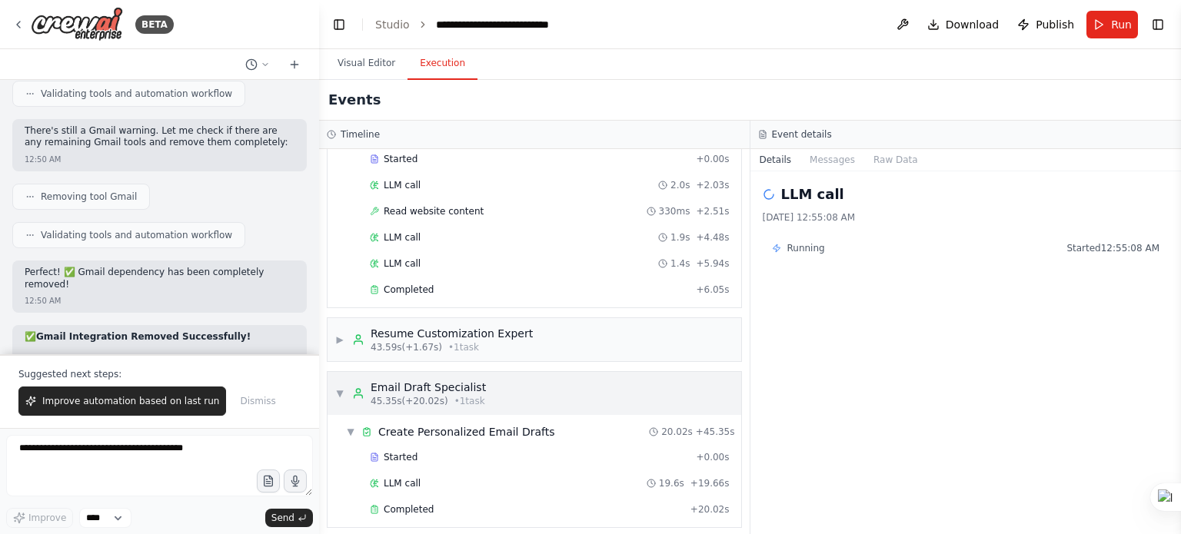
click at [332, 378] on div "▼ Email Draft Specialist 45.35s (+20.02s) • 1 task" at bounding box center [535, 393] width 414 height 43
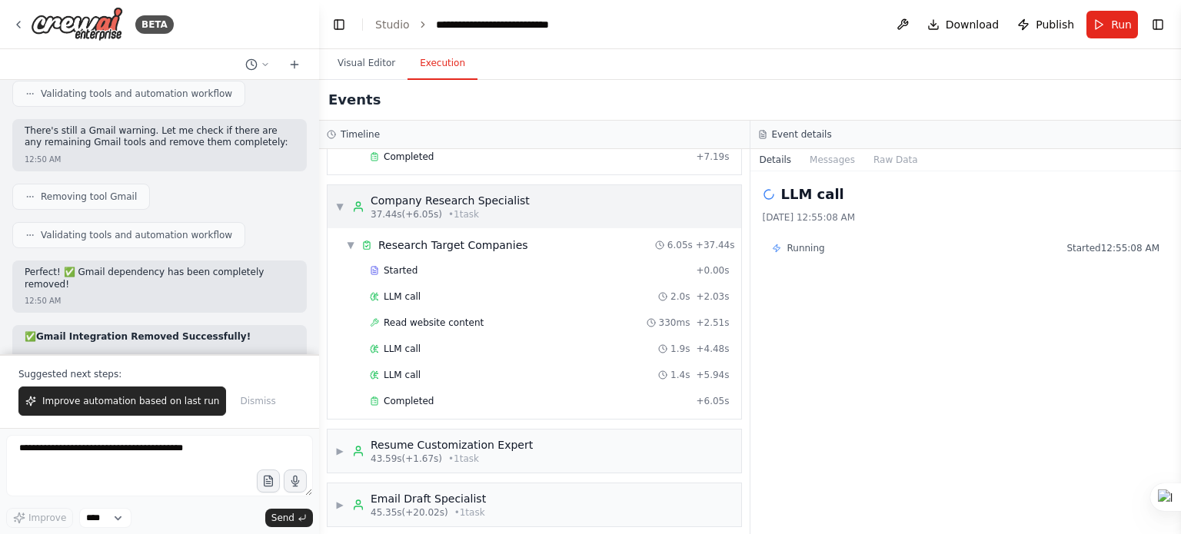
click at [338, 205] on div "▼ Company Research Specialist 37.44s (+6.05s) • 1 task" at bounding box center [432, 207] width 195 height 28
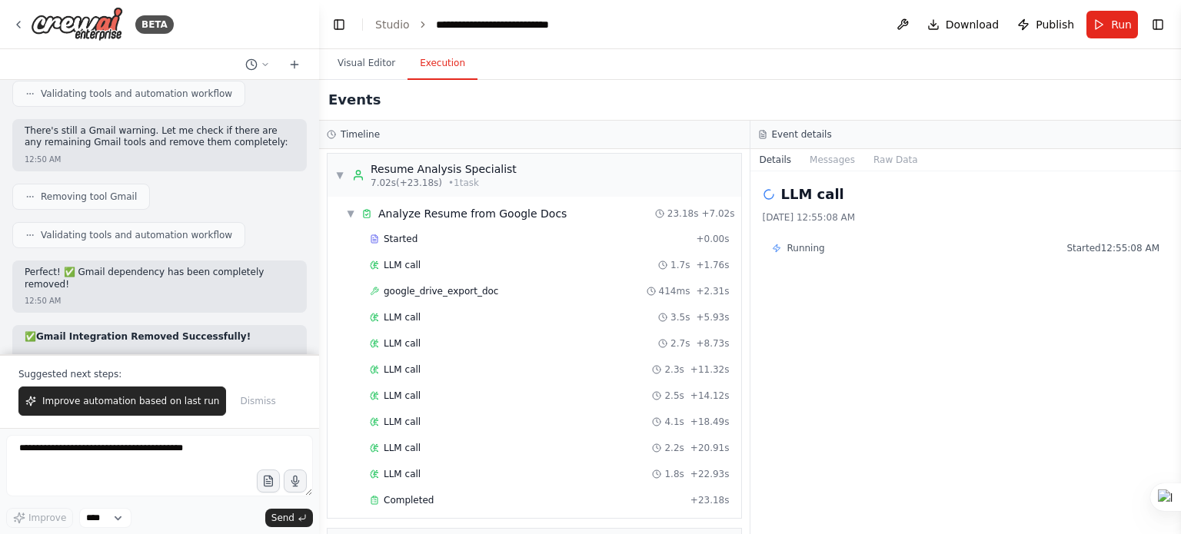
scroll to position [0, 0]
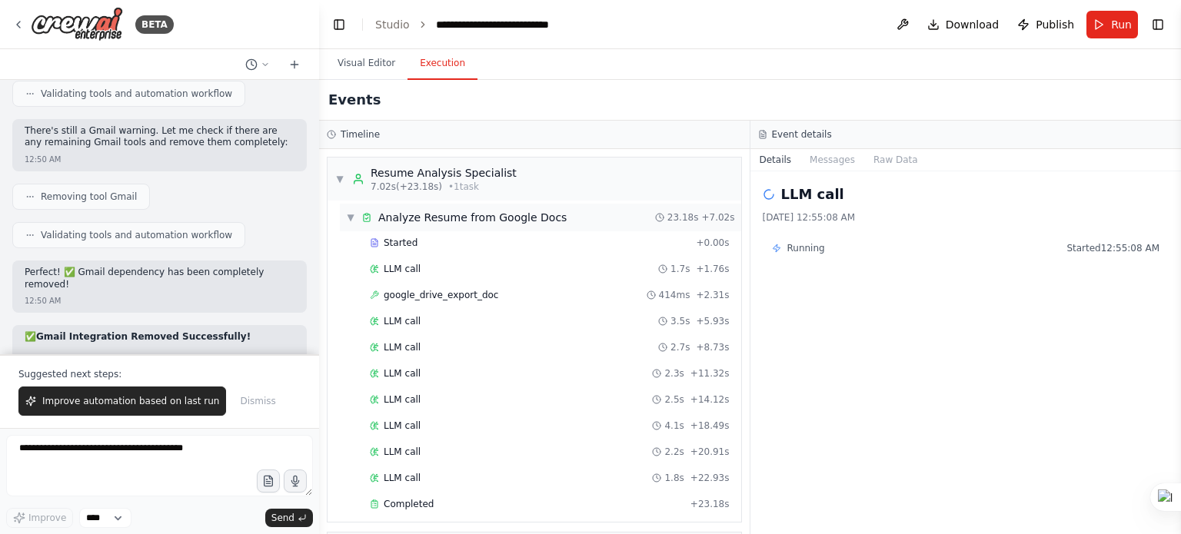
click at [351, 208] on div "▼ Analyze Resume from Google Docs 23.18s + 7.02s" at bounding box center [540, 218] width 401 height 28
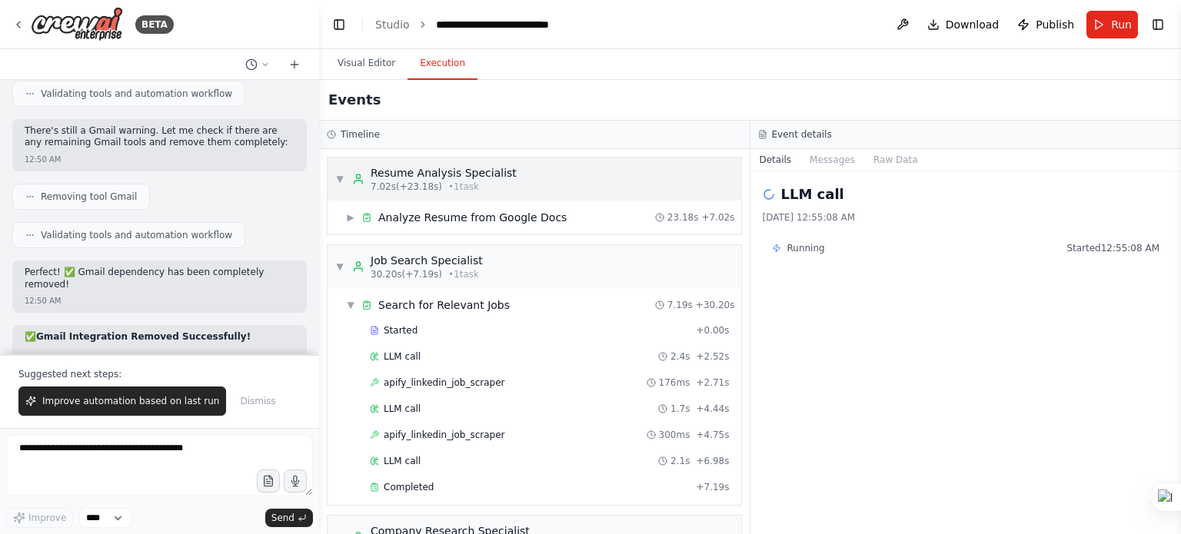
click at [344, 186] on div "▼ Resume Analysis Specialist 7.02s (+23.18s) • 1 task" at bounding box center [425, 179] width 181 height 28
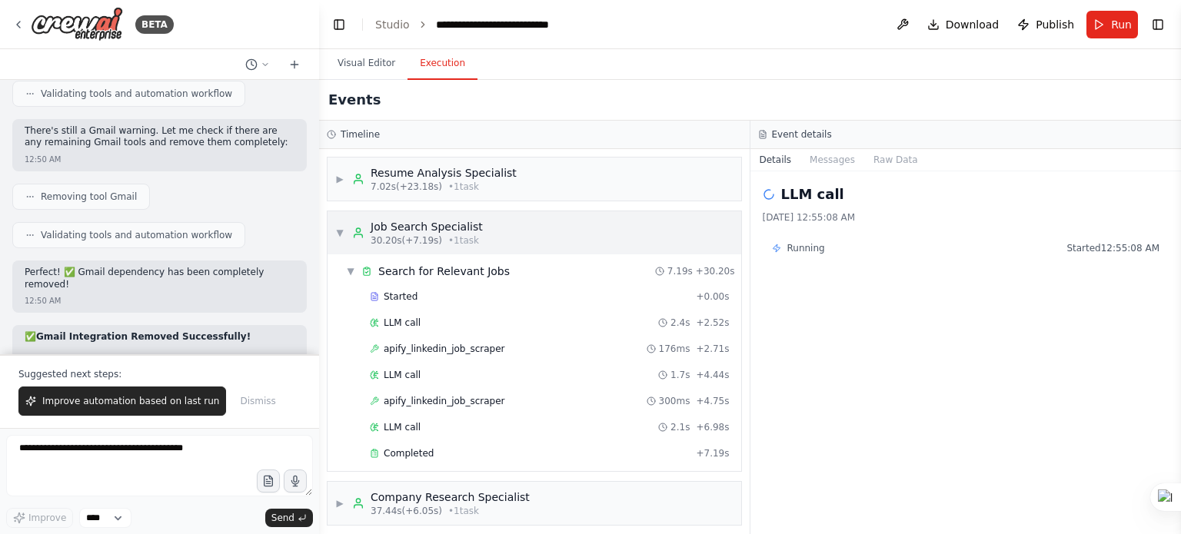
drag, startPoint x: 344, startPoint y: 227, endPoint x: 358, endPoint y: 226, distance: 13.9
click at [345, 226] on div "▼ Job Search Specialist 30.20s (+7.19s) • 1 task" at bounding box center [409, 233] width 148 height 28
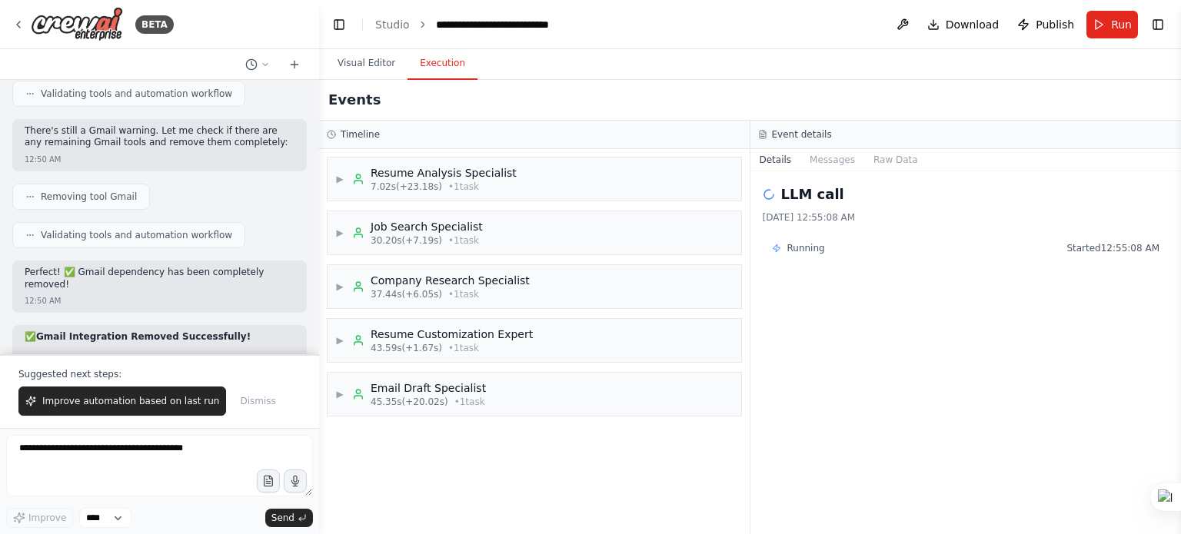
click at [690, 451] on div "▶ Resume Analysis Specialist 7.02s (+23.18s) • 1 task ▶ Job Search Specialist 3…" at bounding box center [534, 341] width 431 height 385
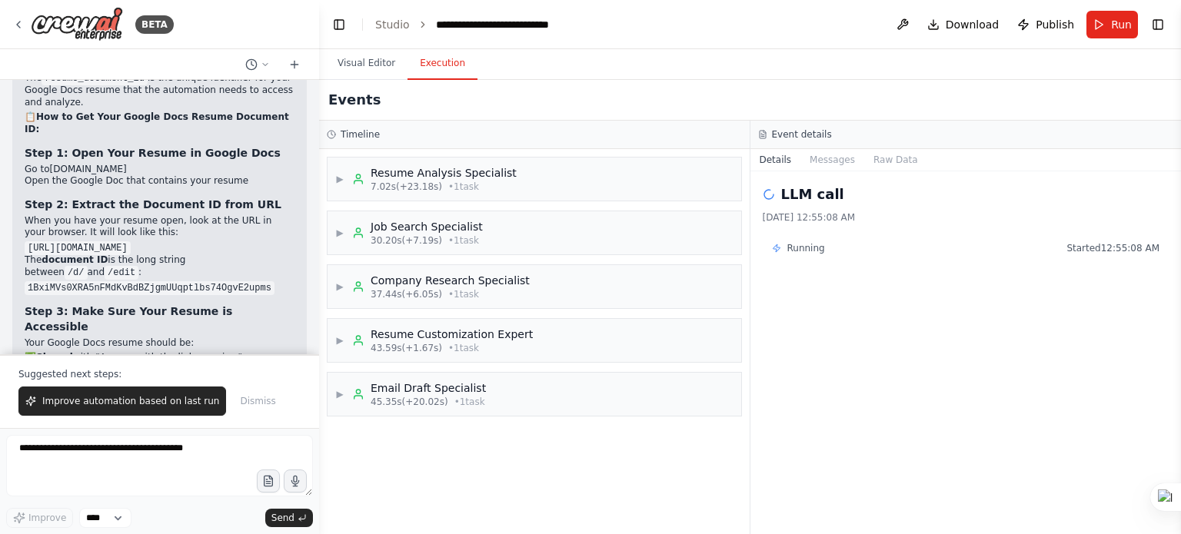
scroll to position [8145, 0]
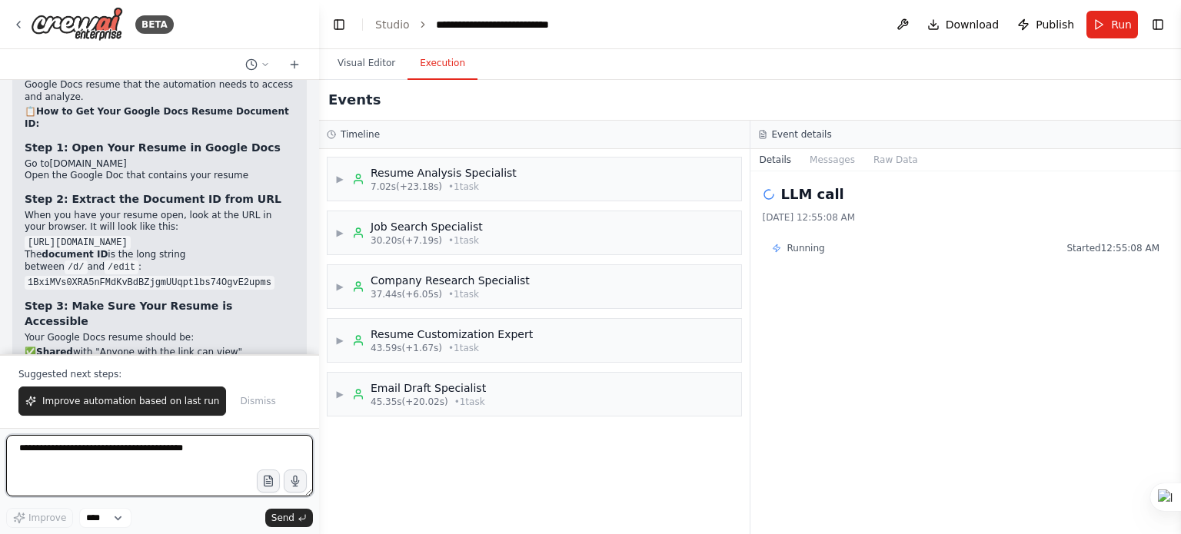
click at [195, 451] on textarea at bounding box center [159, 466] width 307 height 62
type textarea "***"
type textarea "**********"
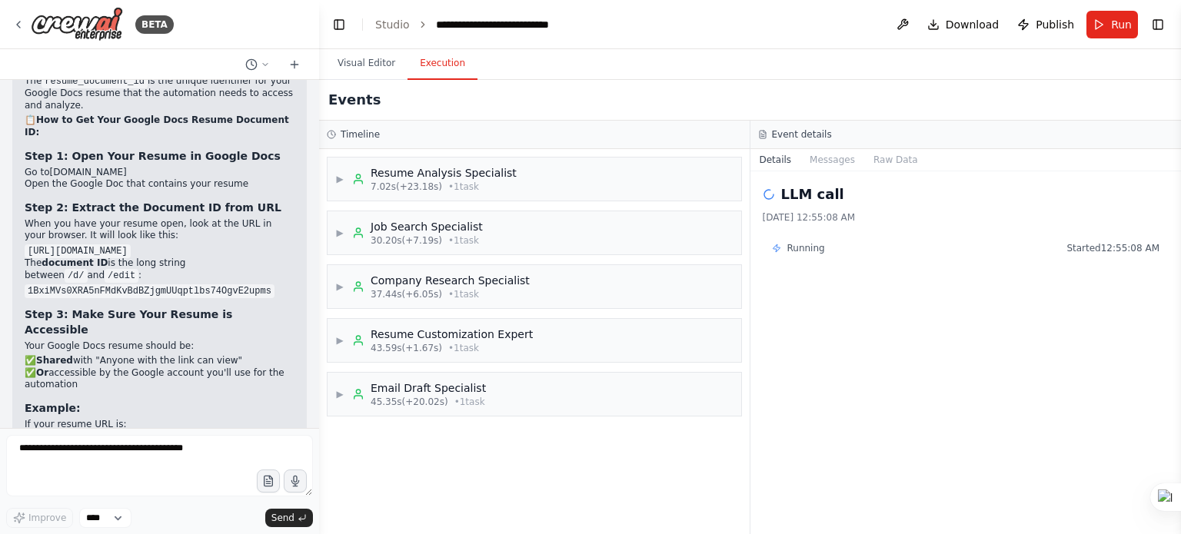
scroll to position [8176, 0]
